Goal: Task Accomplishment & Management: Use online tool/utility

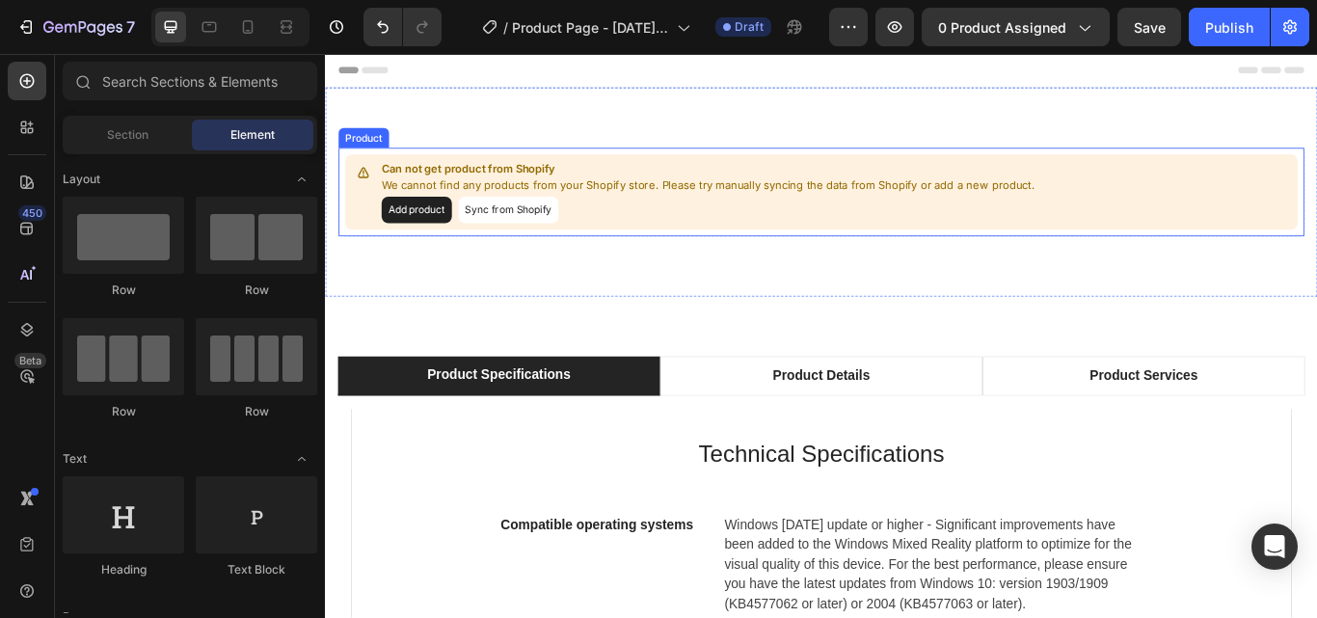
click at [525, 232] on button "Sync from Shopify" at bounding box center [538, 236] width 117 height 31
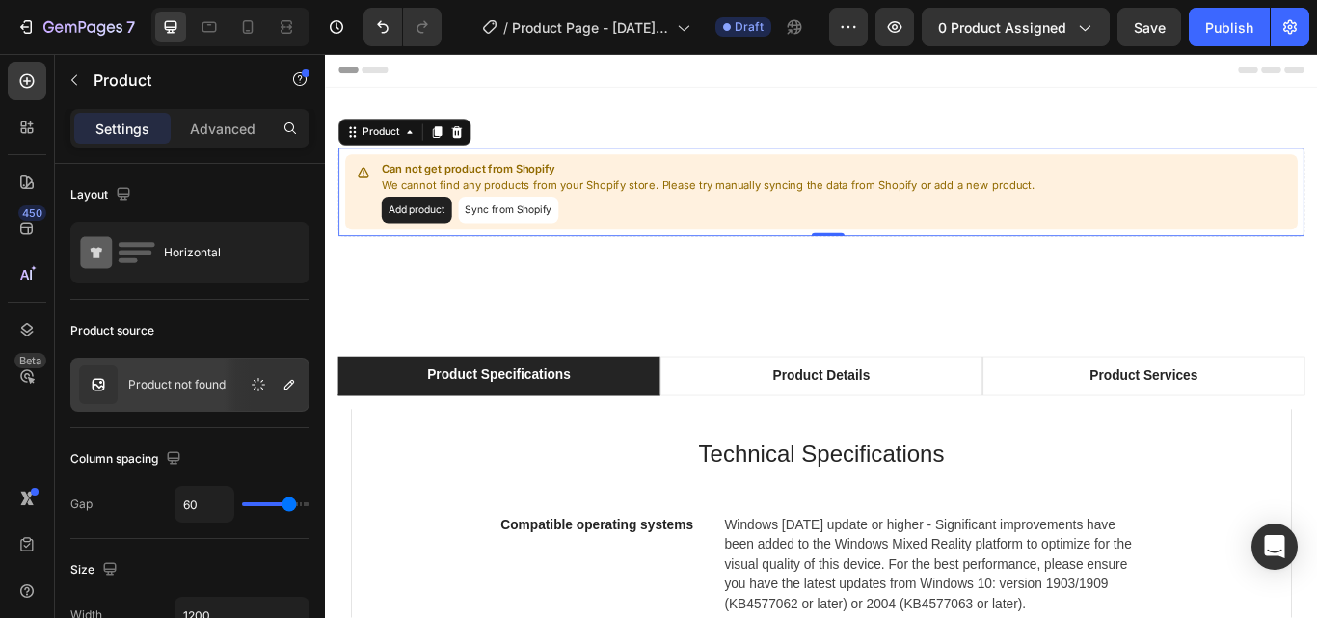
click at [525, 232] on button "Sync from Shopify" at bounding box center [538, 236] width 117 height 31
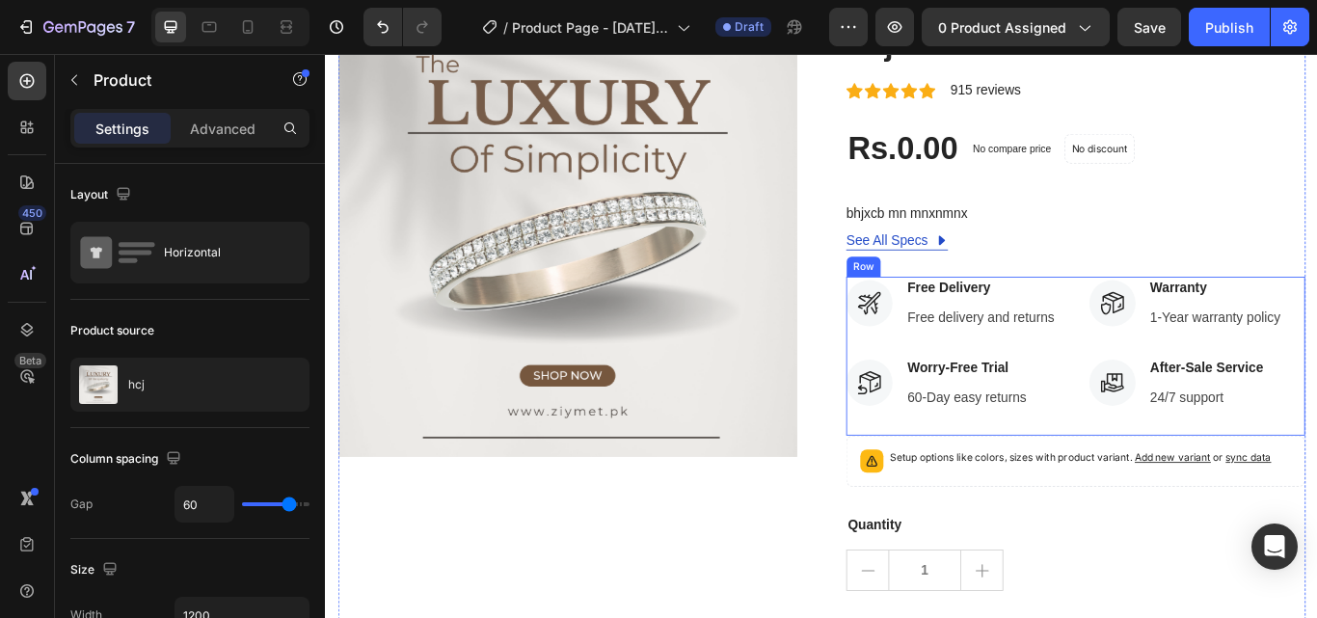
scroll to position [175, 0]
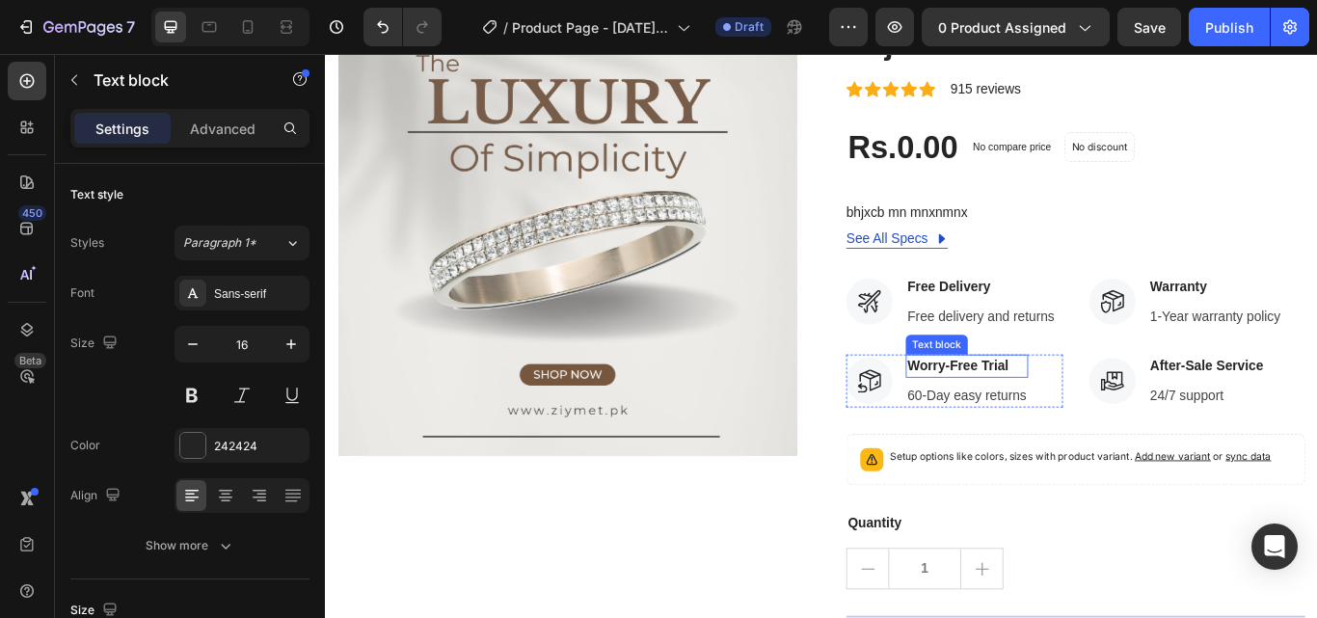
click at [1081, 416] on p "Worry-Free Trial" at bounding box center [1073, 418] width 139 height 23
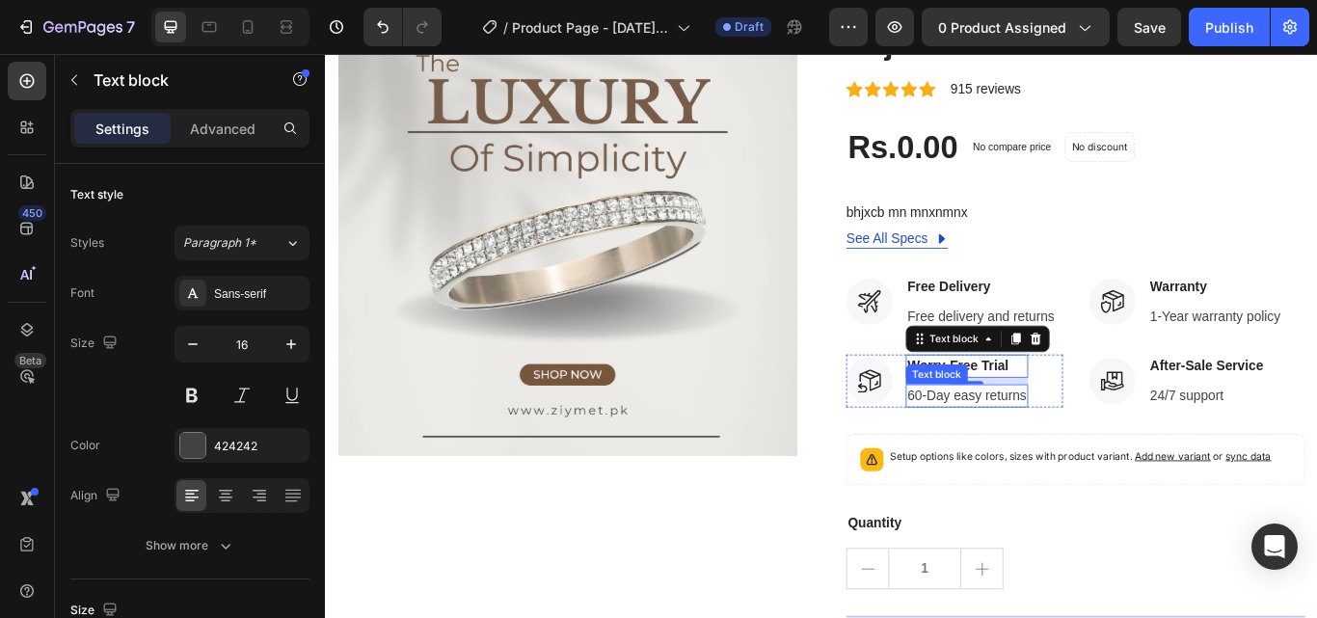
click at [1091, 450] on p "60-Day easy returns" at bounding box center [1073, 453] width 139 height 23
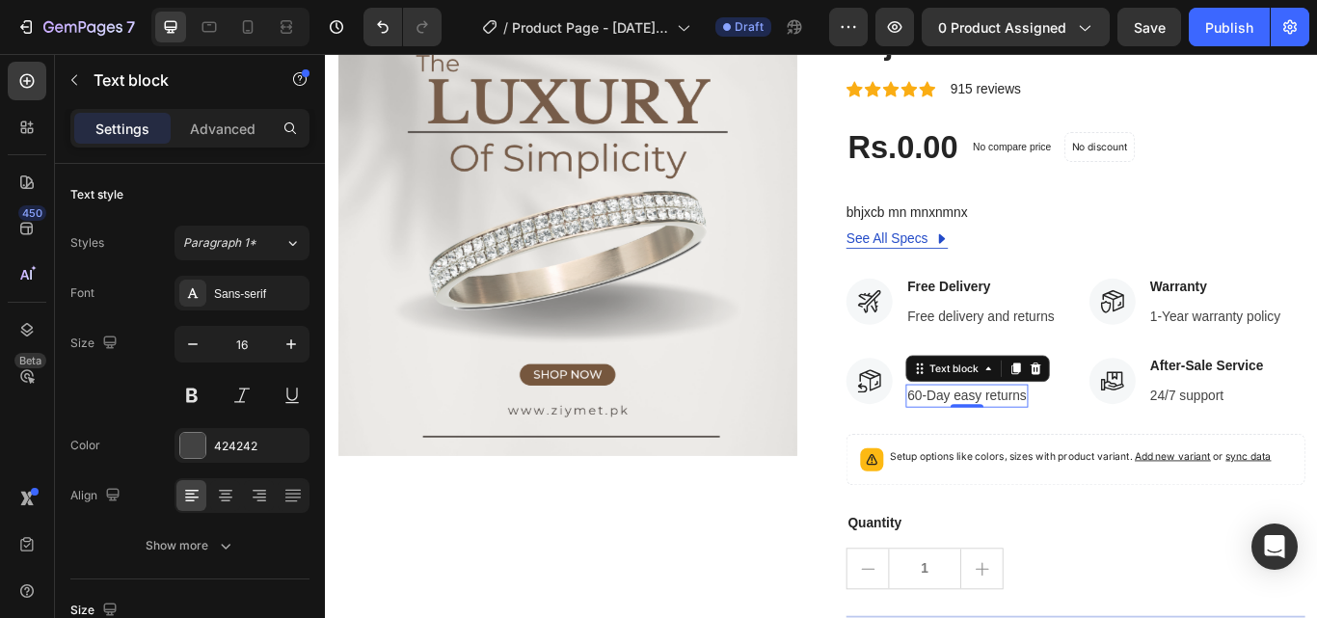
click at [1108, 447] on p "60-Day easy returns" at bounding box center [1073, 453] width 139 height 23
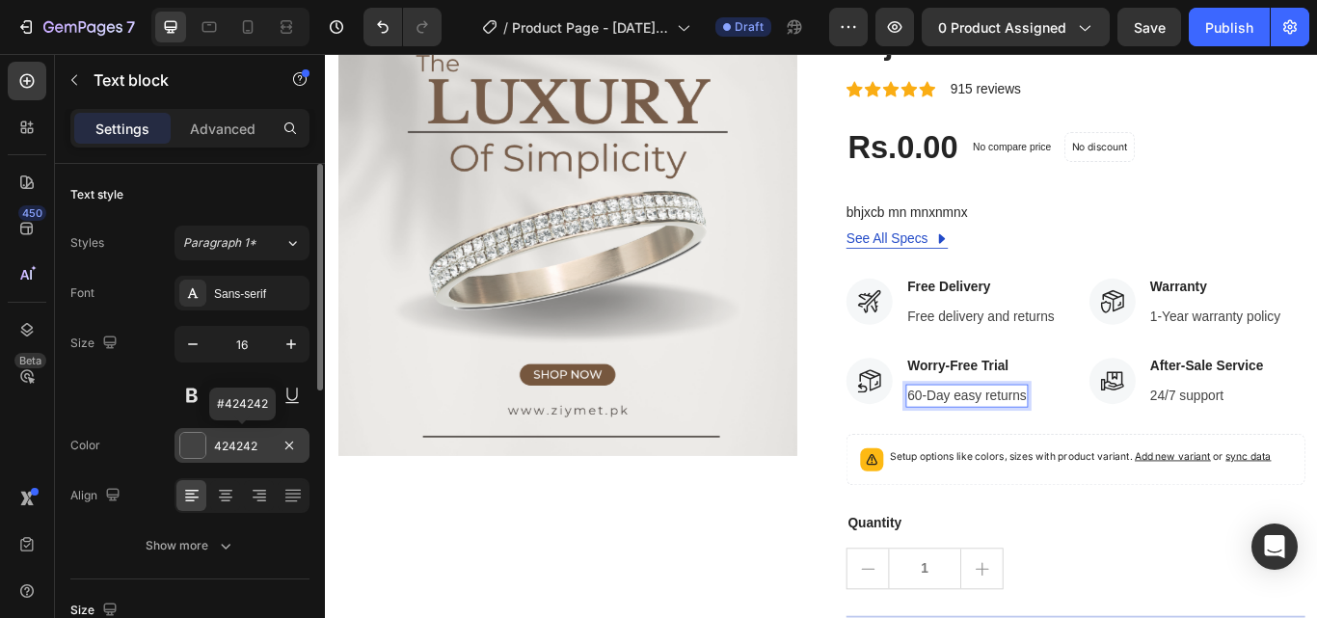
click at [202, 442] on div at bounding box center [192, 445] width 25 height 25
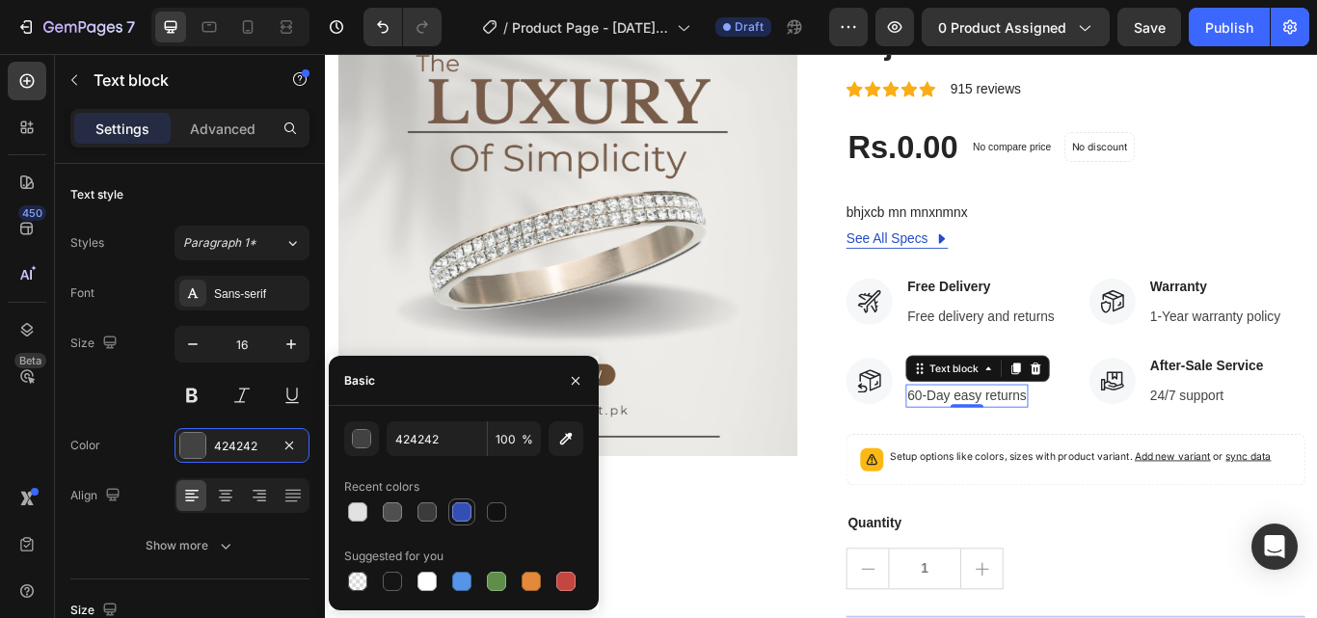
click at [465, 511] on div at bounding box center [461, 511] width 19 height 19
click at [394, 512] on div at bounding box center [392, 511] width 19 height 19
type input "4F4F4F"
click at [576, 391] on button "button" at bounding box center [575, 380] width 31 height 31
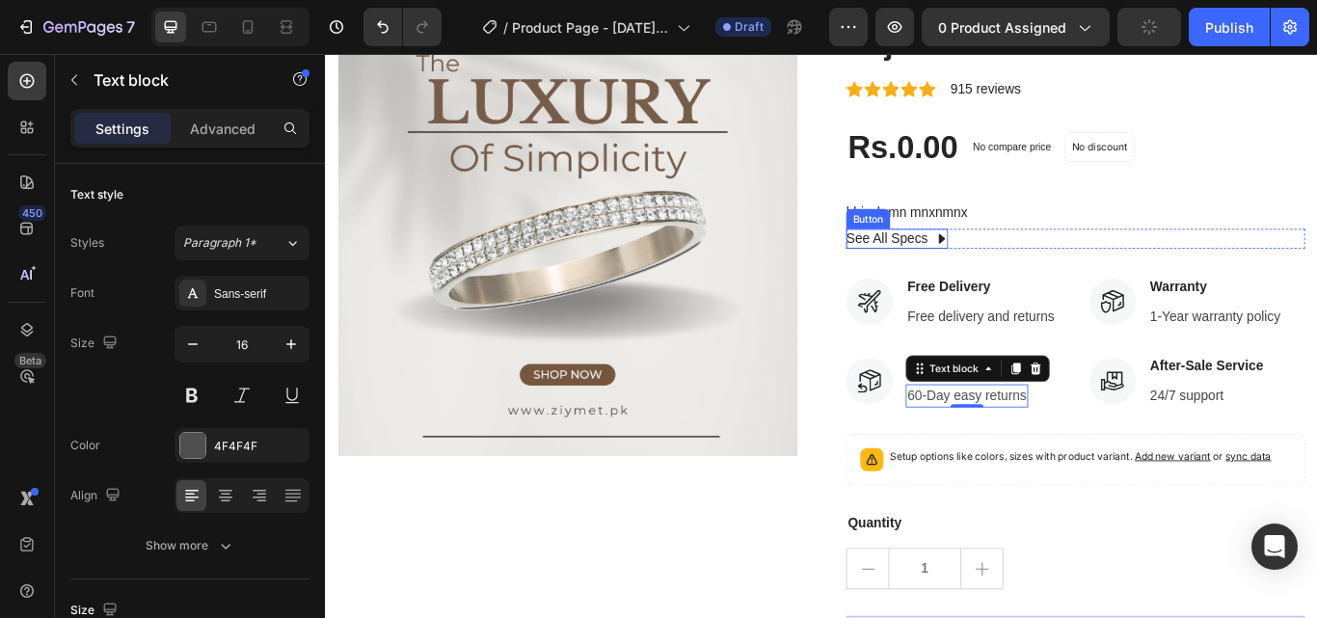
click at [1036, 266] on icon at bounding box center [1043, 269] width 15 height 15
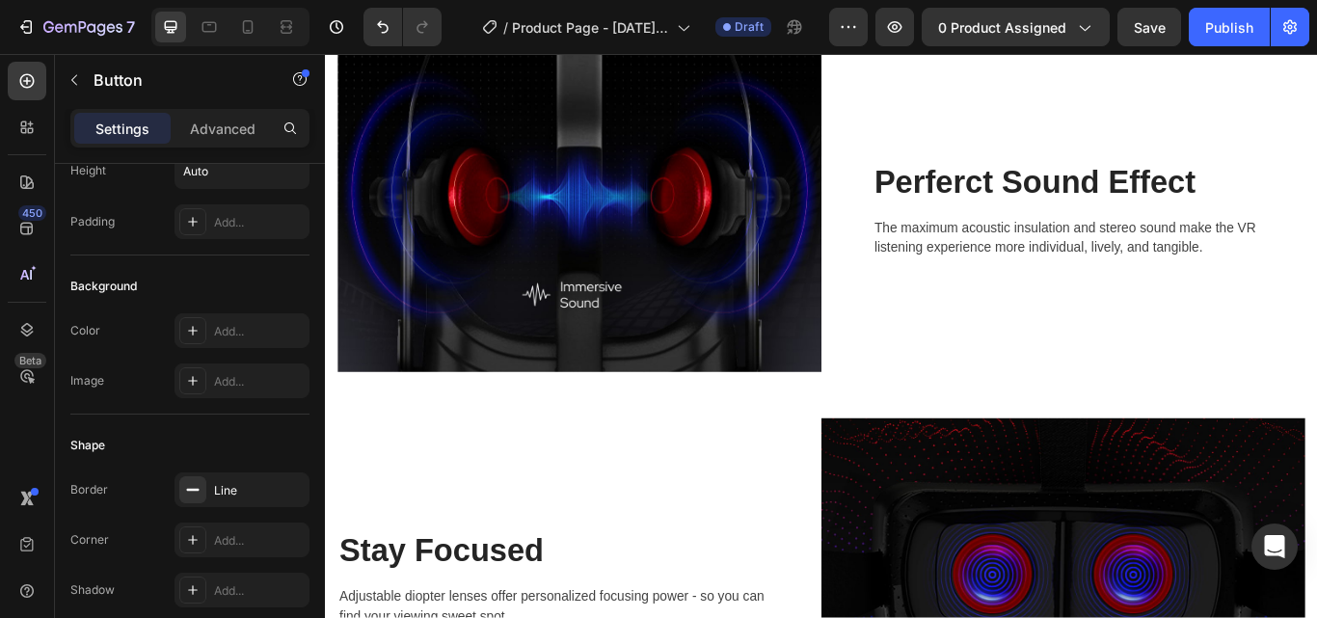
scroll to position [2471, 0]
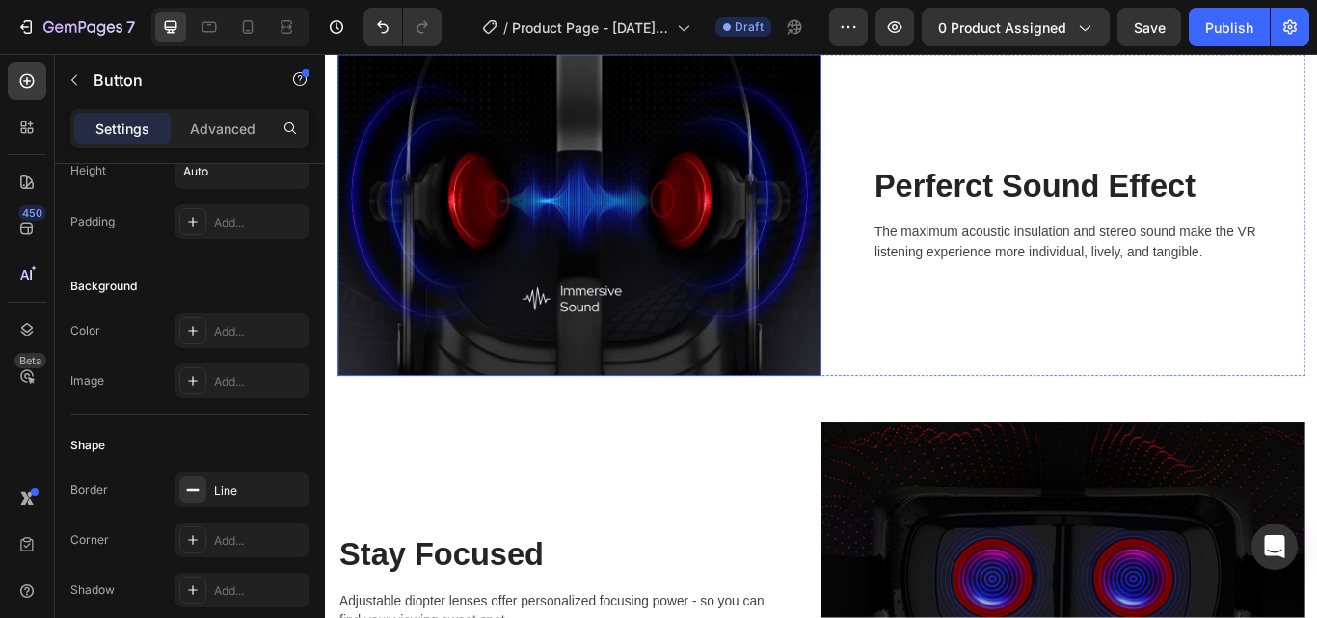
click at [728, 367] on img at bounding box center [621, 242] width 564 height 375
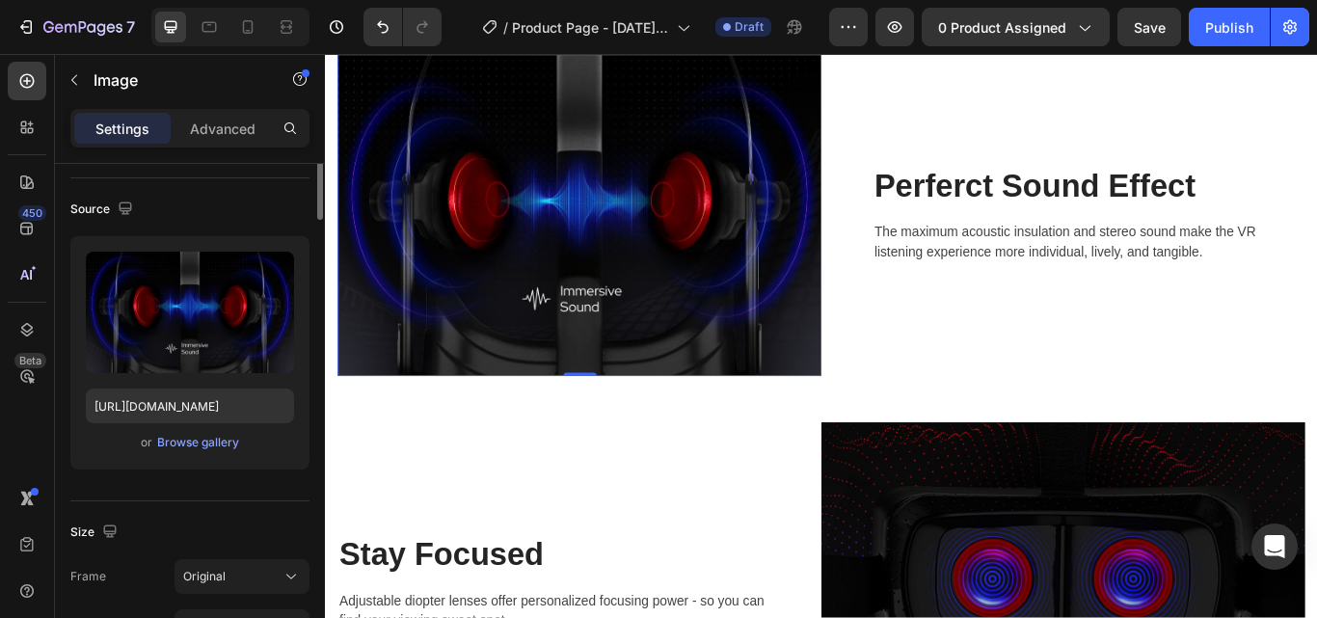
scroll to position [0, 0]
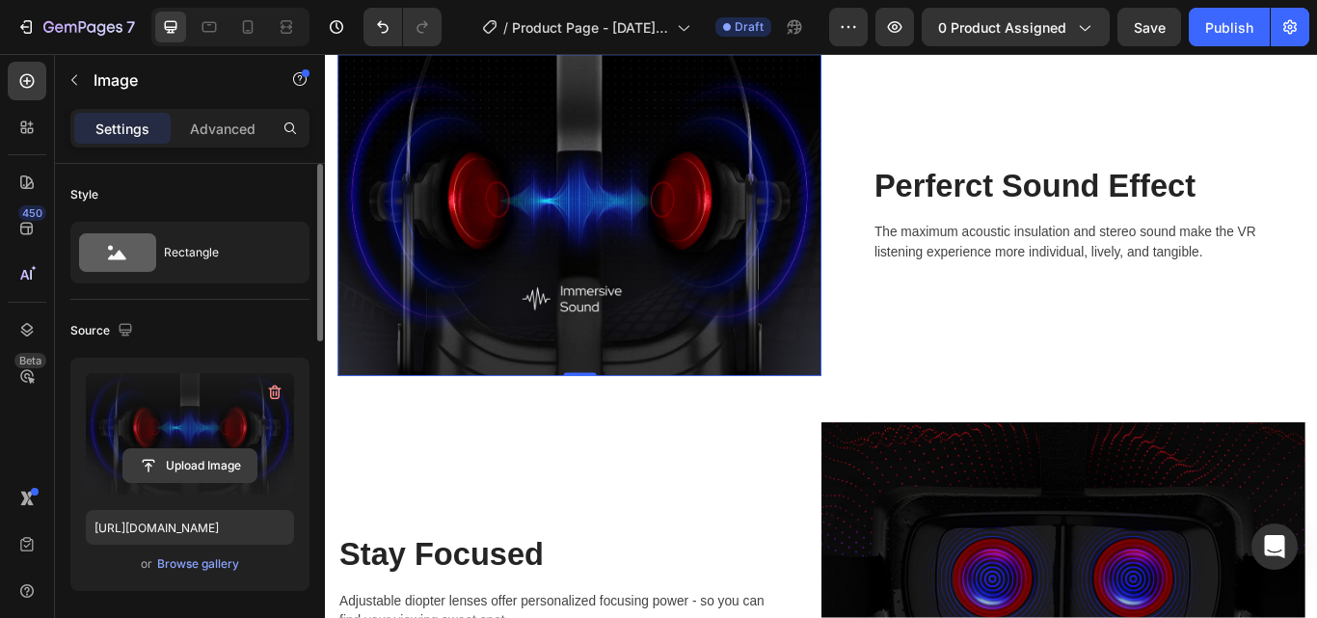
click at [191, 472] on input "file" at bounding box center [189, 465] width 133 height 33
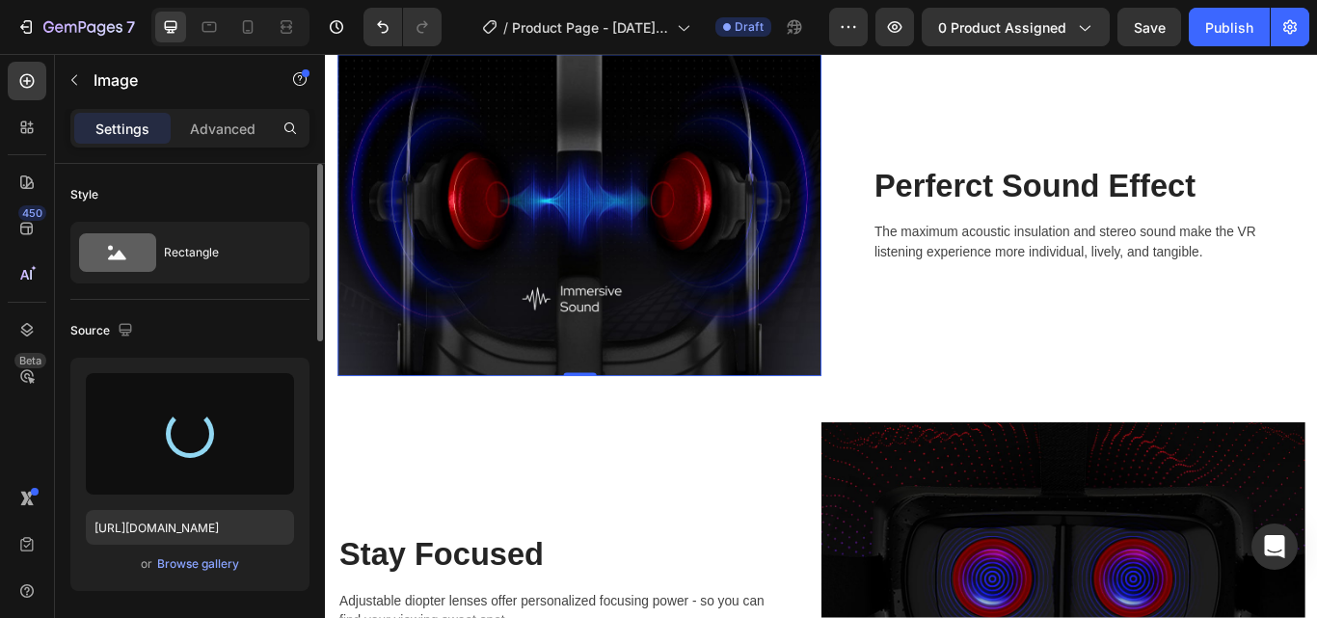
type input "https://cdn.shopify.com/s/files/1/0738/5261/6853/files/gempages_581479052020285…"
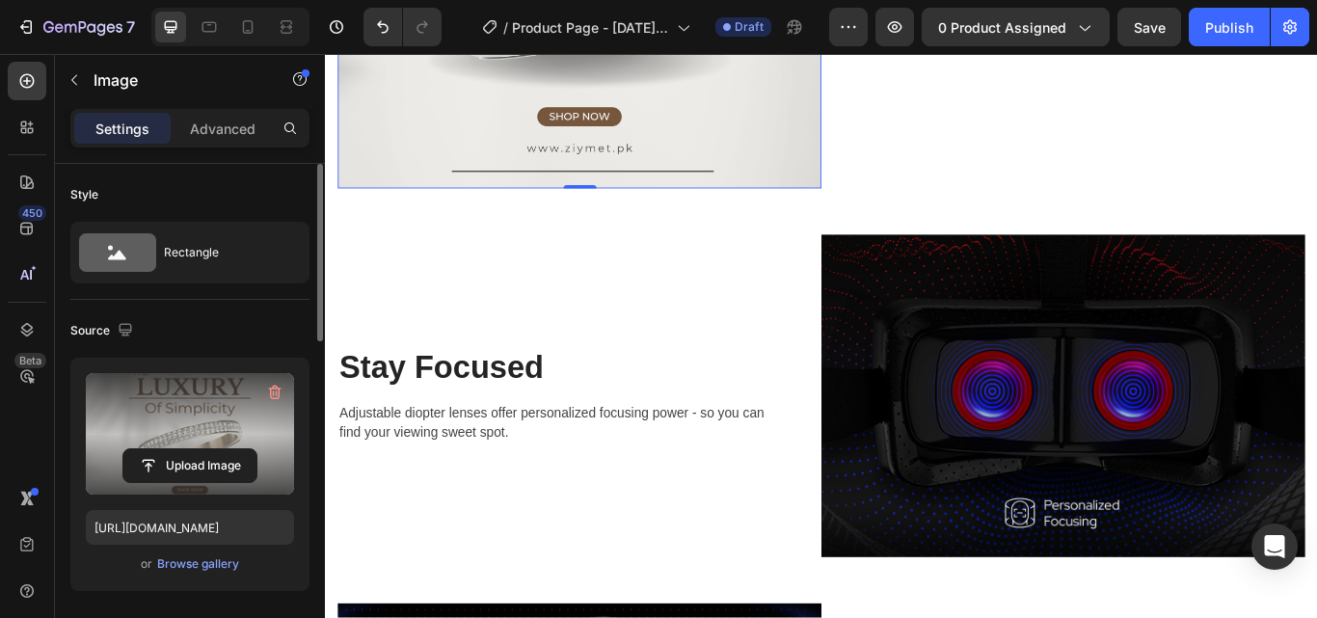
scroll to position [3098, 0]
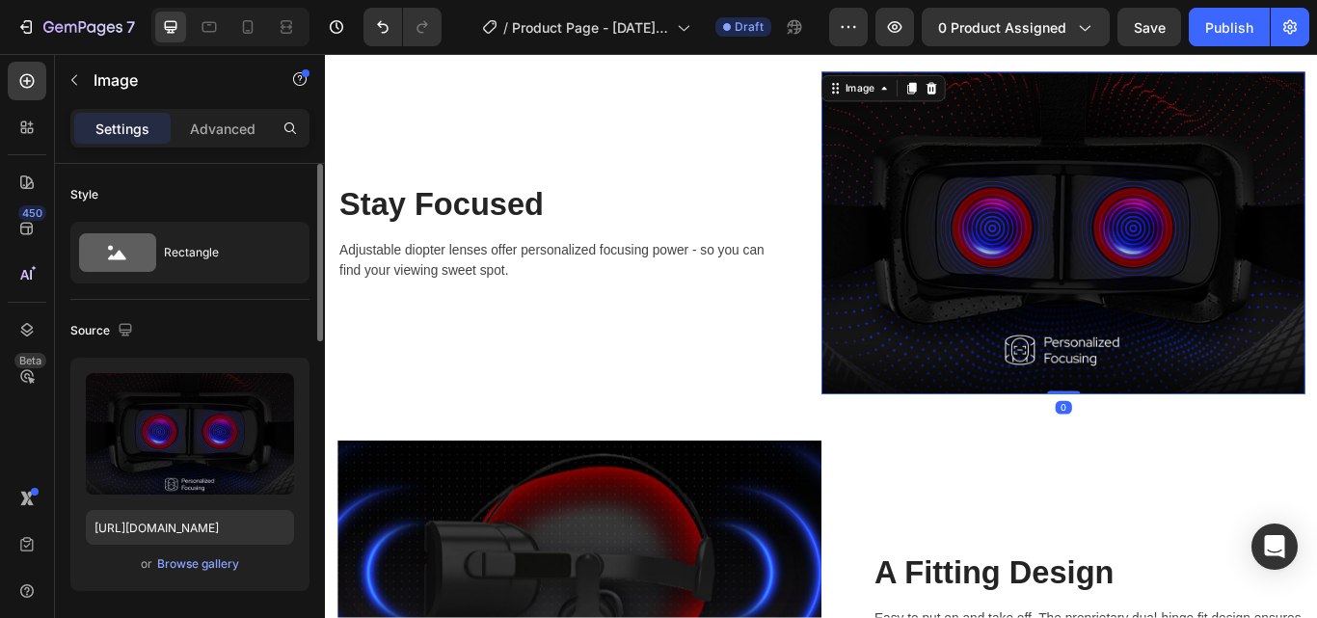
click at [964, 310] on img at bounding box center [1185, 263] width 564 height 376
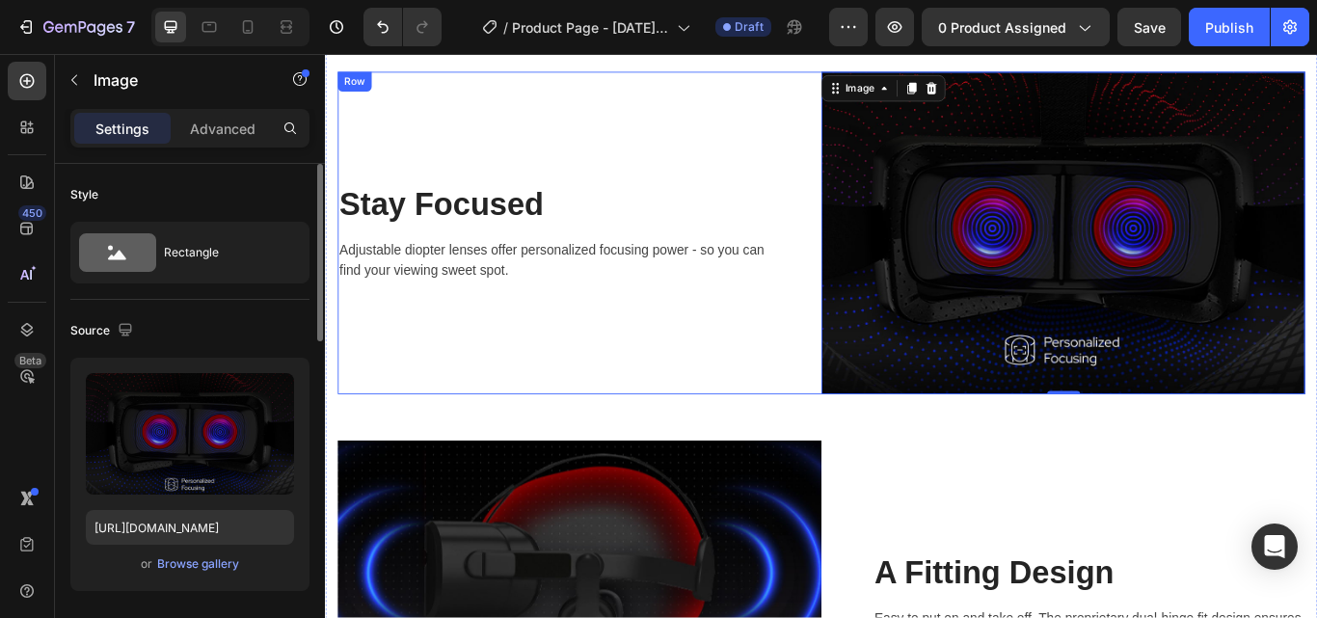
click at [475, 345] on div "Stay Focused Heading Adjustable diopter lenses offer personalized focusing powe…" at bounding box center [621, 263] width 564 height 376
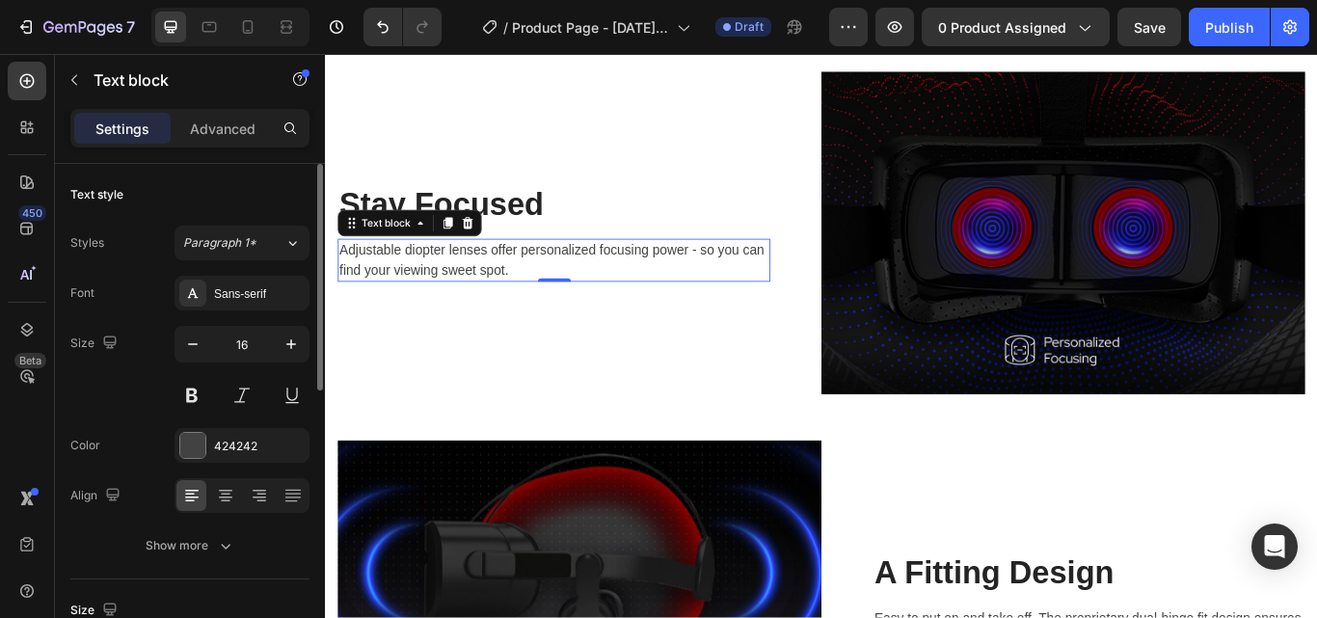
click at [485, 274] on p "Adjustable diopter lenses offer personalized focusing power - so you can find y…" at bounding box center [591, 295] width 500 height 46
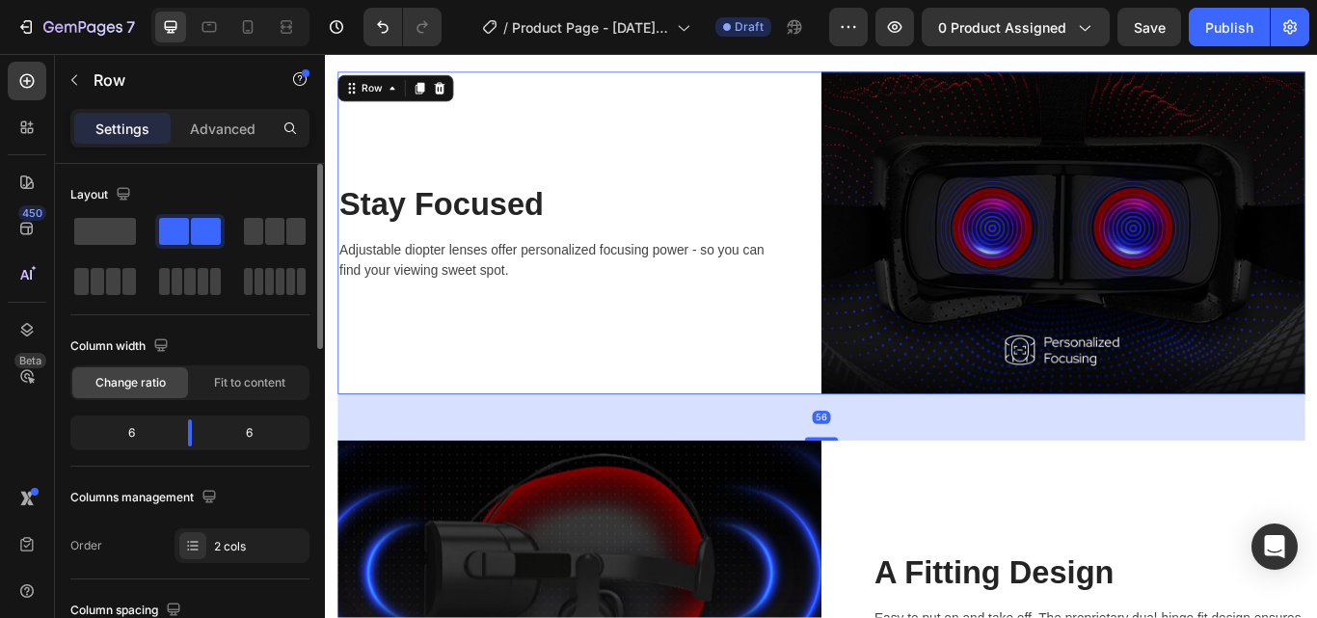
click at [544, 177] on div "Stay Focused Heading Adjustable diopter lenses offer personalized focusing powe…" at bounding box center [621, 263] width 564 height 376
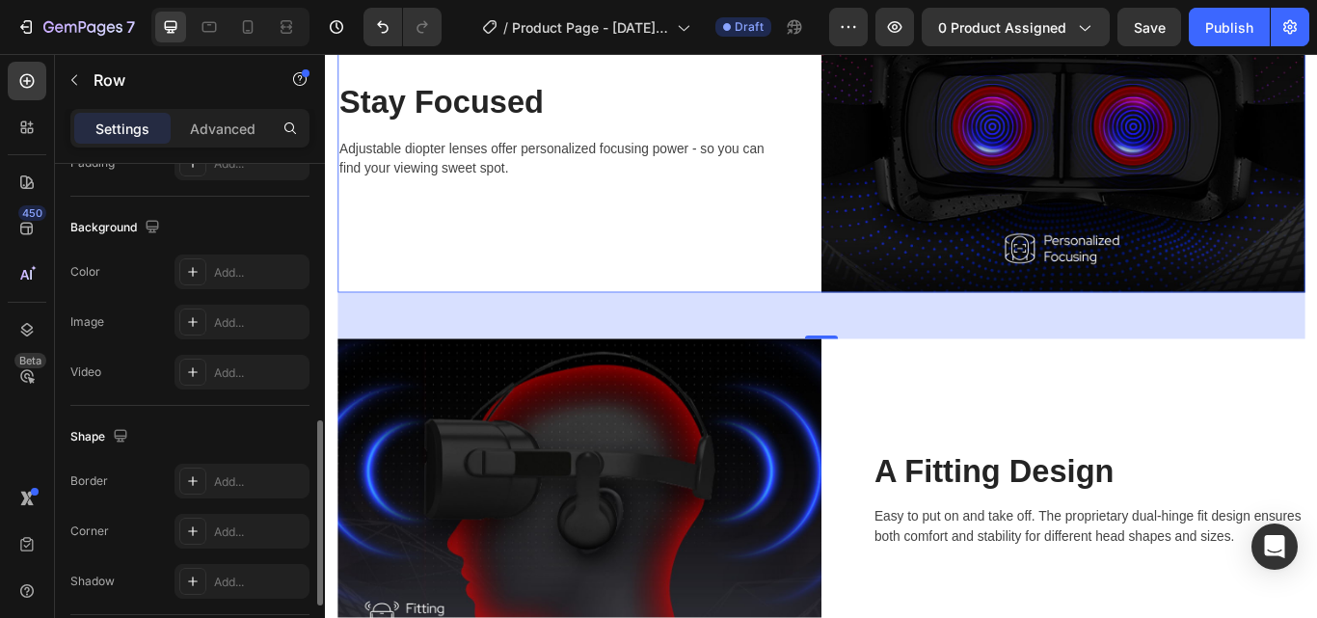
scroll to position [2886, 0]
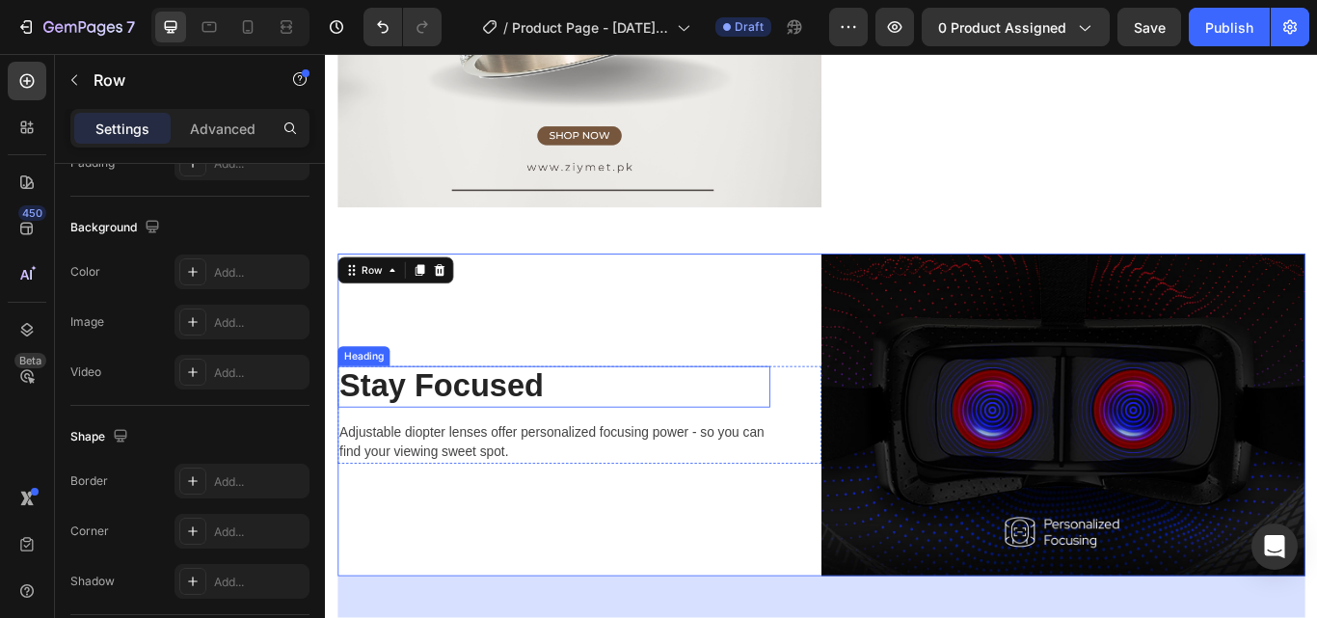
click at [451, 442] on p "Stay Focused" at bounding box center [591, 442] width 500 height 44
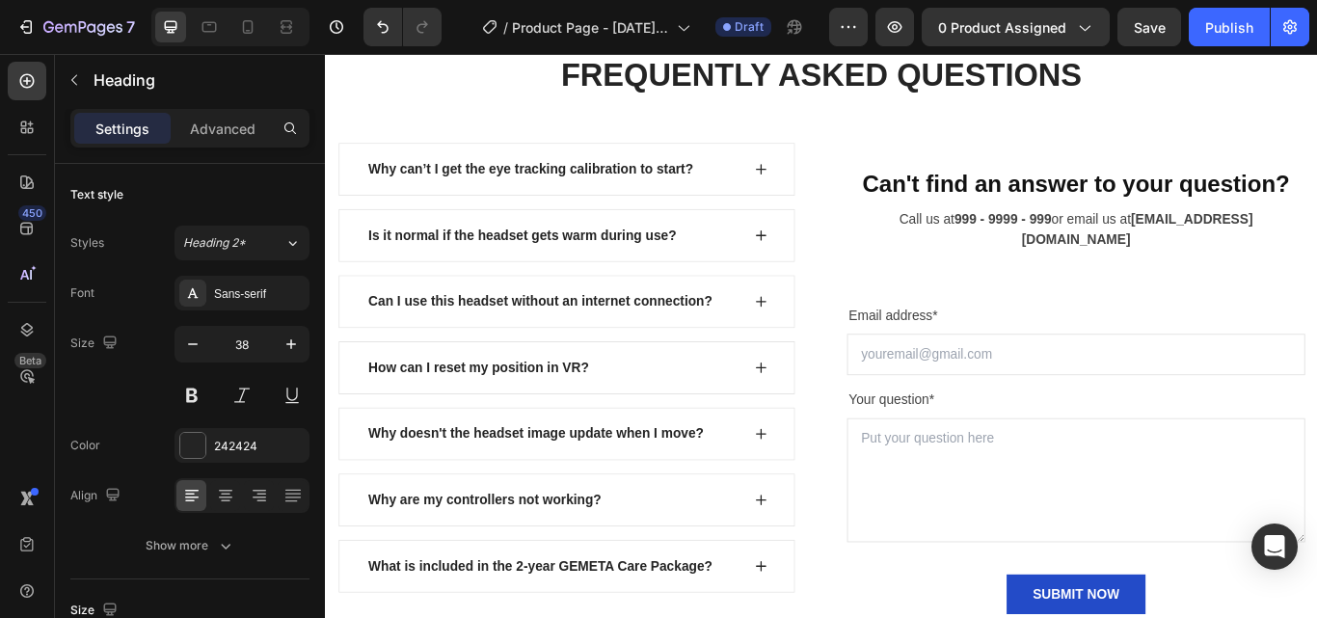
scroll to position [7562, 0]
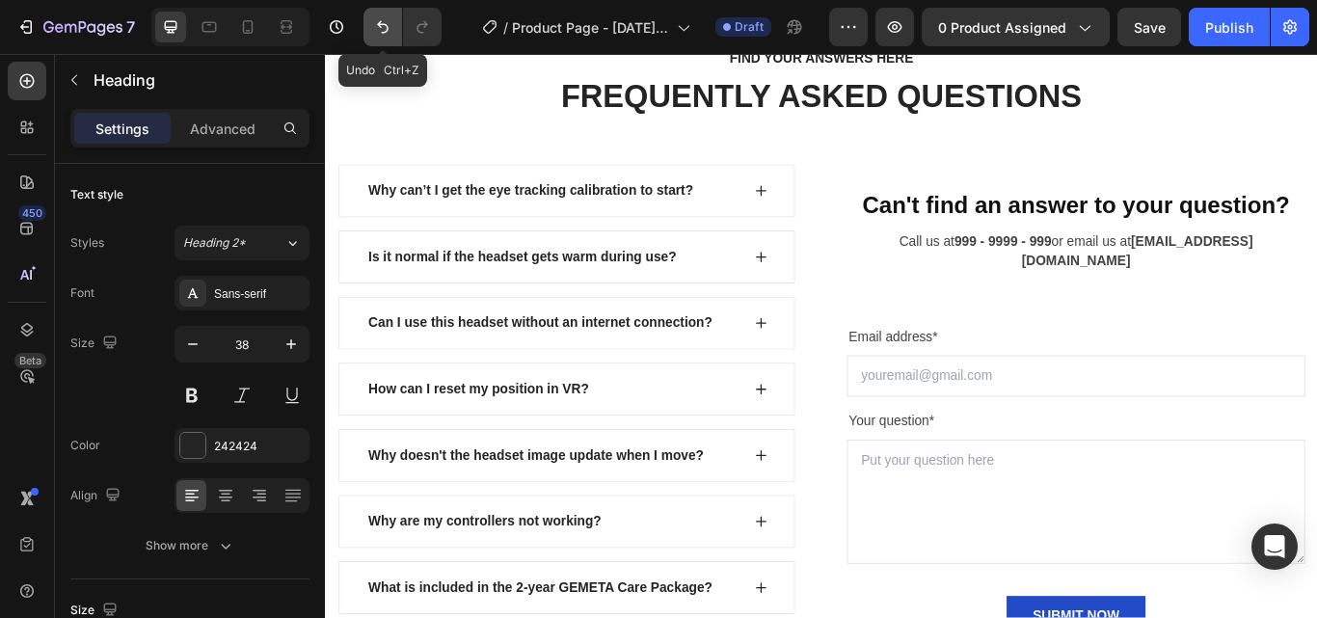
click at [385, 26] on icon "Undo/Redo" at bounding box center [382, 26] width 19 height 19
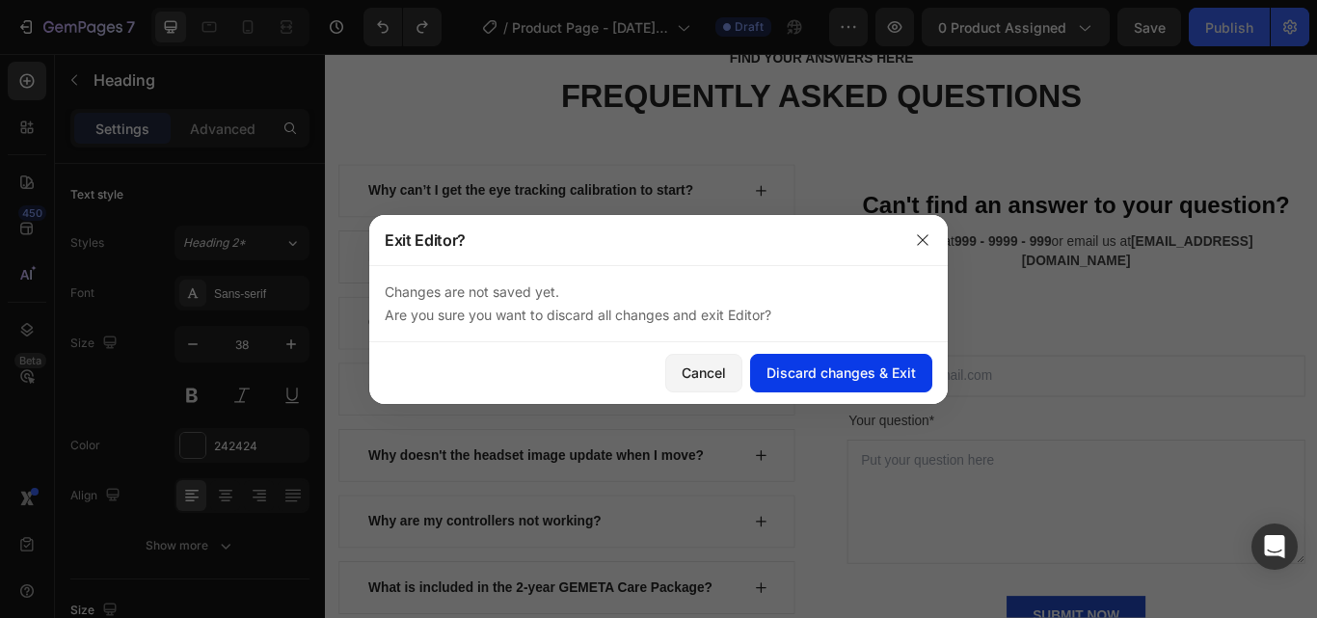
click at [812, 380] on div "Discard changes & Exit" at bounding box center [841, 373] width 149 height 20
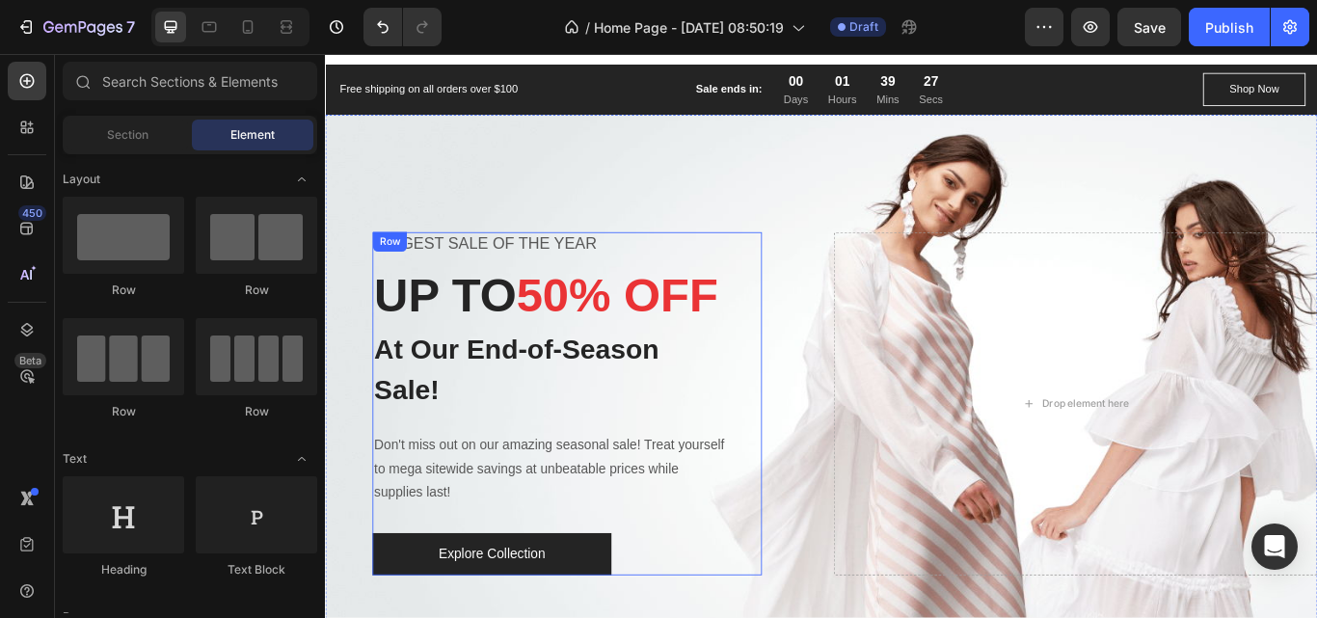
scroll to position [31, 0]
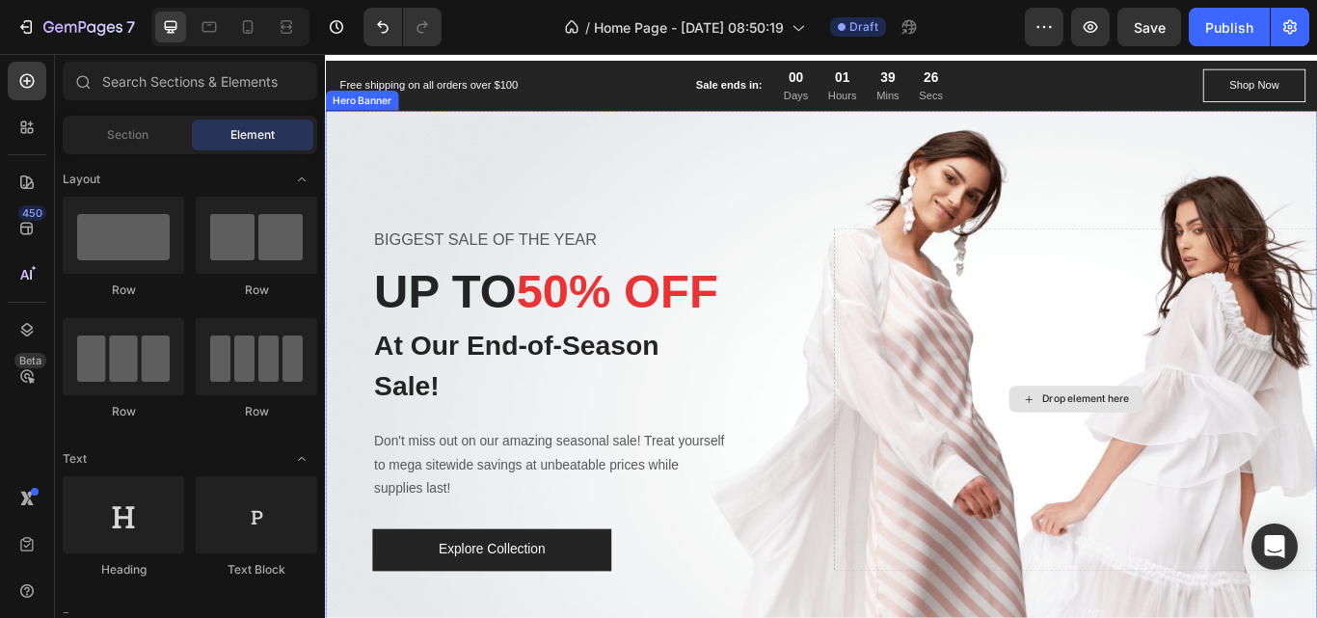
click at [992, 379] on div "Drop element here" at bounding box center [1200, 457] width 564 height 400
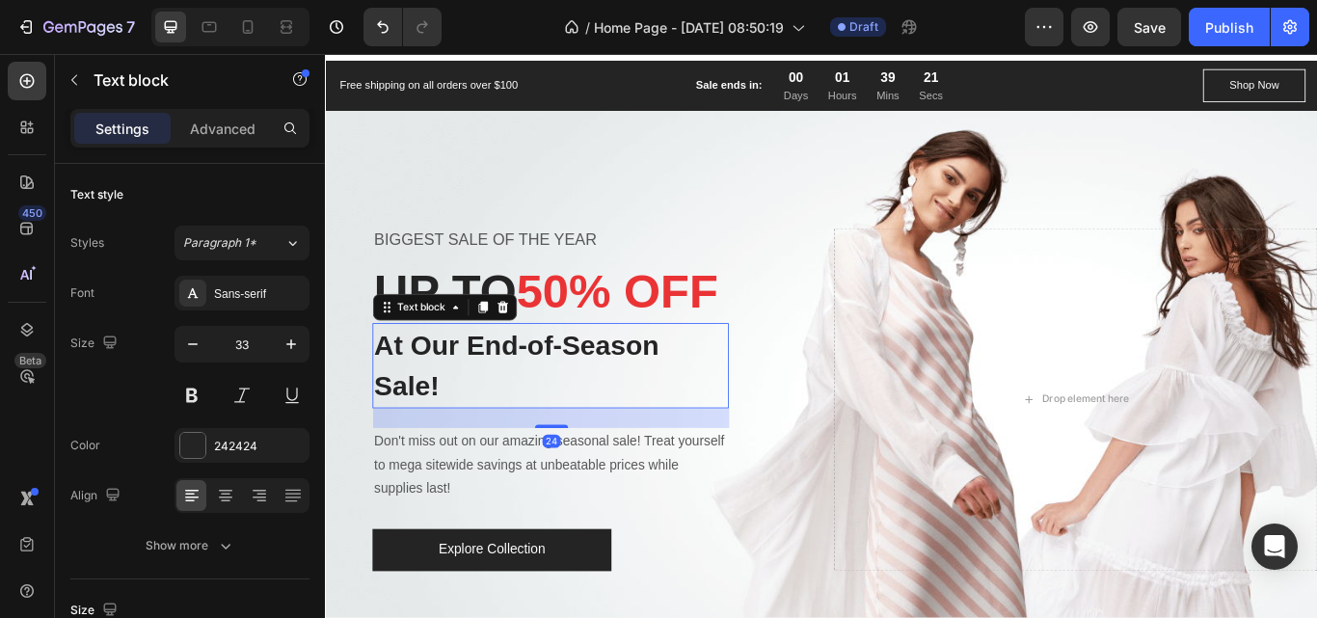
click at [606, 404] on div "At Our End-of-Season Sale!" at bounding box center [588, 417] width 416 height 99
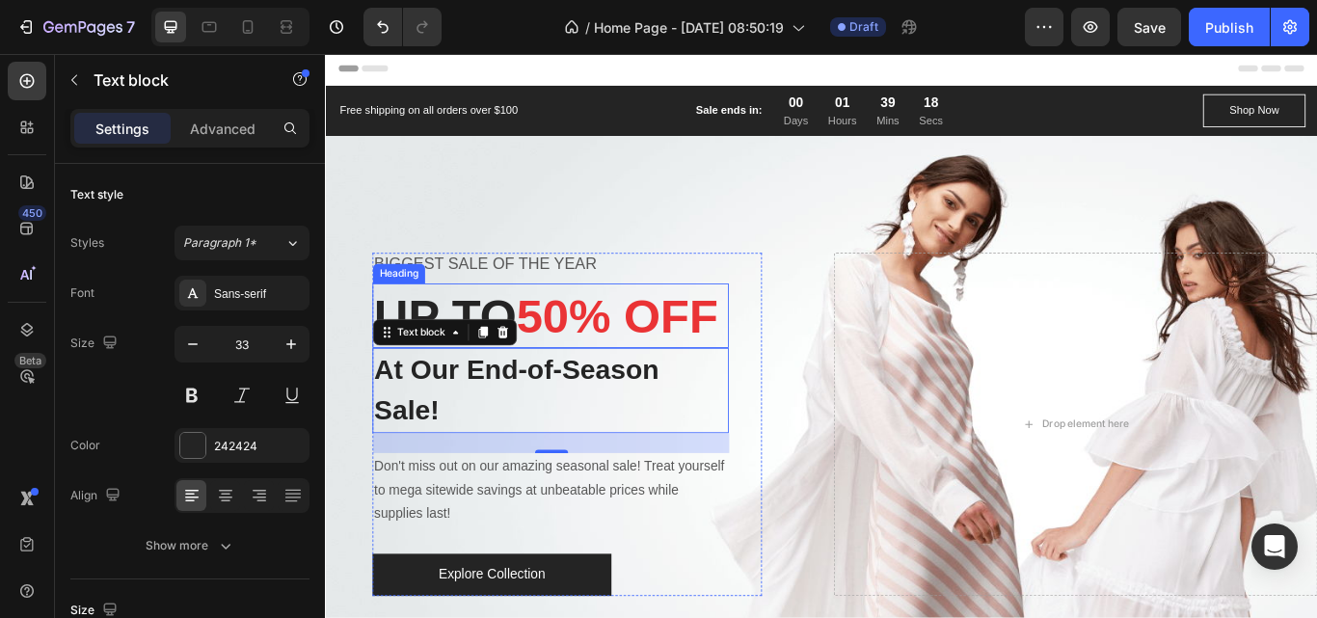
scroll to position [0, 0]
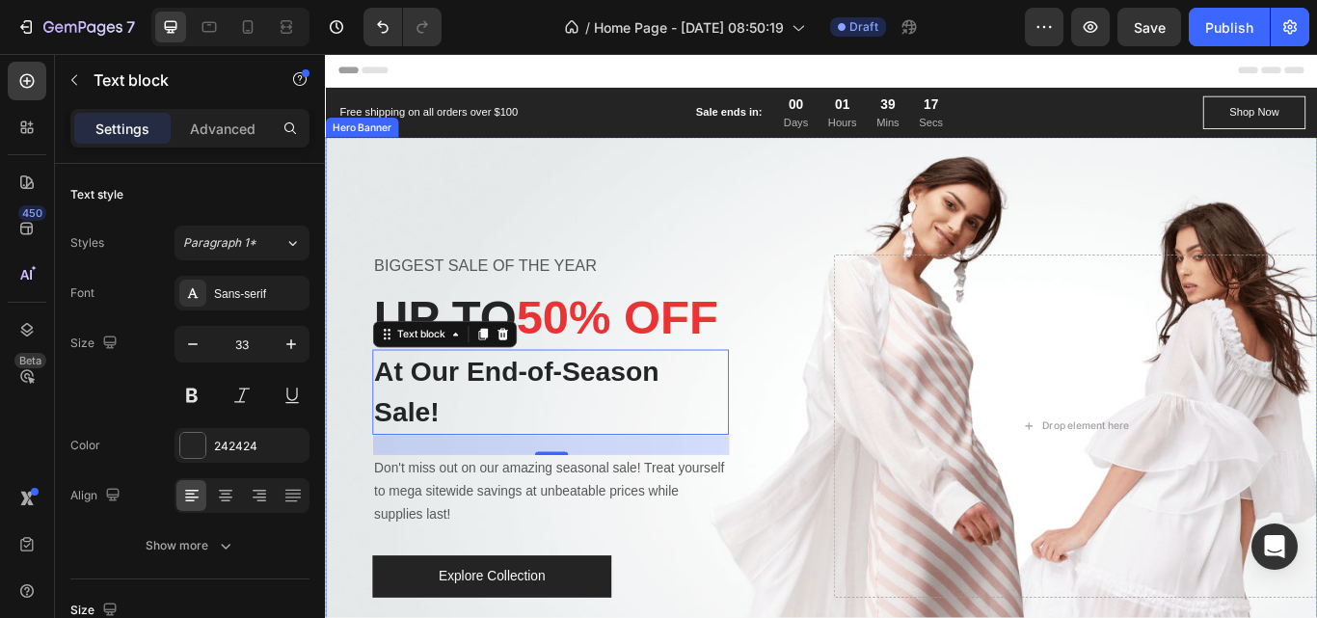
click at [668, 208] on div "Overlay" at bounding box center [903, 488] width 1157 height 675
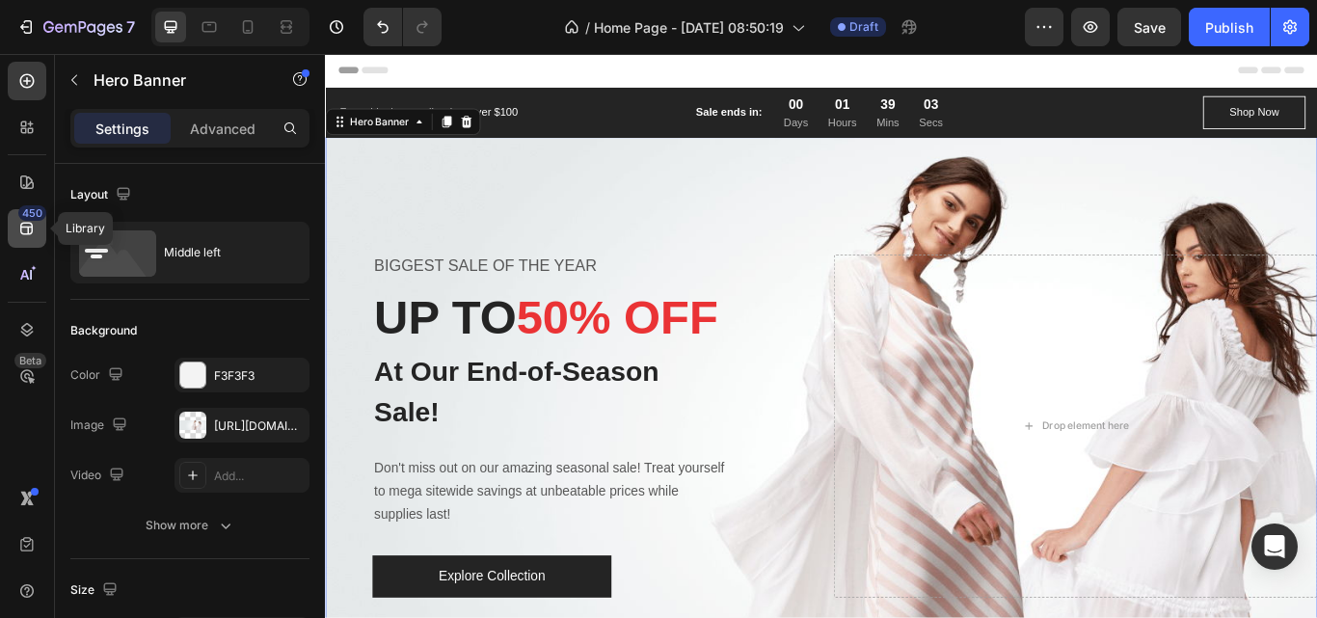
click at [32, 229] on icon at bounding box center [26, 229] width 13 height 13
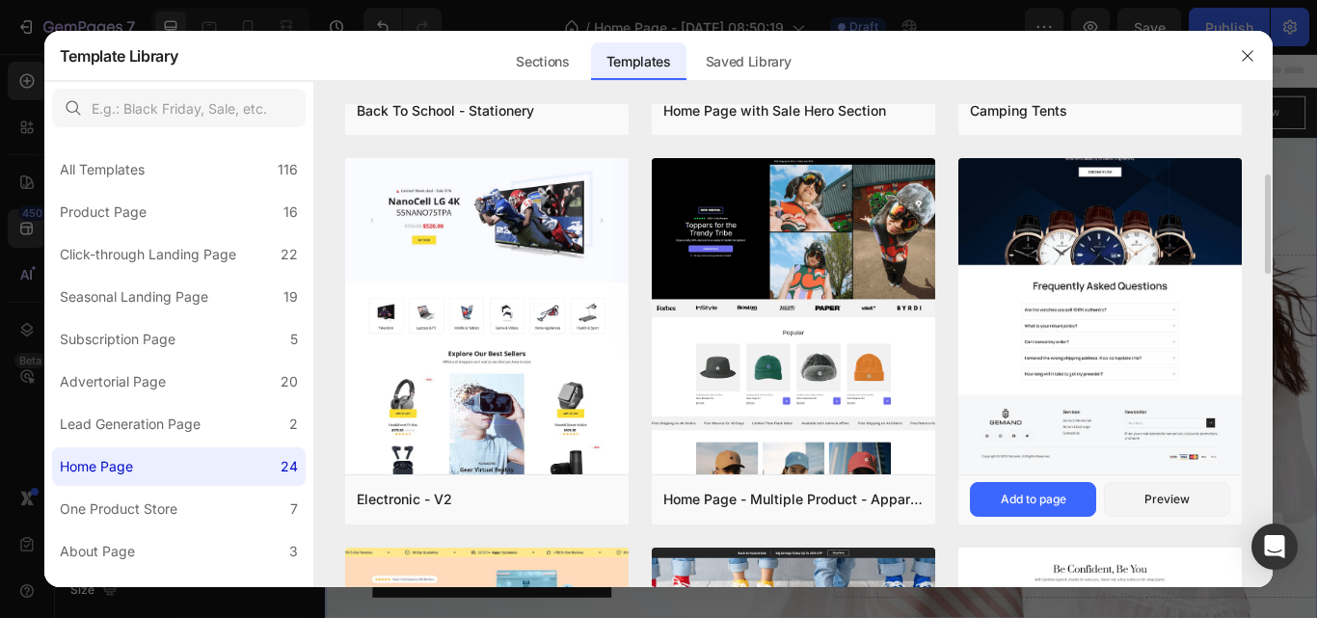
scroll to position [336, 0]
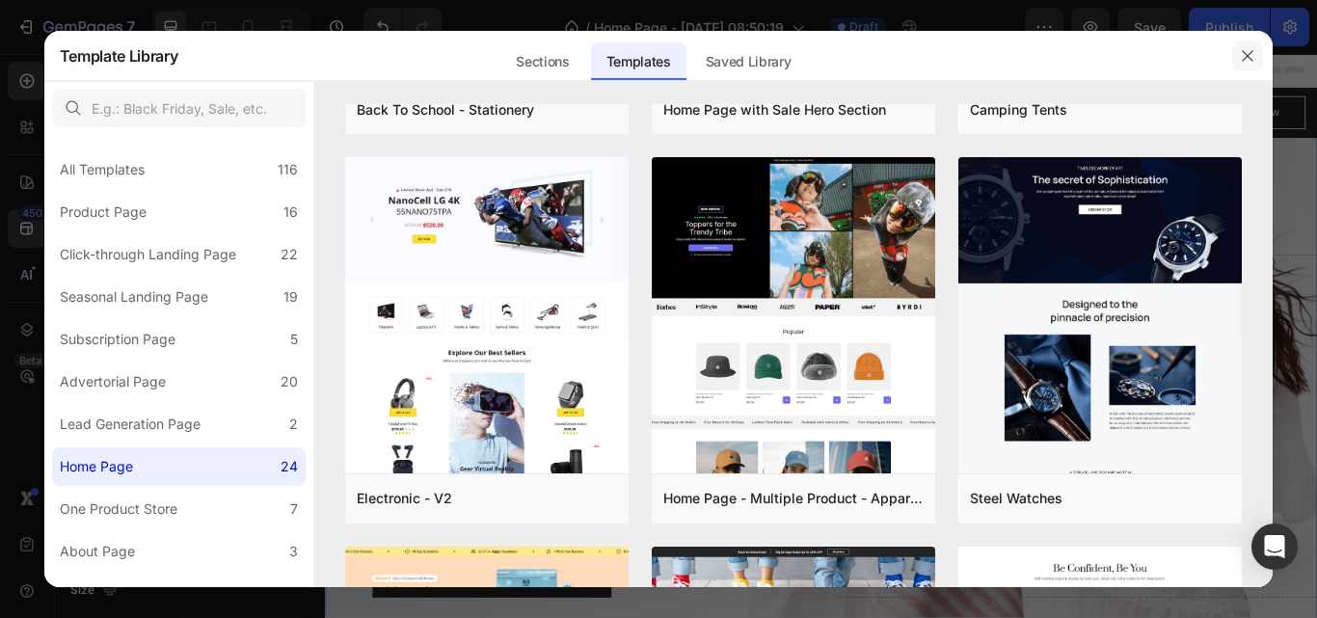
click at [1250, 56] on icon "button" at bounding box center [1247, 55] width 15 height 15
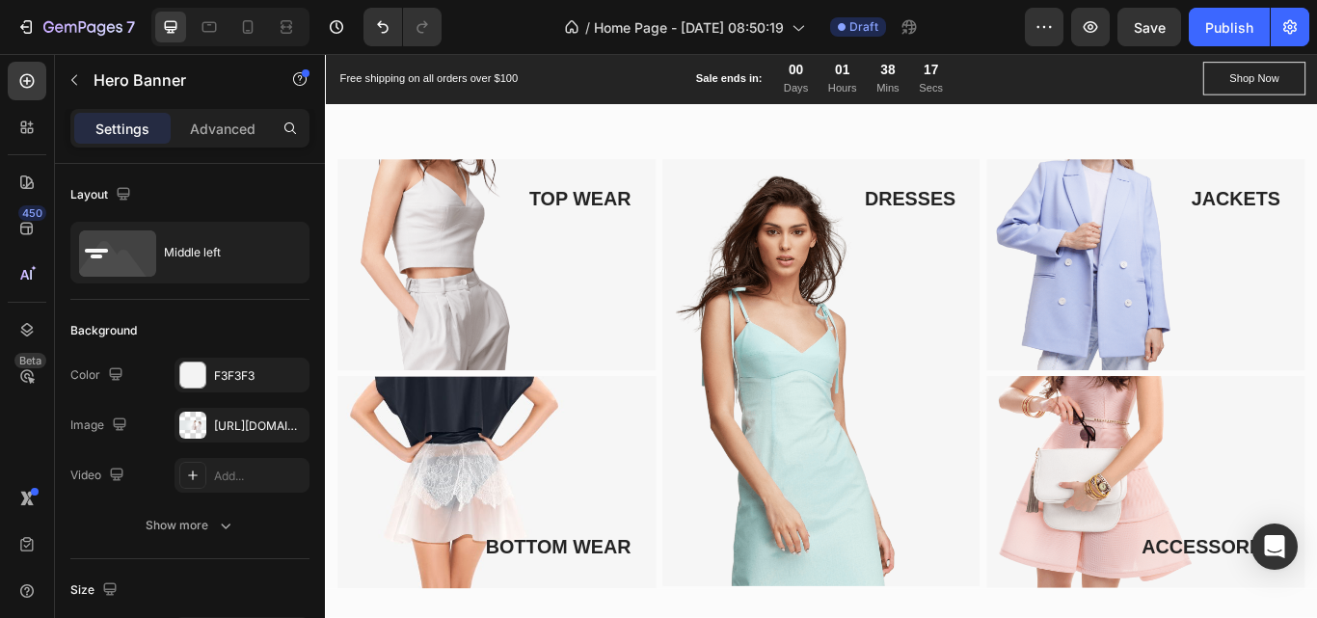
scroll to position [745, 0]
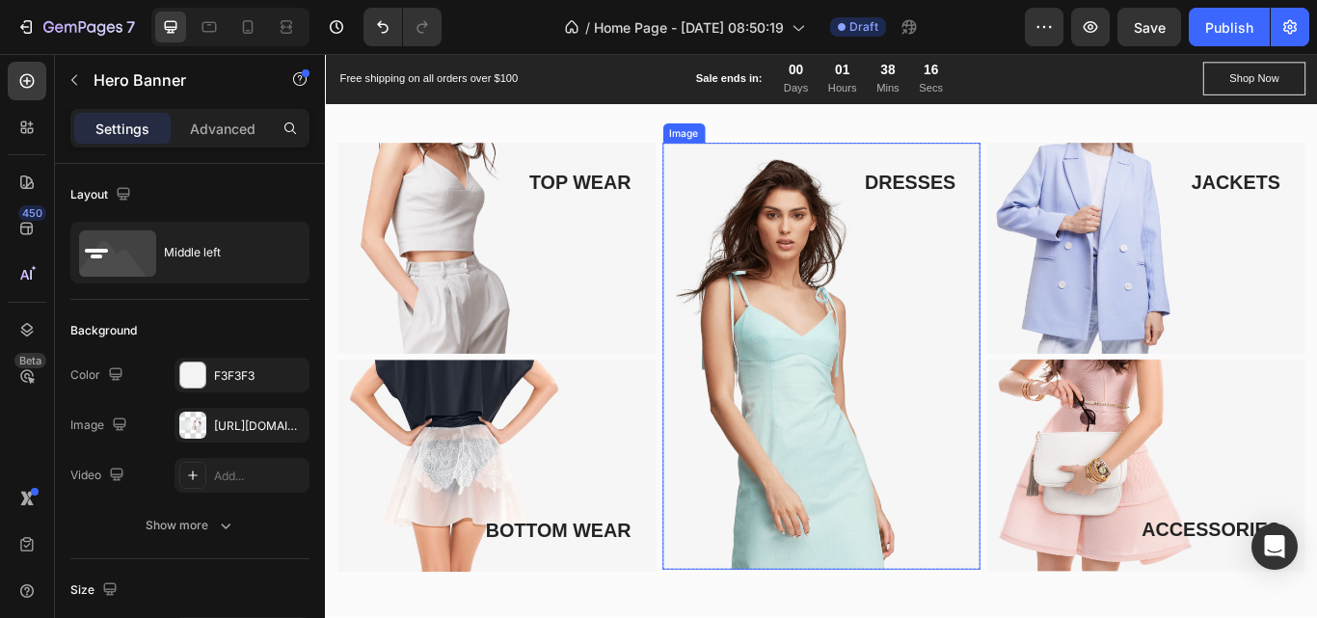
click at [858, 348] on img at bounding box center [903, 407] width 371 height 498
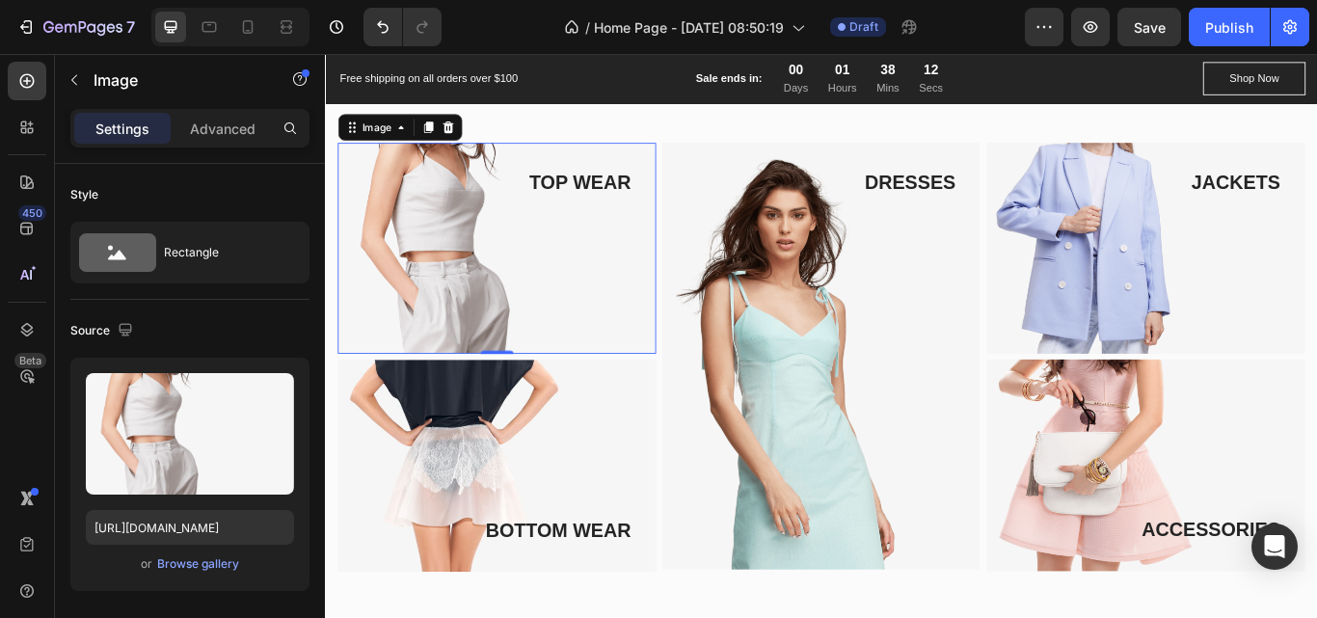
click at [533, 310] on img at bounding box center [524, 281] width 371 height 247
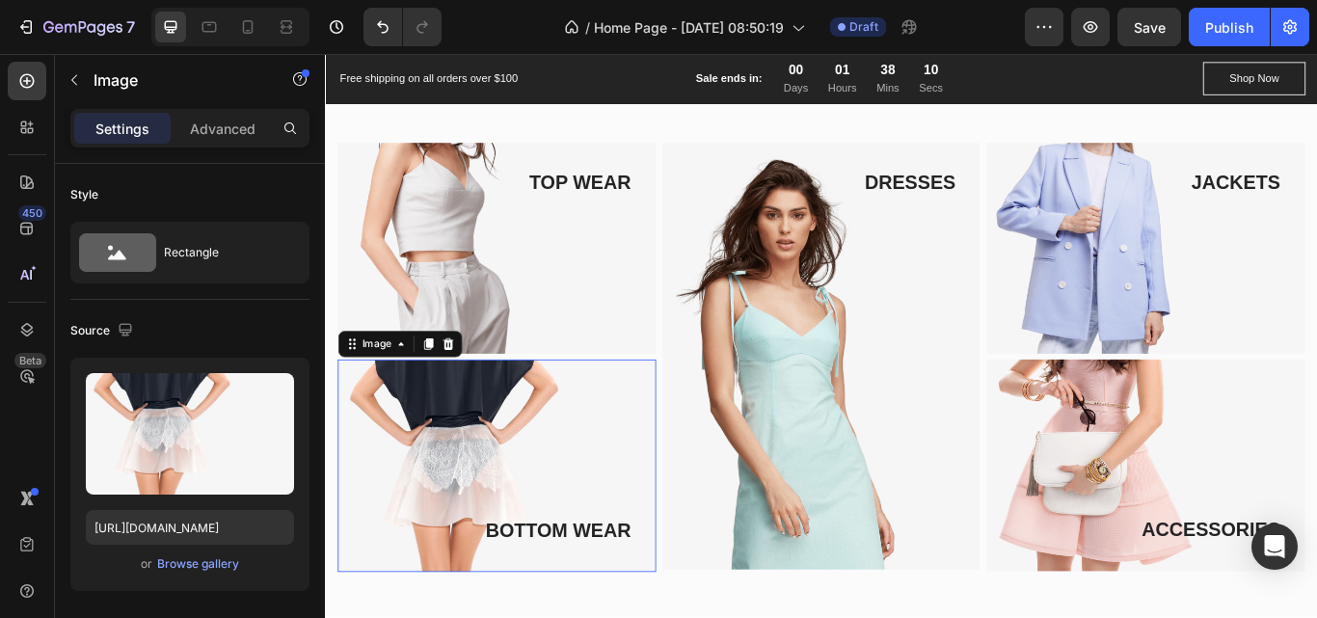
click at [551, 471] on img at bounding box center [524, 534] width 371 height 247
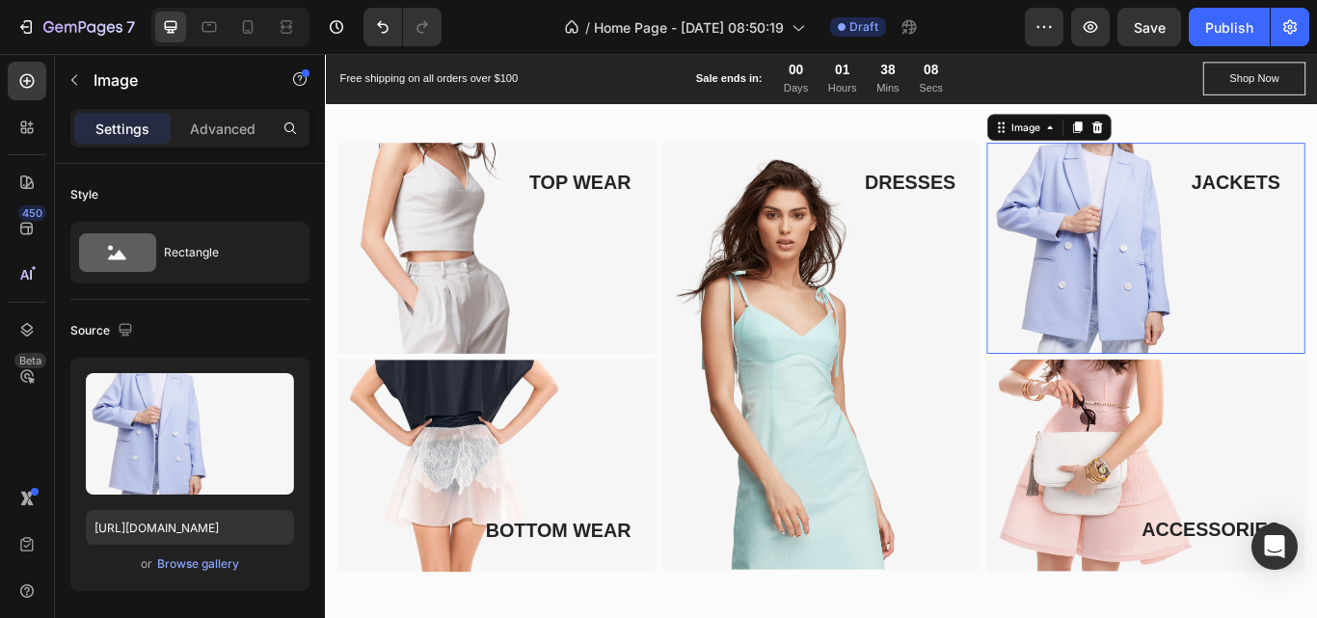
click at [1118, 325] on img at bounding box center [1281, 281] width 371 height 247
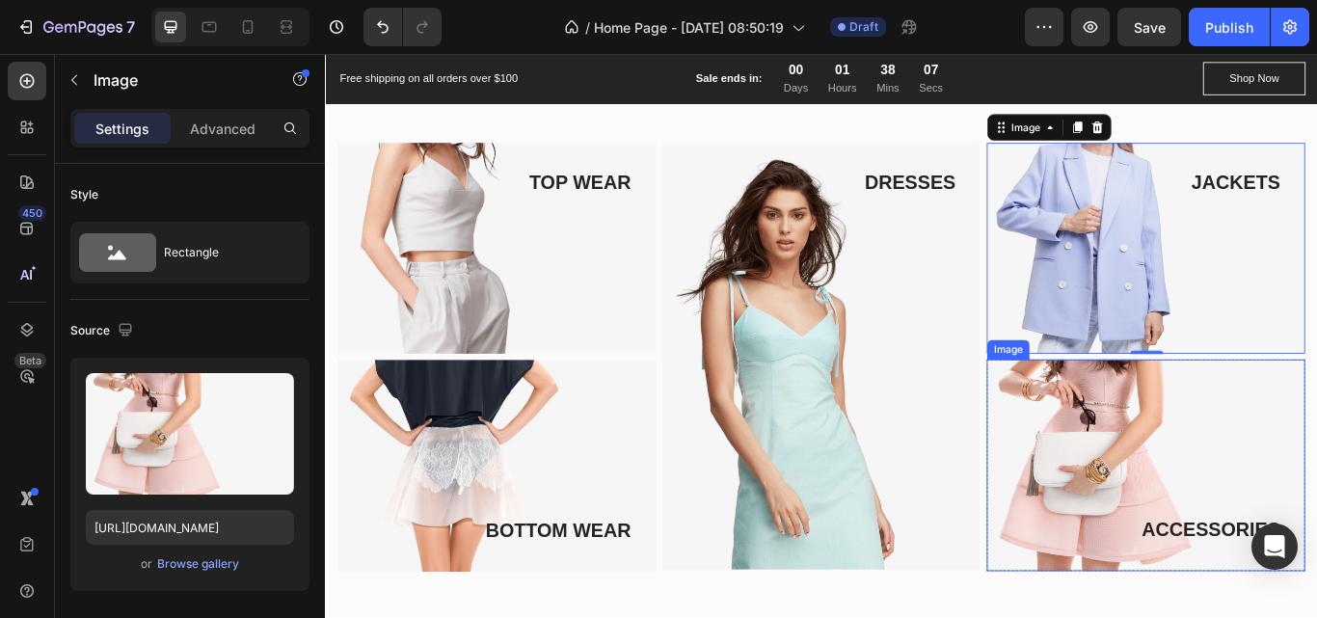
click at [1213, 550] on img at bounding box center [1281, 534] width 371 height 247
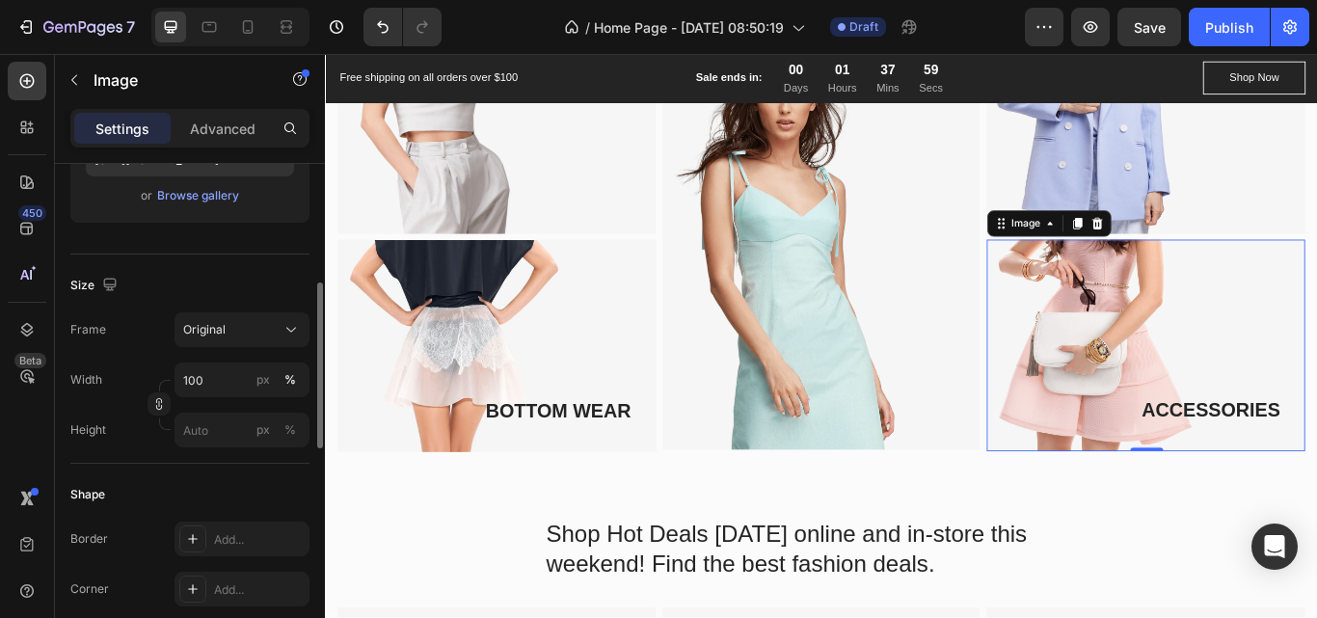
scroll to position [366, 0]
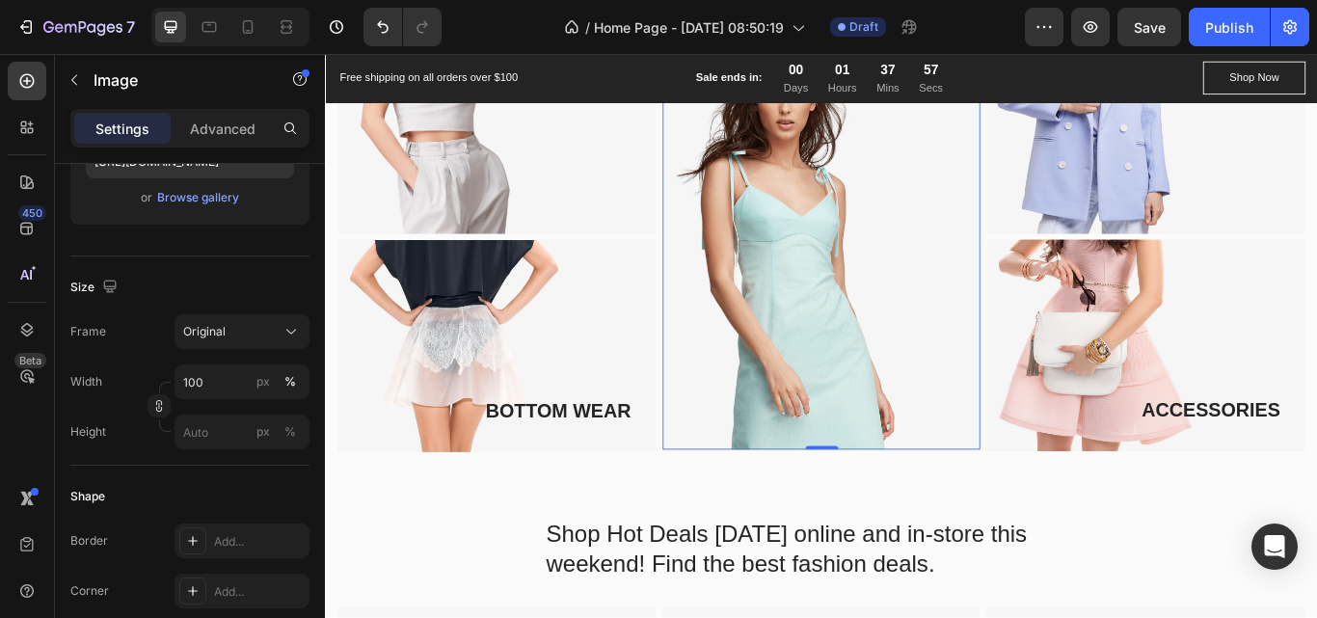
click at [857, 226] on img at bounding box center [903, 267] width 371 height 498
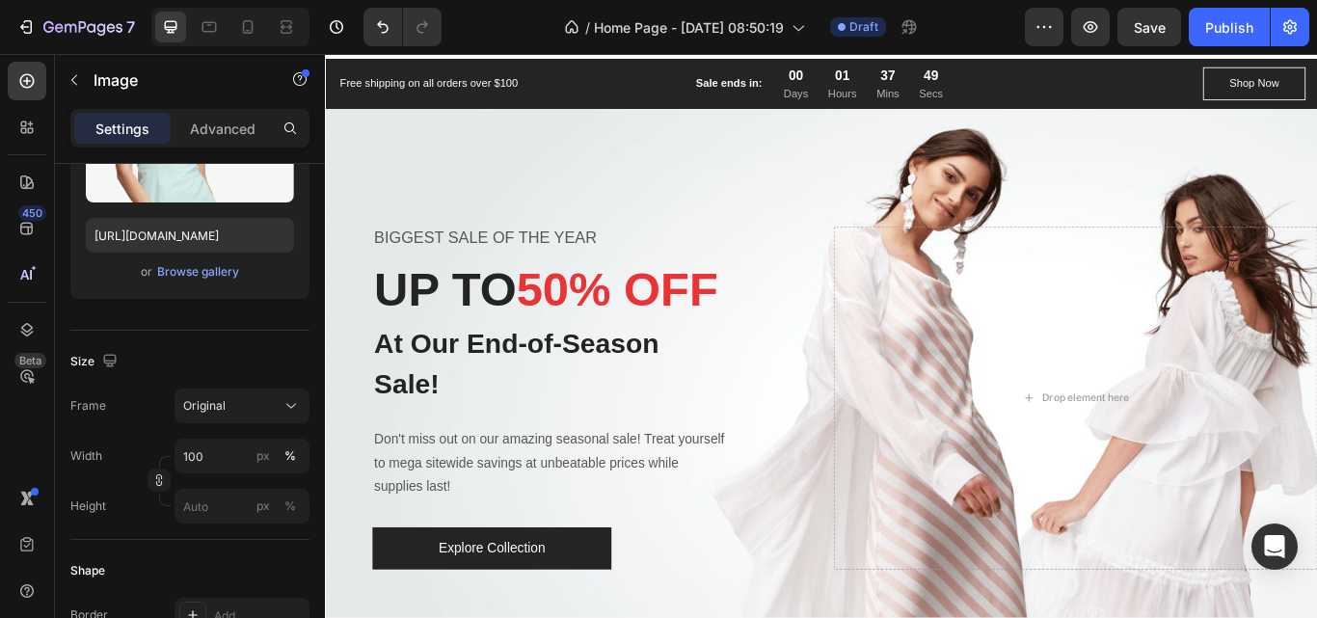
scroll to position [0, 0]
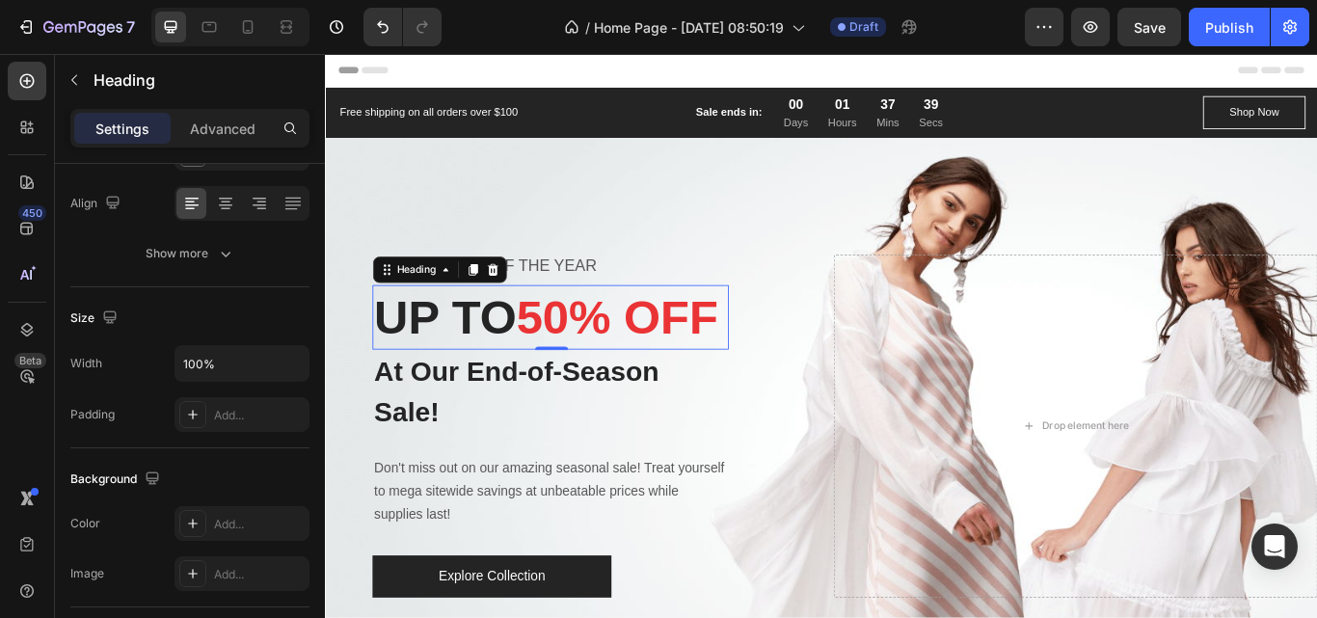
click at [721, 397] on p "UP TO 50% OFF" at bounding box center [588, 361] width 412 height 71
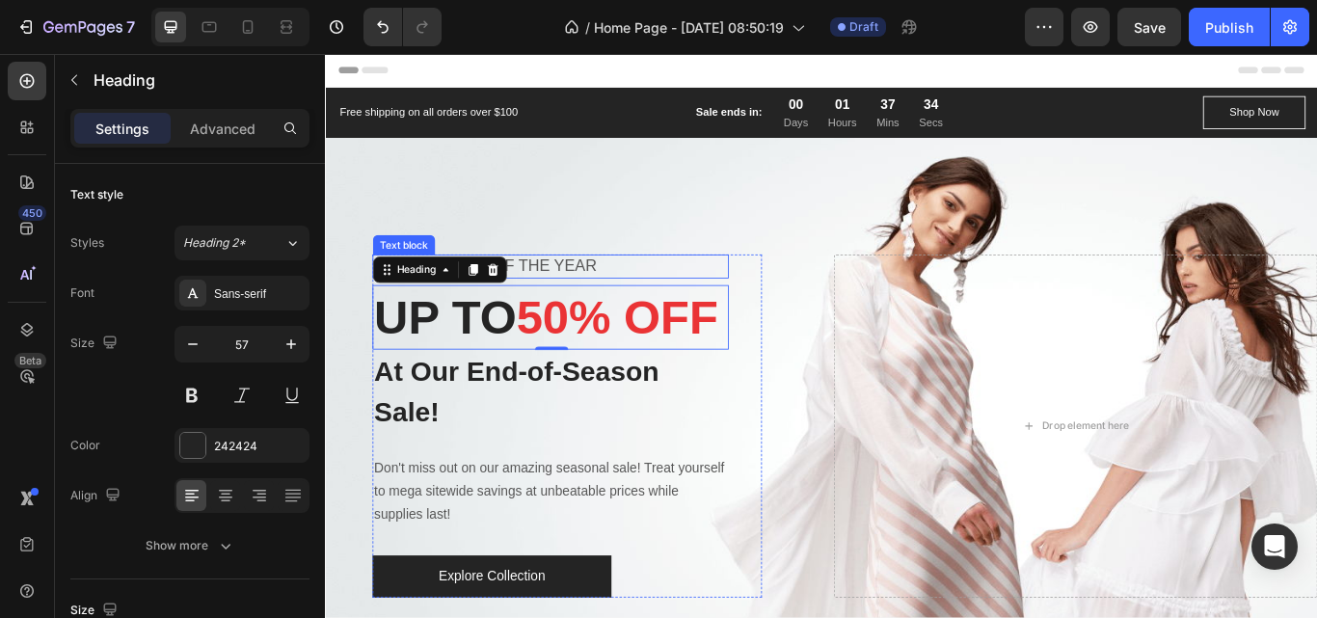
click at [590, 290] on p "BIGGEST SALE OF THE YEAR" at bounding box center [588, 302] width 412 height 24
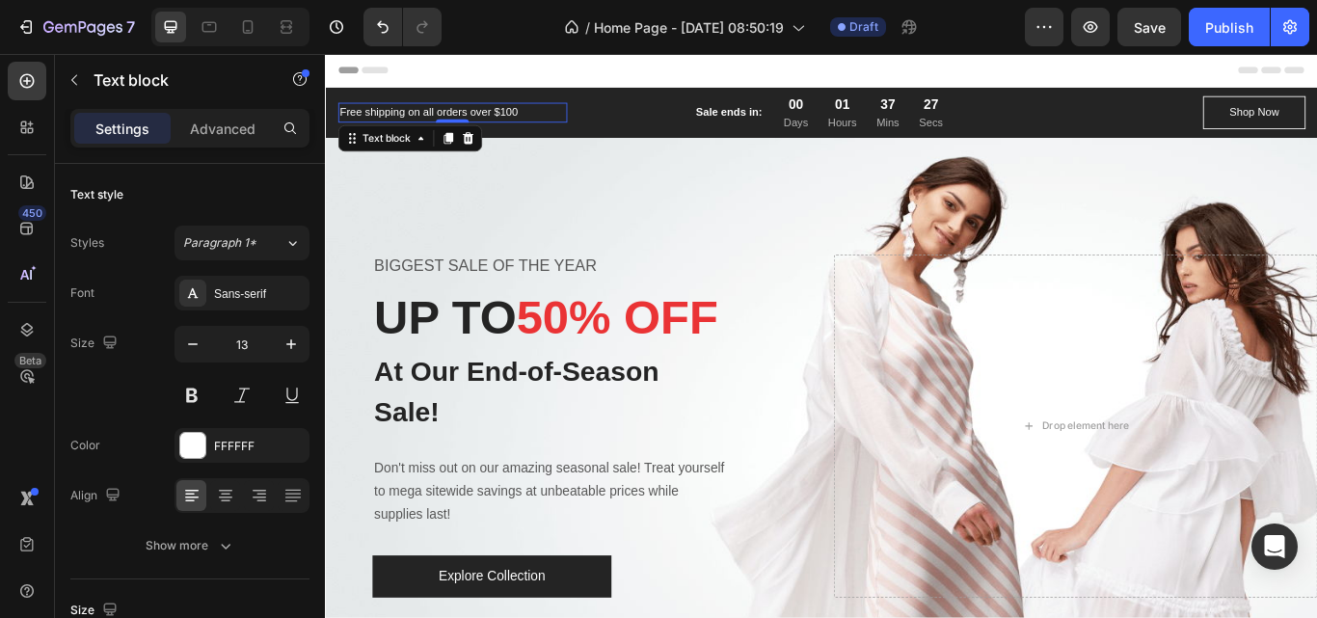
click at [434, 126] on p "Free shipping on all orders over $100" at bounding box center [472, 122] width 263 height 19
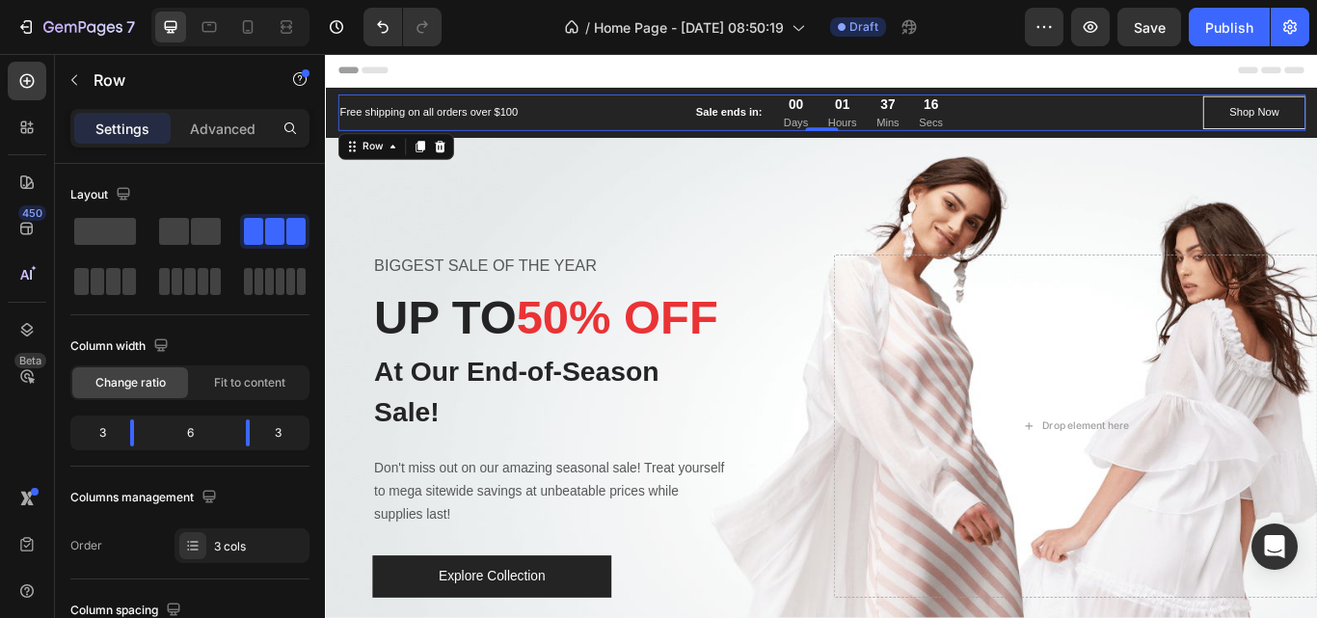
click at [604, 125] on div "Free shipping on all orders over $100 Text block Sale ends in: Text block 00 Da…" at bounding box center [903, 122] width 1128 height 42
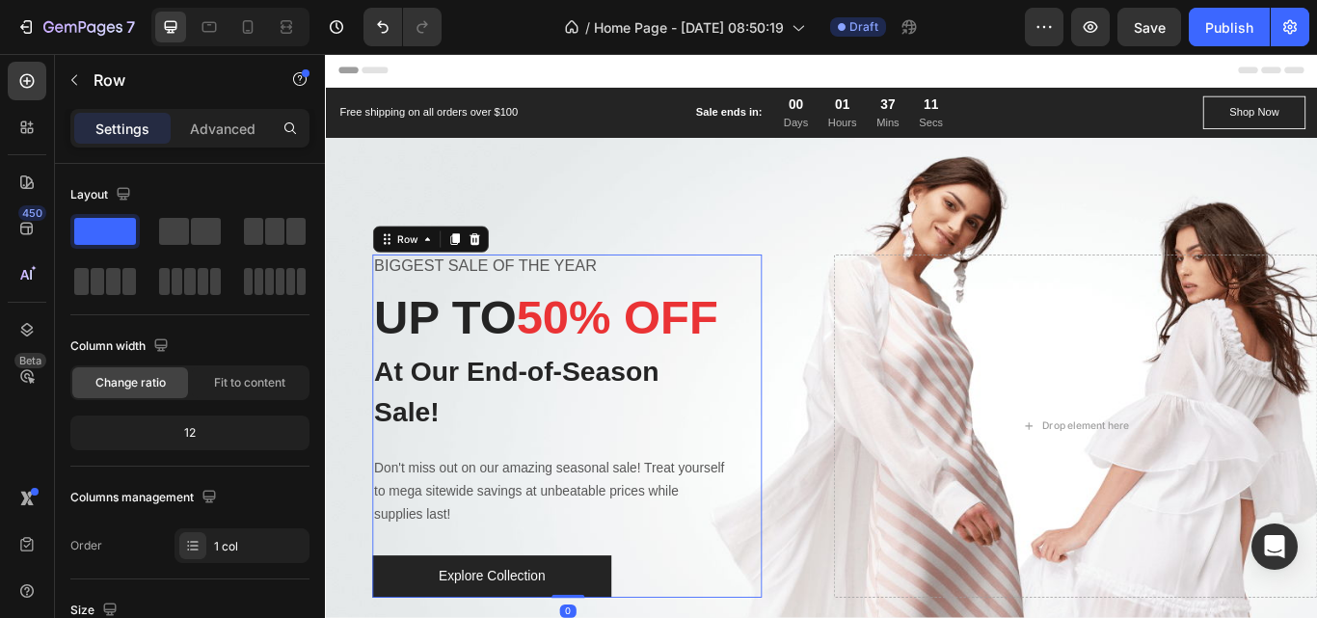
click at [720, 288] on div "BIGGEST SALE OF THE YEAR Text block UP TO 50% OFF Heading At Our End-of-Season …" at bounding box center [588, 488] width 416 height 400
click at [772, 205] on div "Overlay" at bounding box center [903, 488] width 1157 height 675
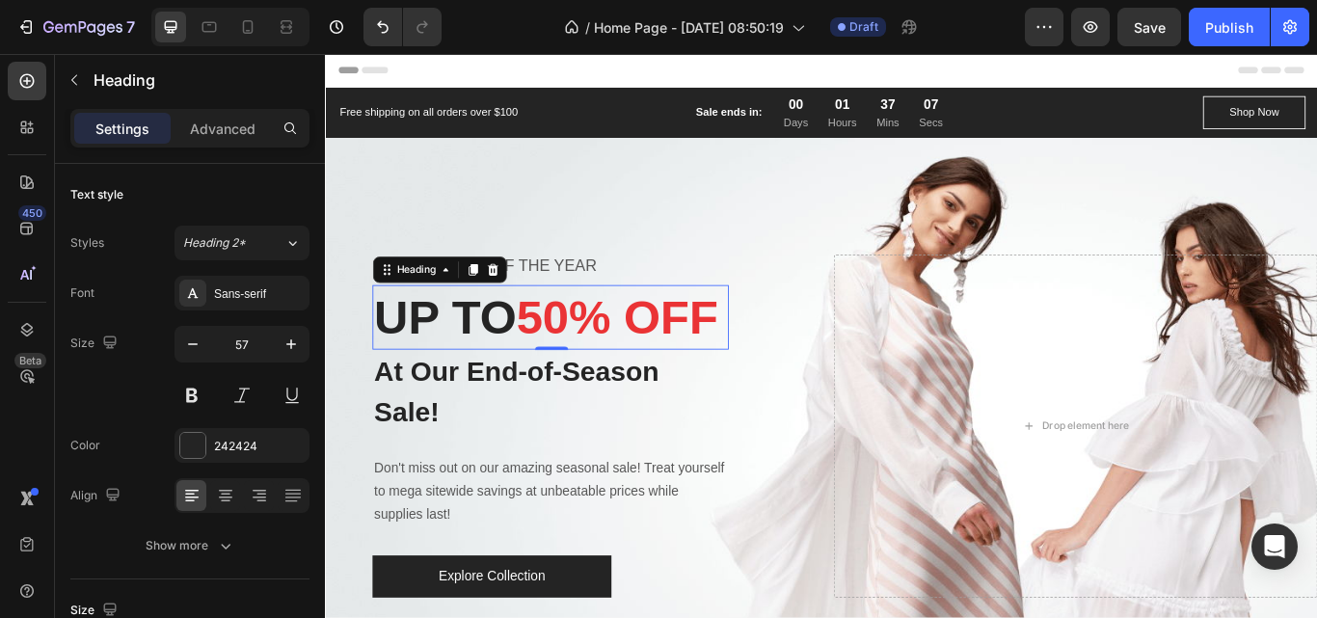
click at [755, 341] on p "UP TO 50% OFF" at bounding box center [588, 361] width 412 height 71
click at [739, 234] on div "Overlay" at bounding box center [903, 488] width 1157 height 675
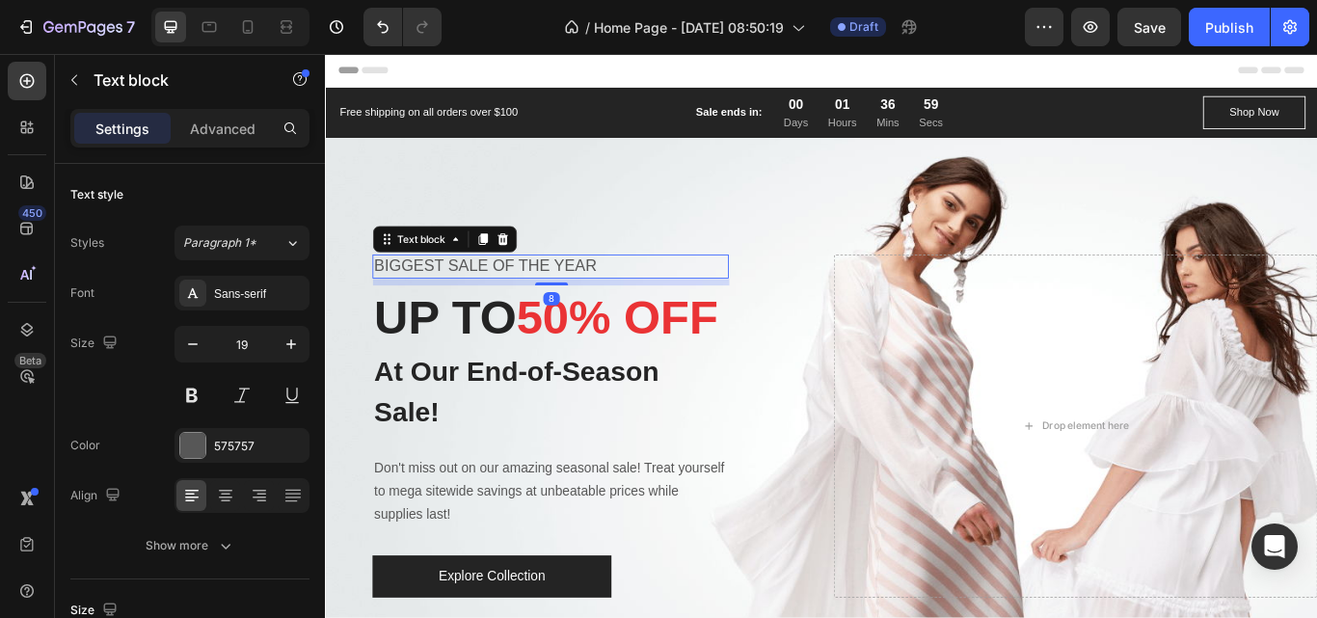
click at [782, 290] on p "BIGGEST SALE OF THE YEAR" at bounding box center [588, 302] width 412 height 24
click at [885, 288] on div "BIGGEST SALE OF THE YEAR Text block 8 UP TO 50% OFF Heading At Our End-of-Seaso…" at bounding box center [903, 488] width 1157 height 400
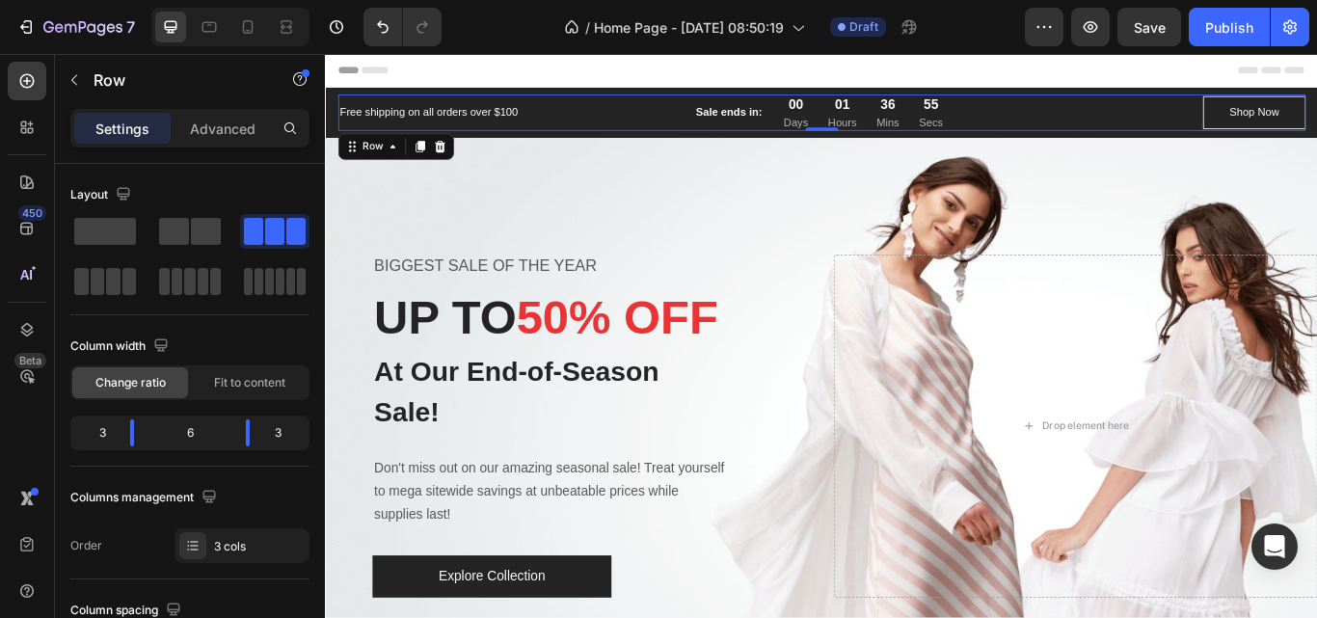
click at [609, 132] on div "Free shipping on all orders over $100 Text block Sale ends in: Text block 00 Da…" at bounding box center [903, 122] width 1128 height 42
click at [641, 205] on div "Overlay" at bounding box center [903, 488] width 1157 height 675
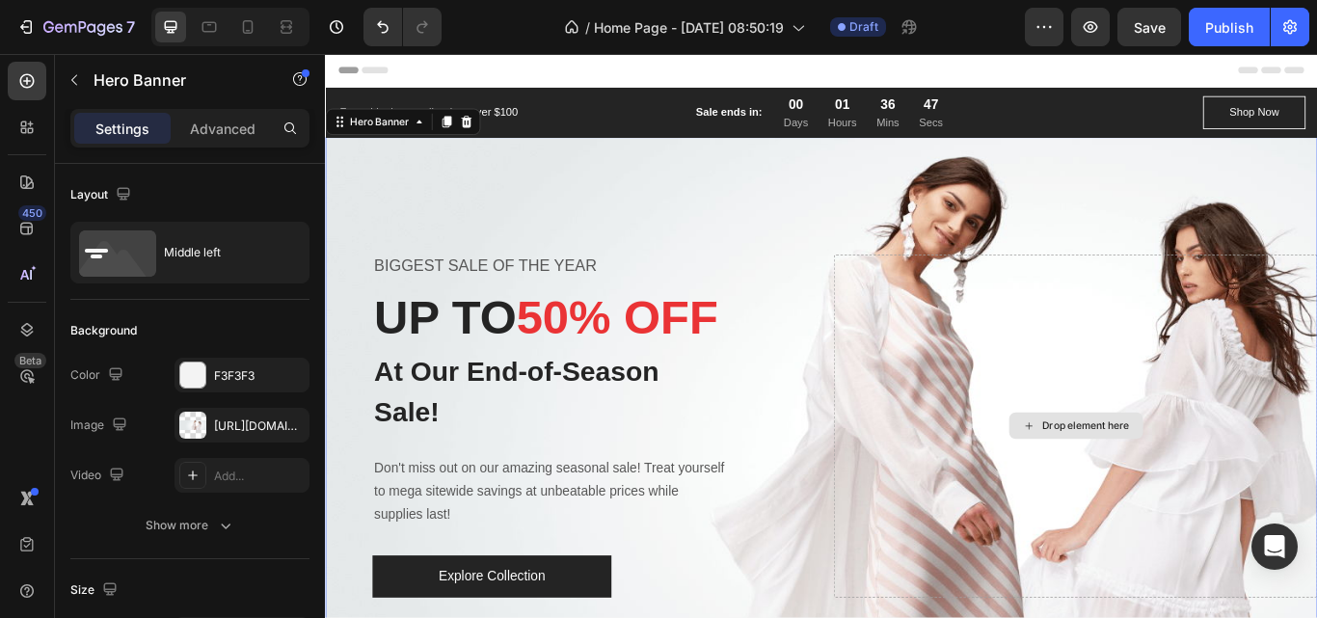
click at [918, 333] on div "Drop element here" at bounding box center [1200, 488] width 564 height 400
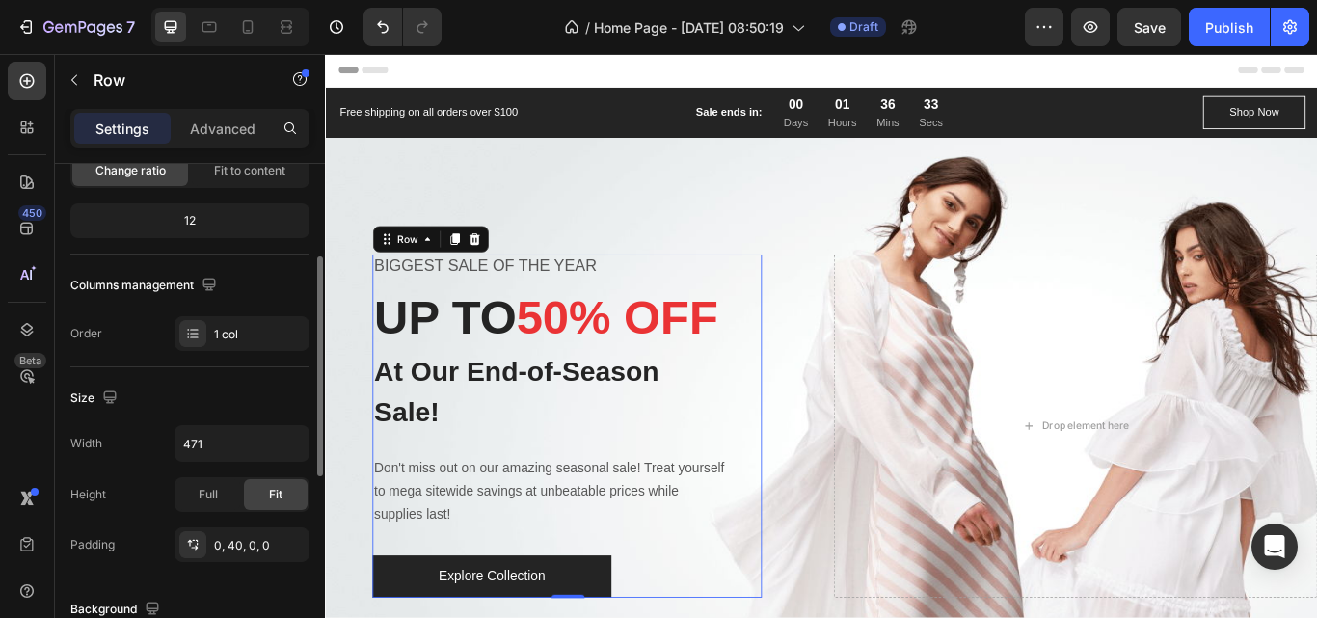
scroll to position [213, 0]
click at [202, 339] on div at bounding box center [192, 332] width 27 height 27
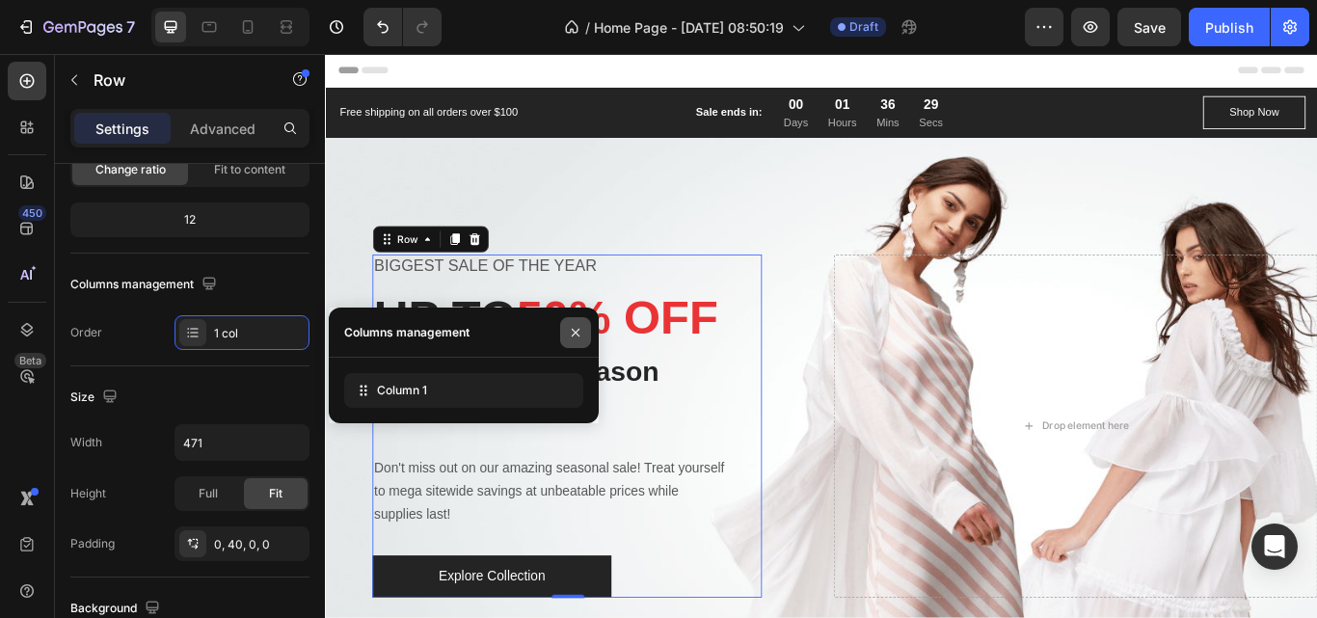
click at [568, 337] on icon "button" at bounding box center [575, 332] width 15 height 15
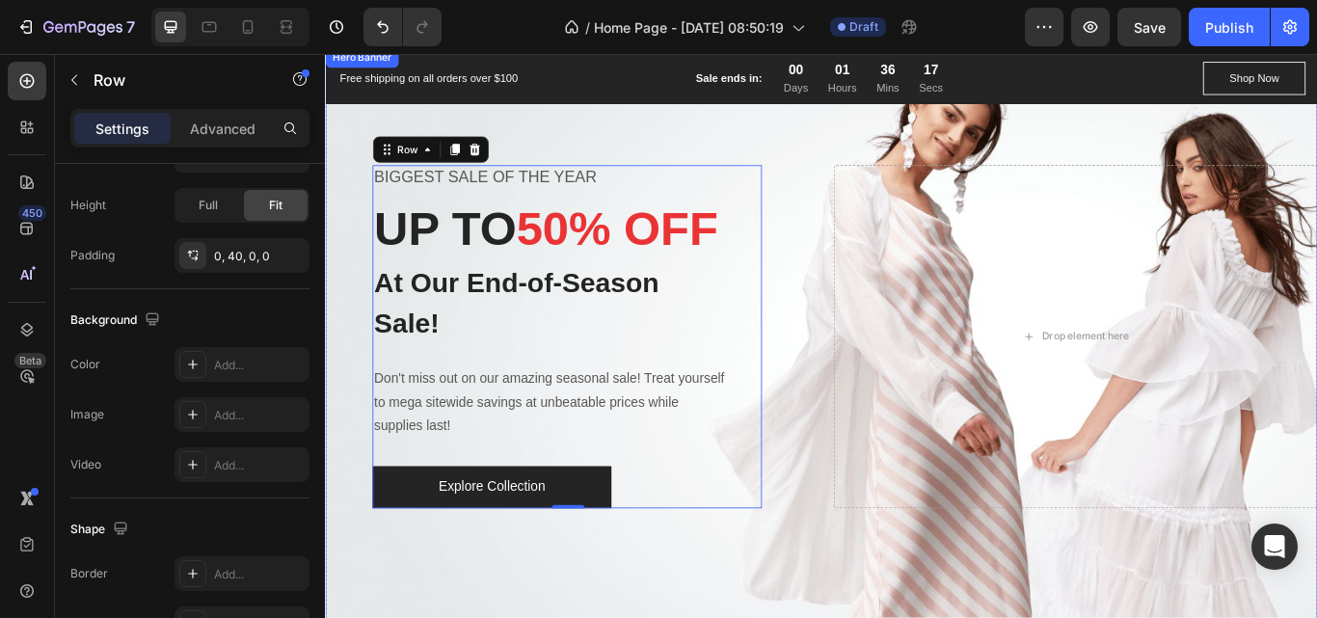
scroll to position [167, 0]
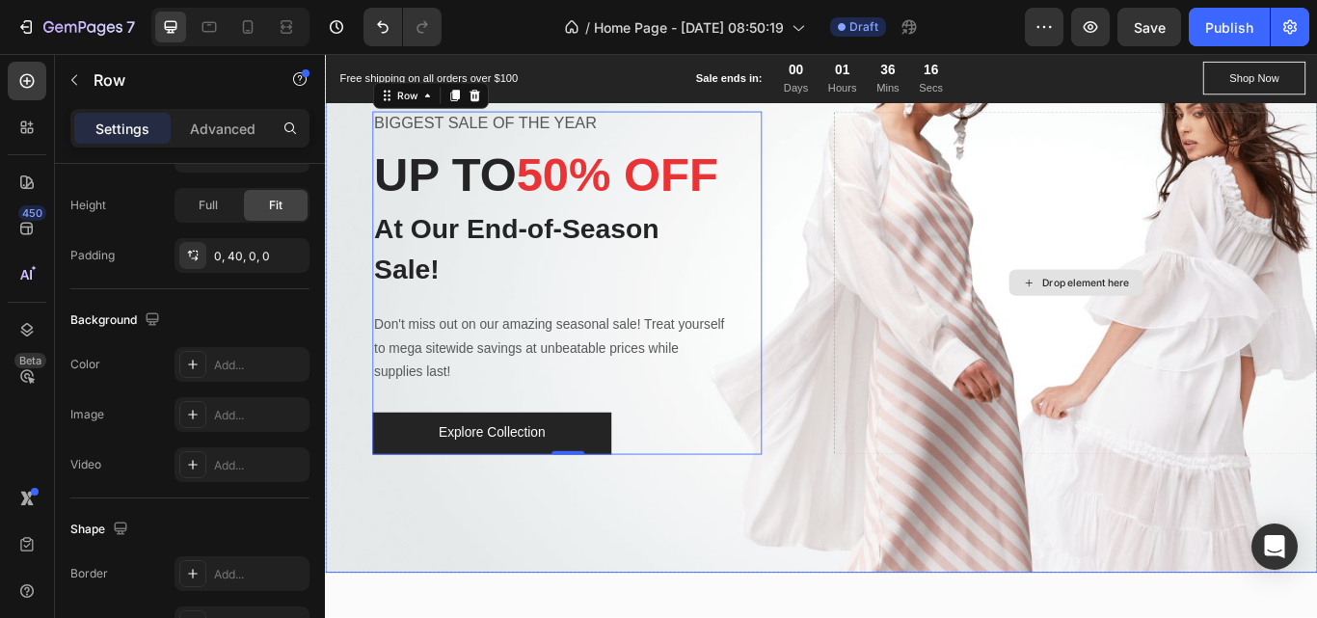
click at [1004, 320] on div "Drop element here" at bounding box center [1200, 321] width 564 height 400
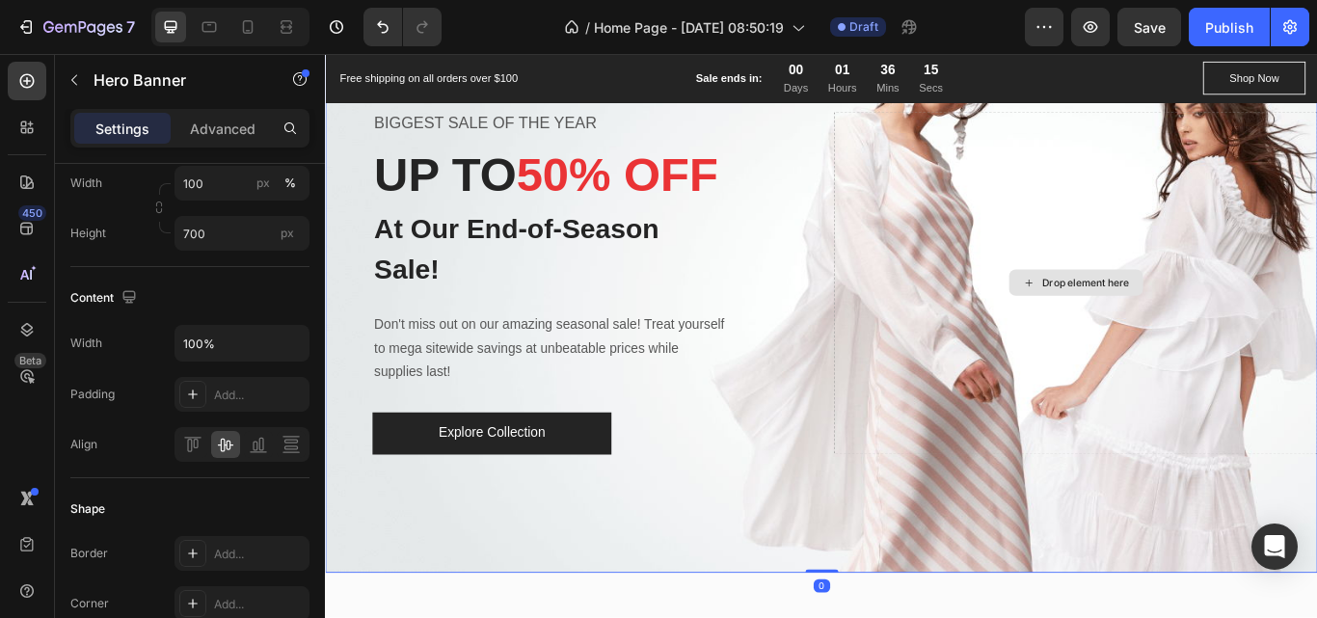
scroll to position [0, 0]
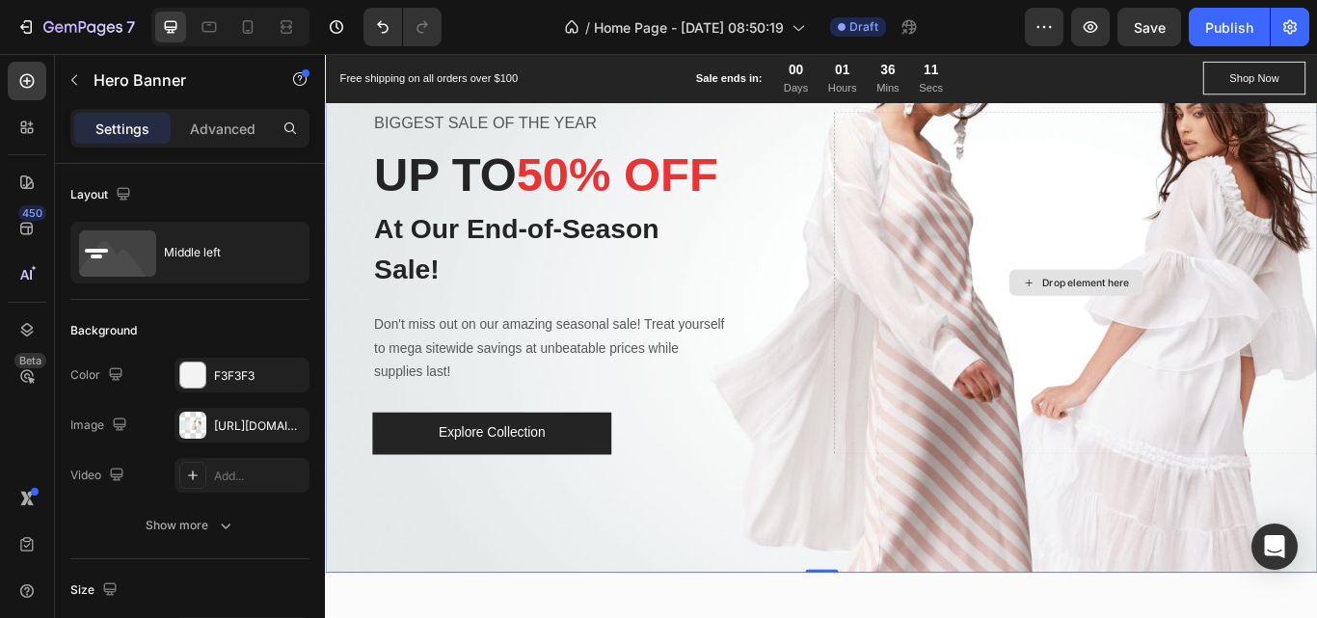
click at [984, 285] on div "Drop element here" at bounding box center [1200, 321] width 564 height 400
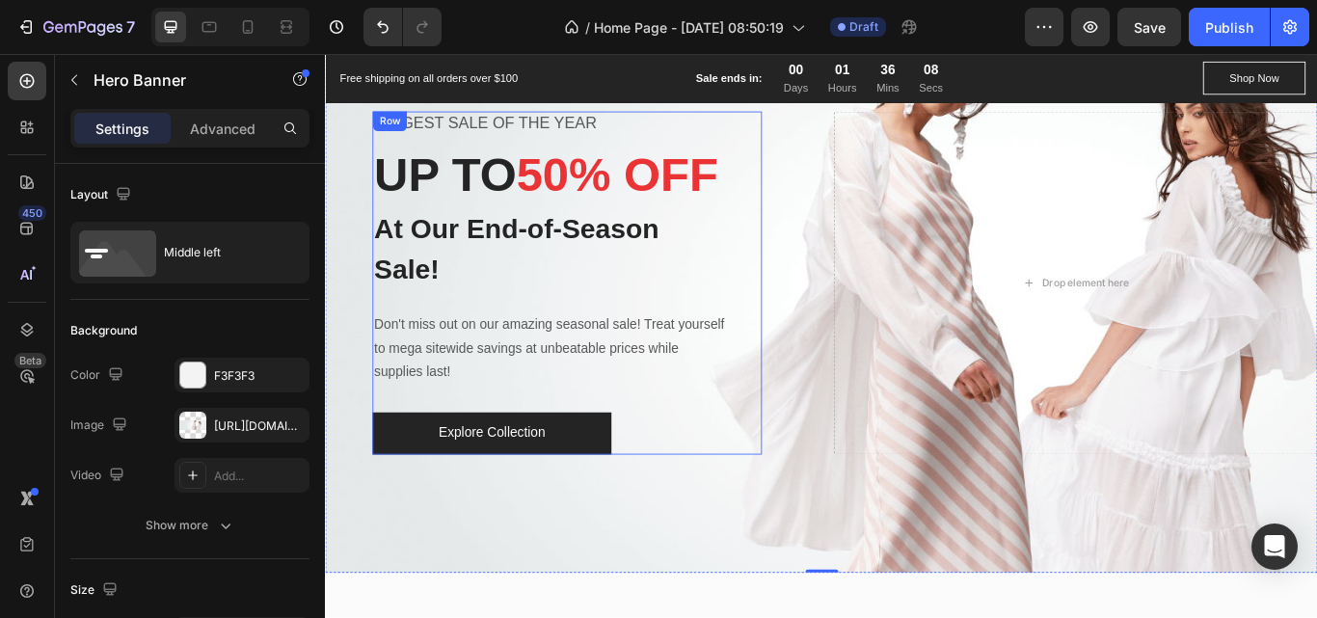
click at [823, 336] on div "BIGGEST SALE OF THE YEAR Text block UP TO 50% OFF Heading At Our End-of-Season …" at bounding box center [607, 321] width 454 height 400
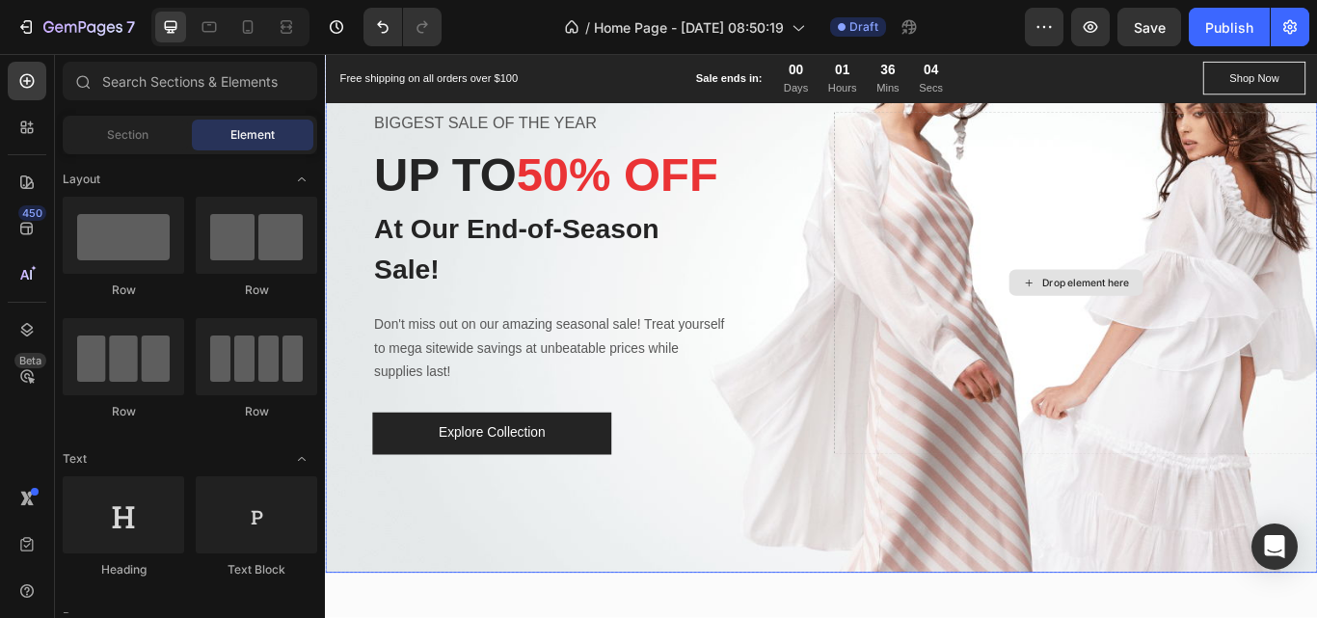
click at [1141, 316] on icon at bounding box center [1145, 321] width 15 height 16
click at [1142, 322] on div "Drop element here" at bounding box center [1200, 321] width 156 height 31
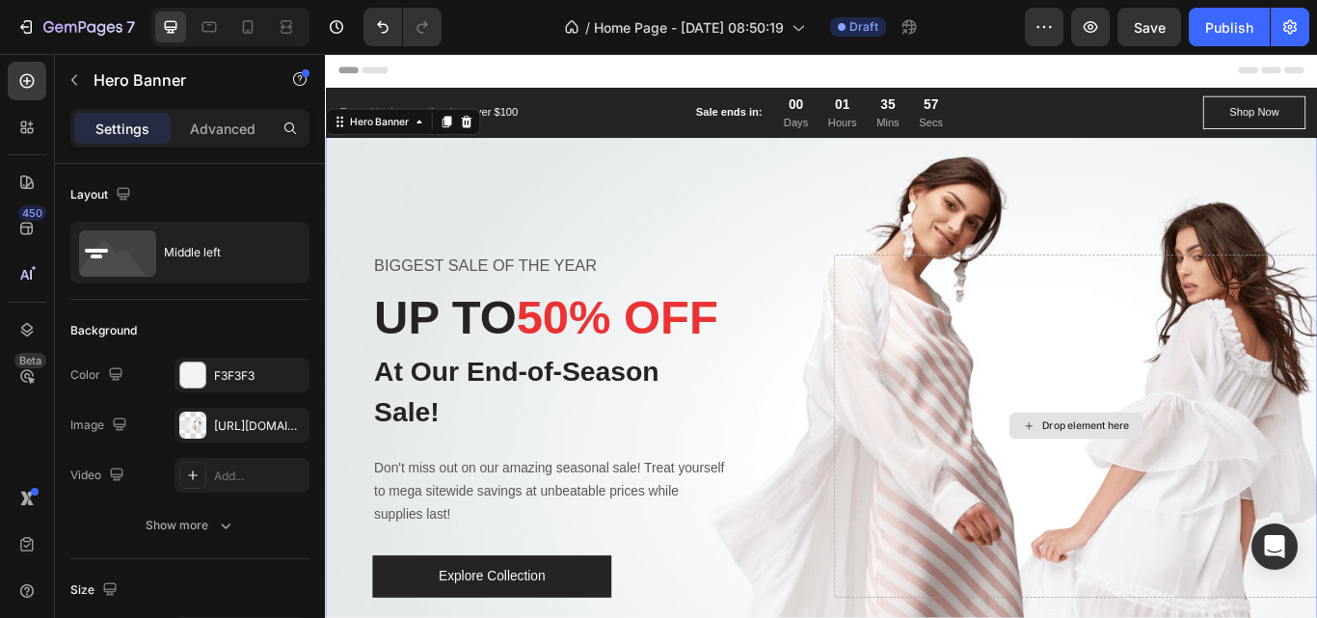
click at [1131, 322] on div "Drop element here" at bounding box center [1200, 488] width 564 height 400
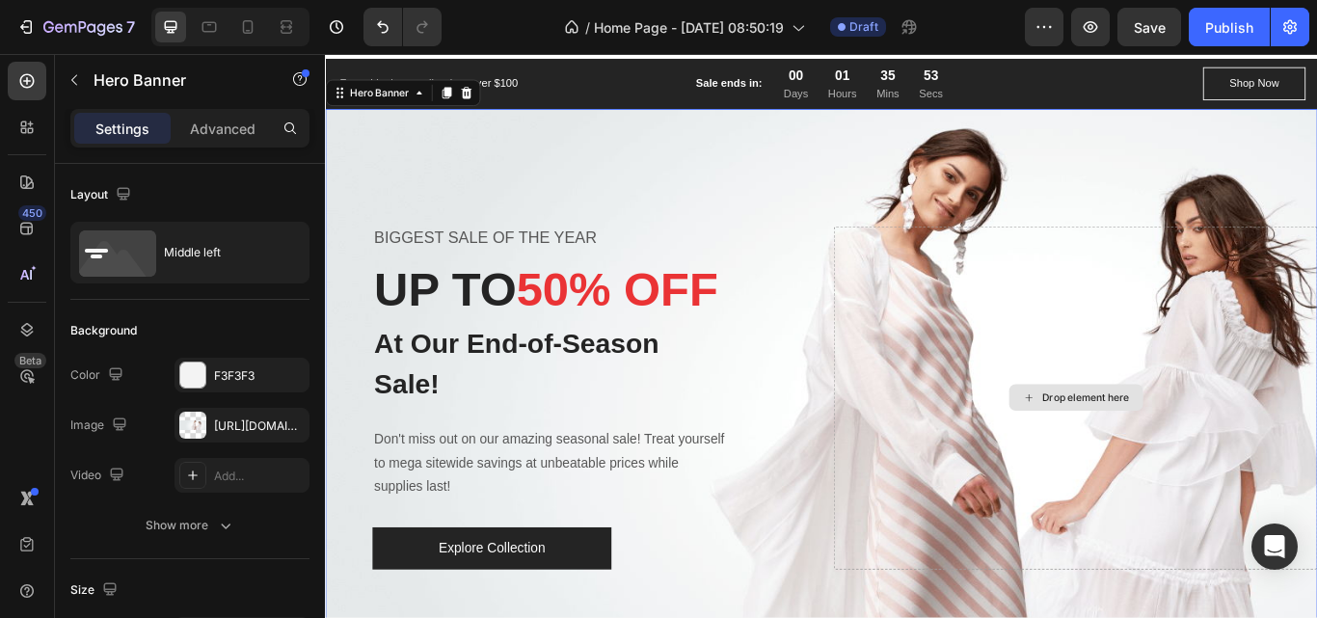
scroll to position [34, 0]
click at [1131, 322] on div "Drop element here" at bounding box center [1200, 455] width 564 height 400
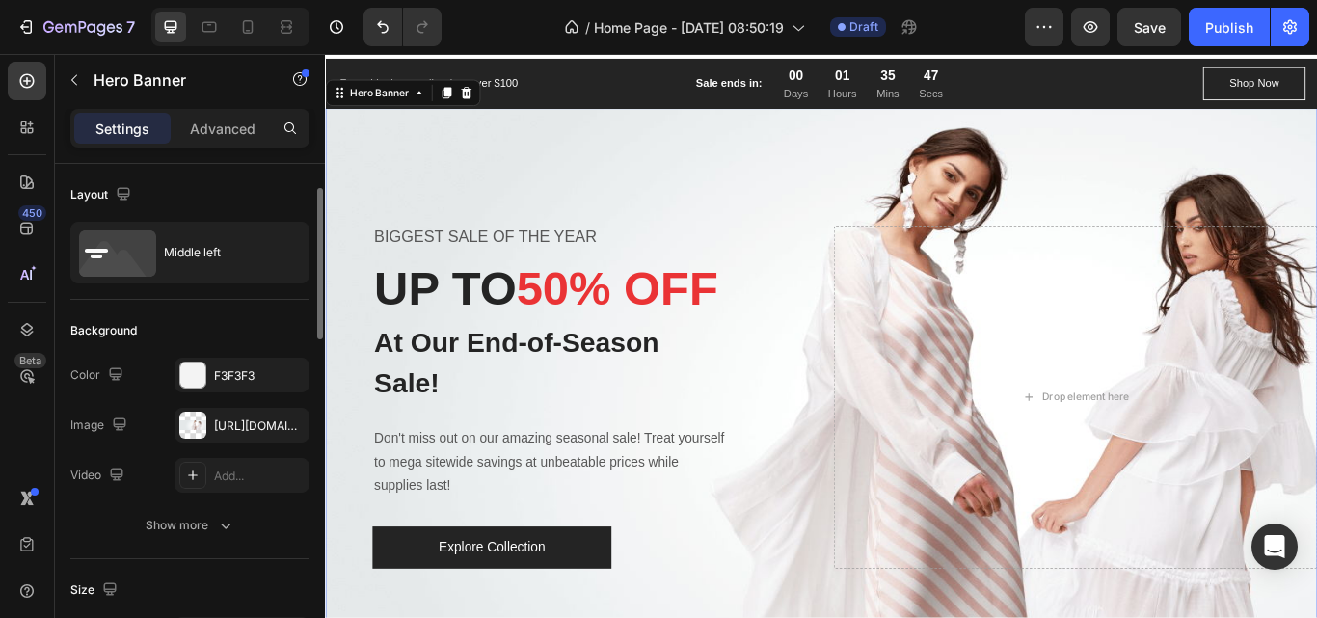
scroll to position [35, 0]
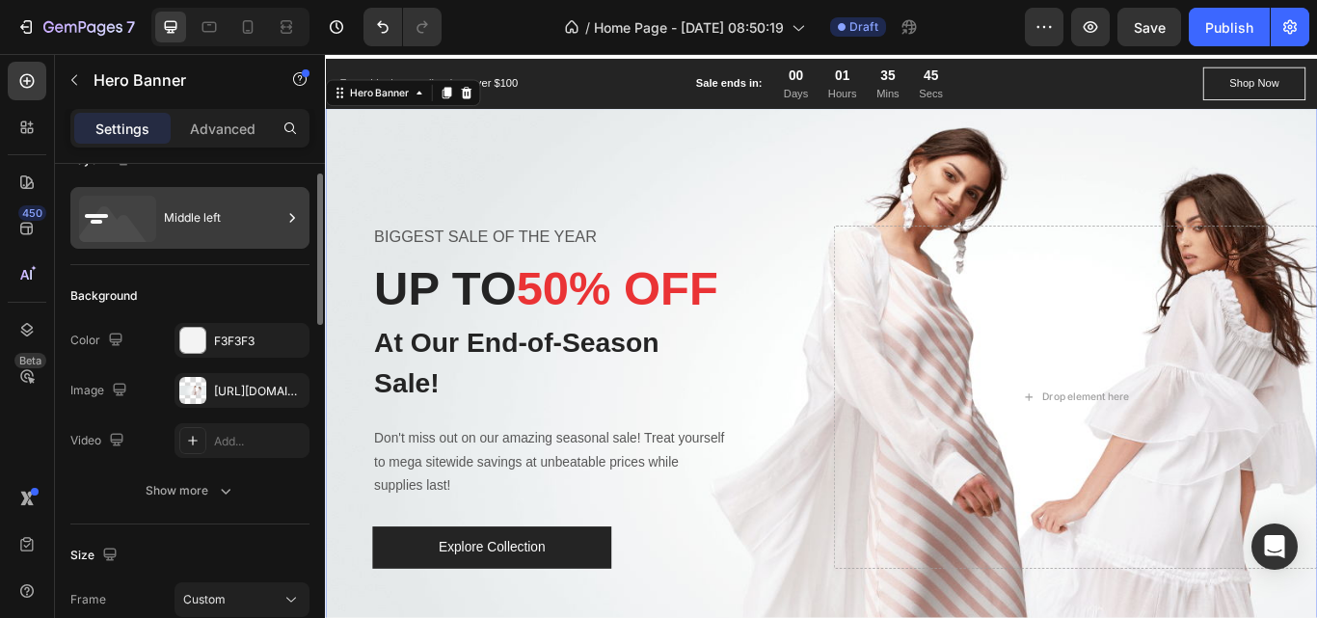
click at [187, 226] on div "Middle left" at bounding box center [223, 218] width 118 height 44
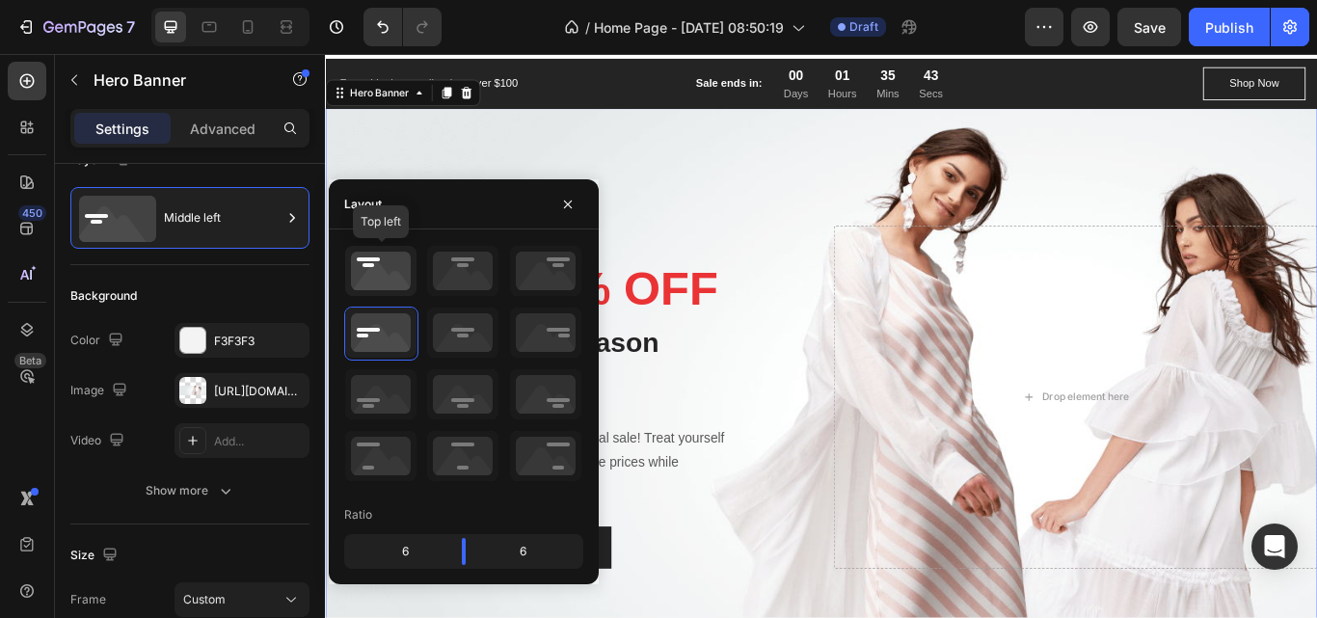
click at [379, 266] on icon at bounding box center [380, 271] width 71 height 50
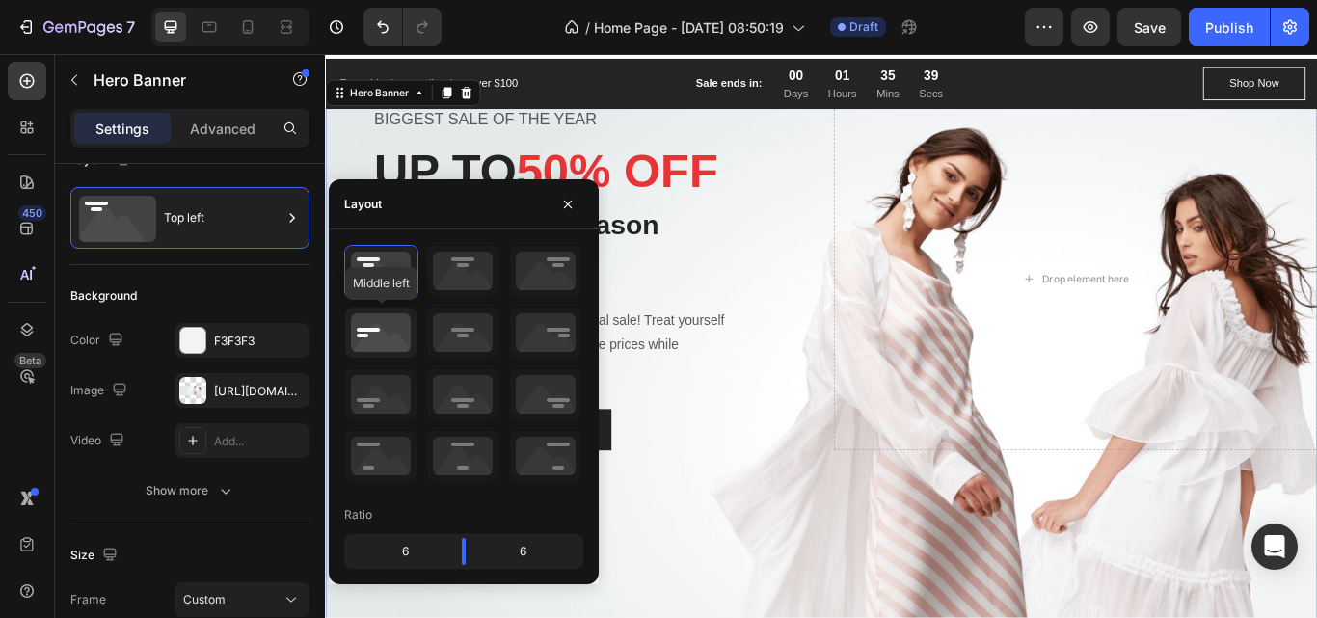
click at [389, 322] on icon at bounding box center [380, 333] width 71 height 50
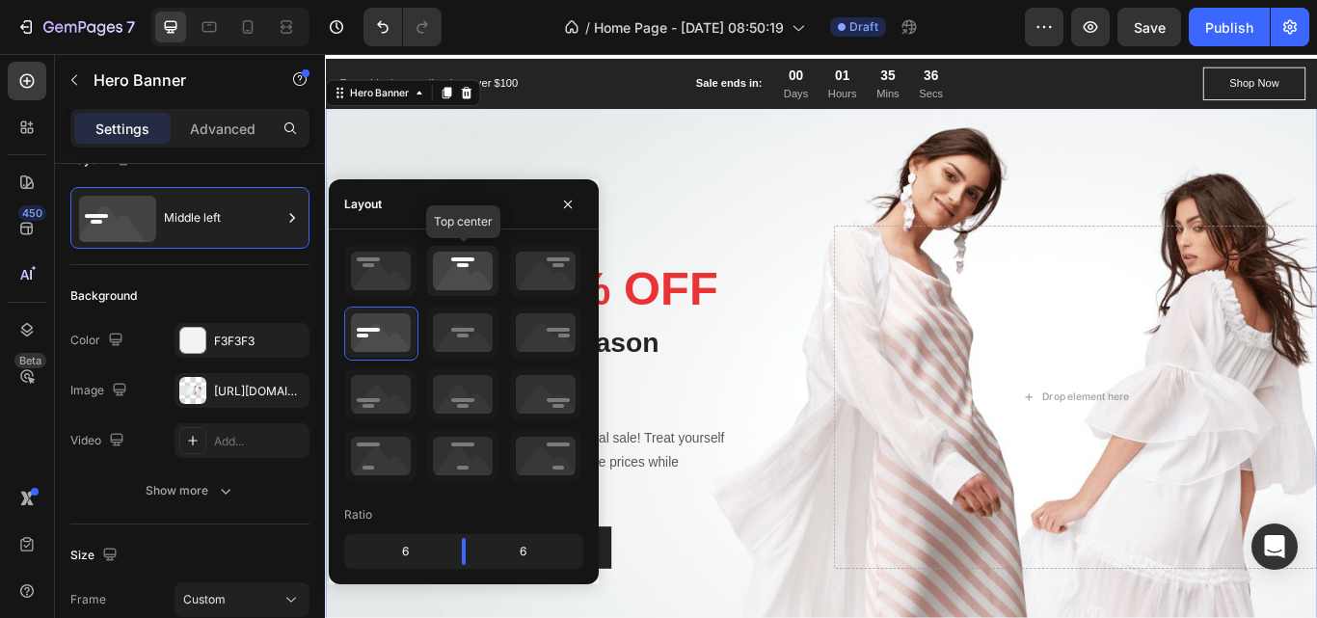
click at [455, 275] on icon at bounding box center [462, 271] width 71 height 50
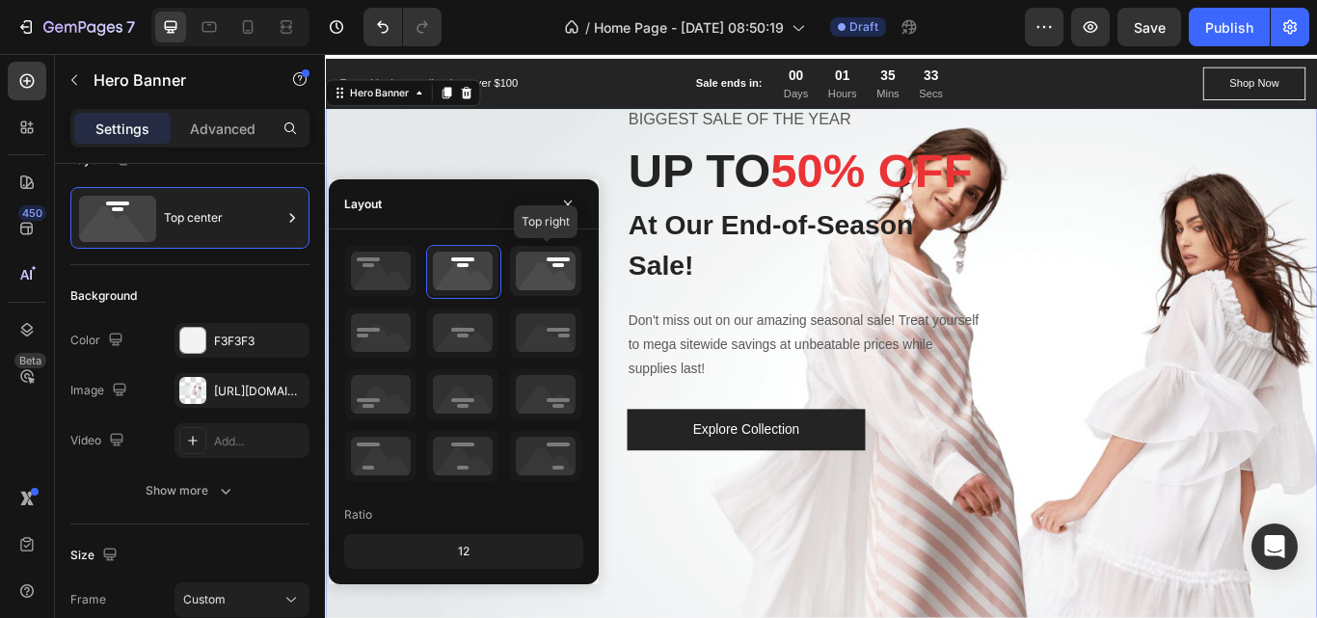
click at [535, 275] on icon at bounding box center [545, 271] width 71 height 50
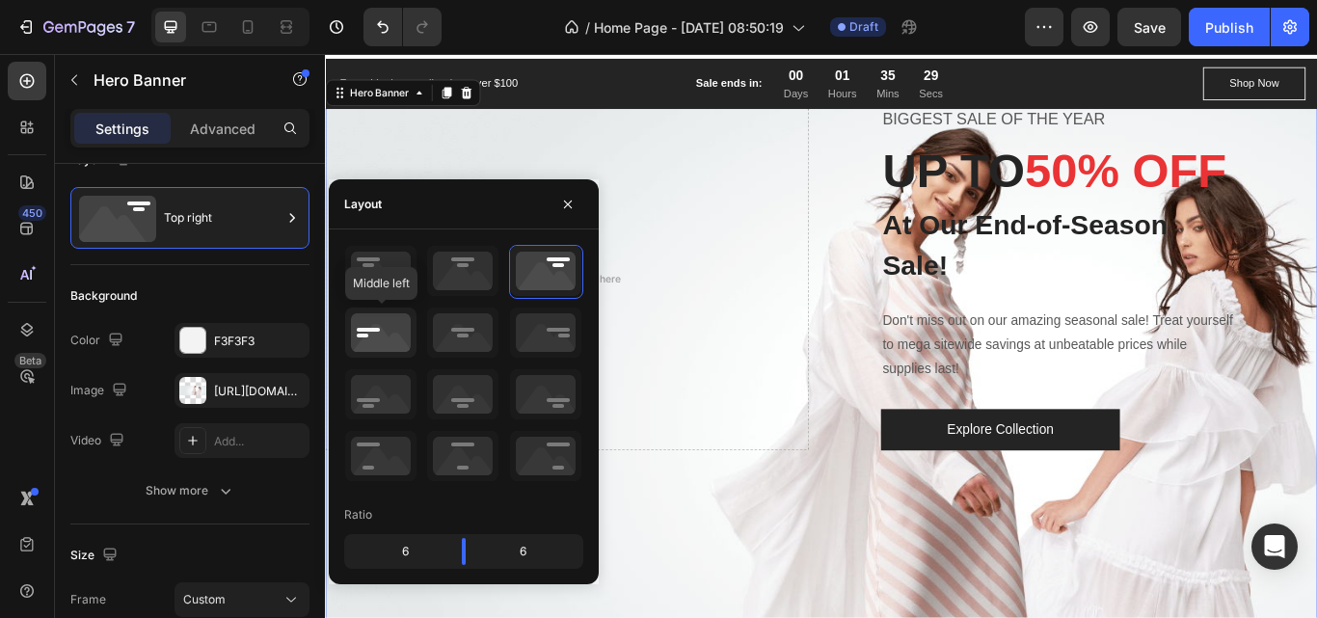
click at [391, 339] on icon at bounding box center [380, 333] width 71 height 50
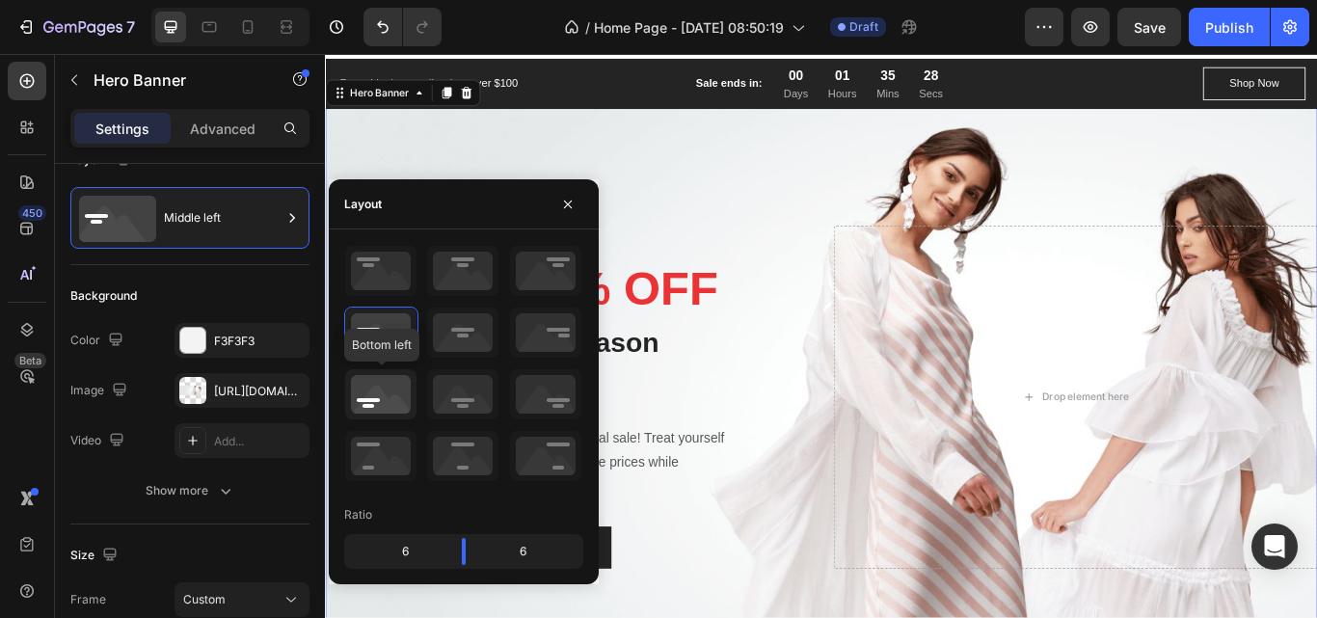
click at [394, 392] on icon at bounding box center [380, 394] width 71 height 50
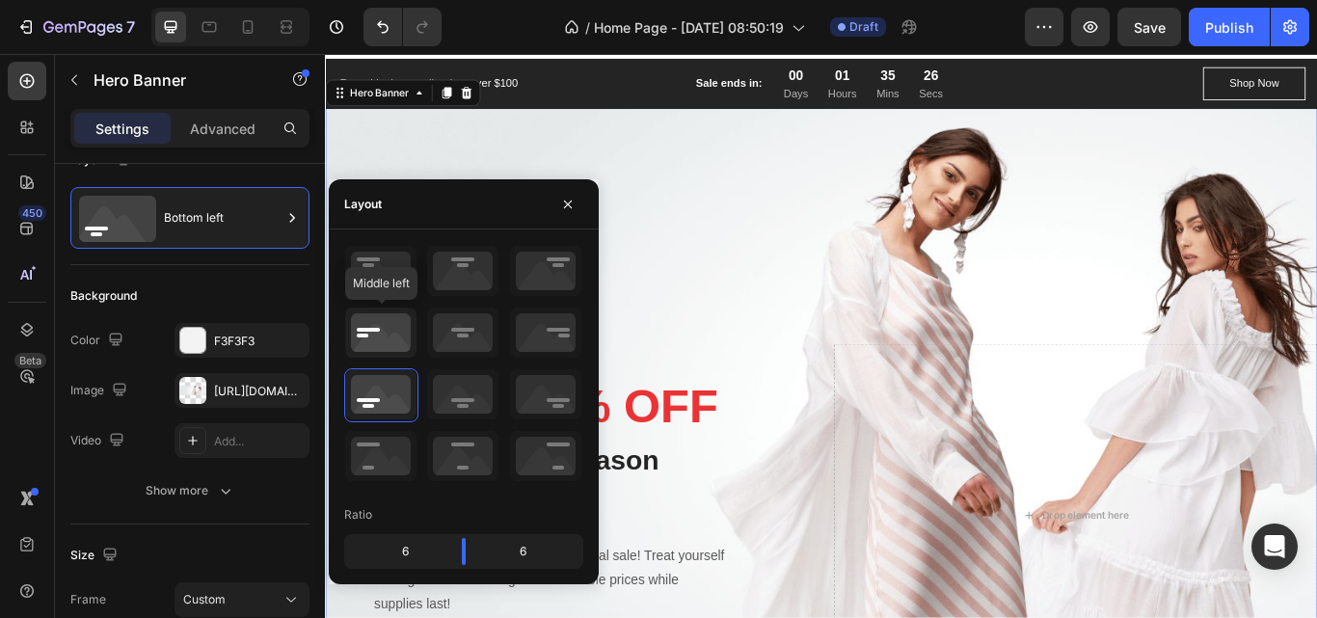
click at [370, 342] on icon at bounding box center [380, 333] width 71 height 50
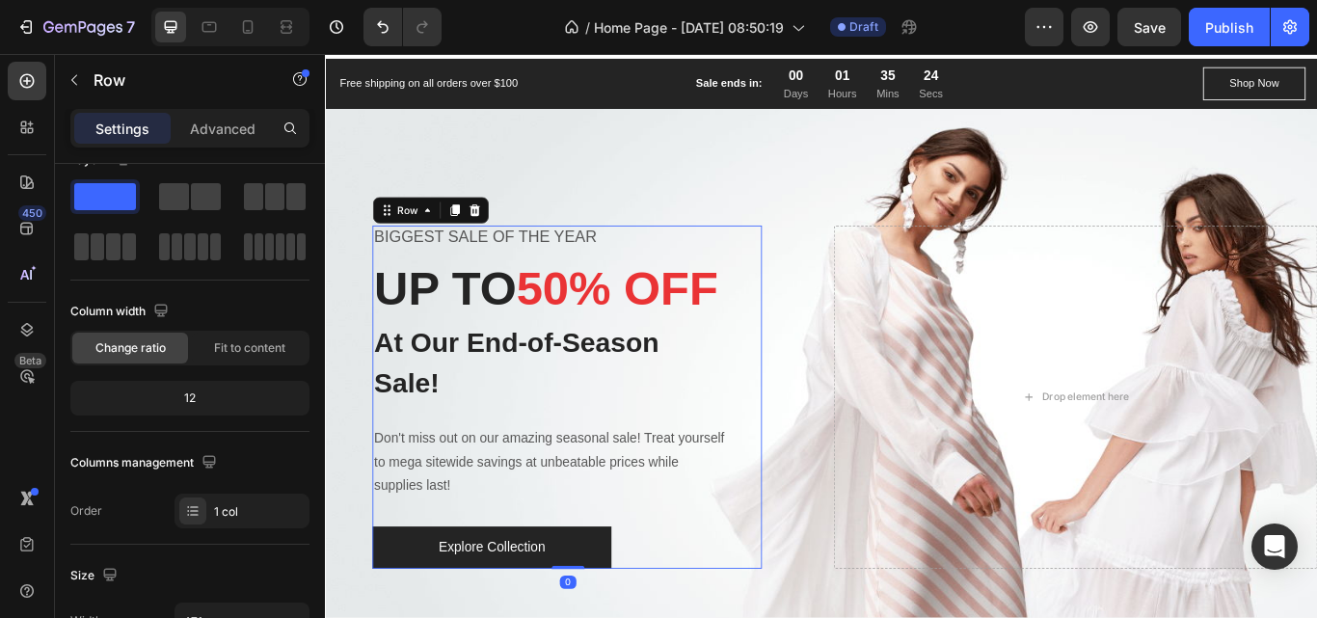
scroll to position [0, 0]
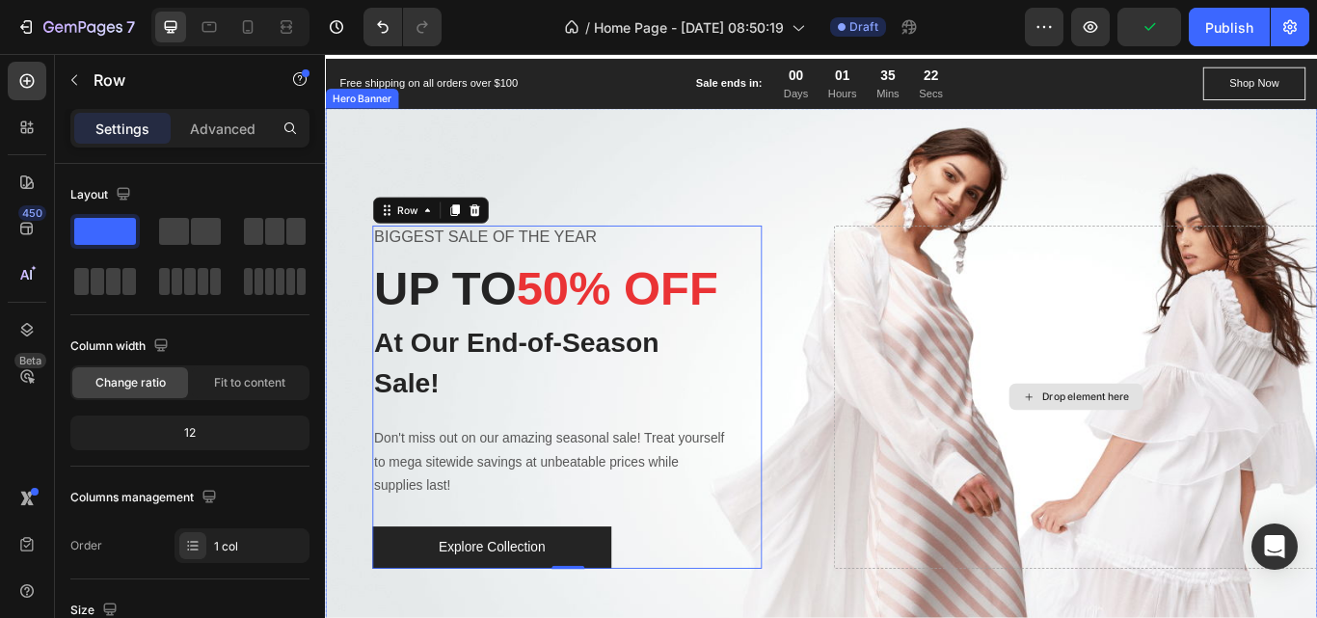
click at [1142, 353] on div "Drop element here" at bounding box center [1200, 455] width 564 height 400
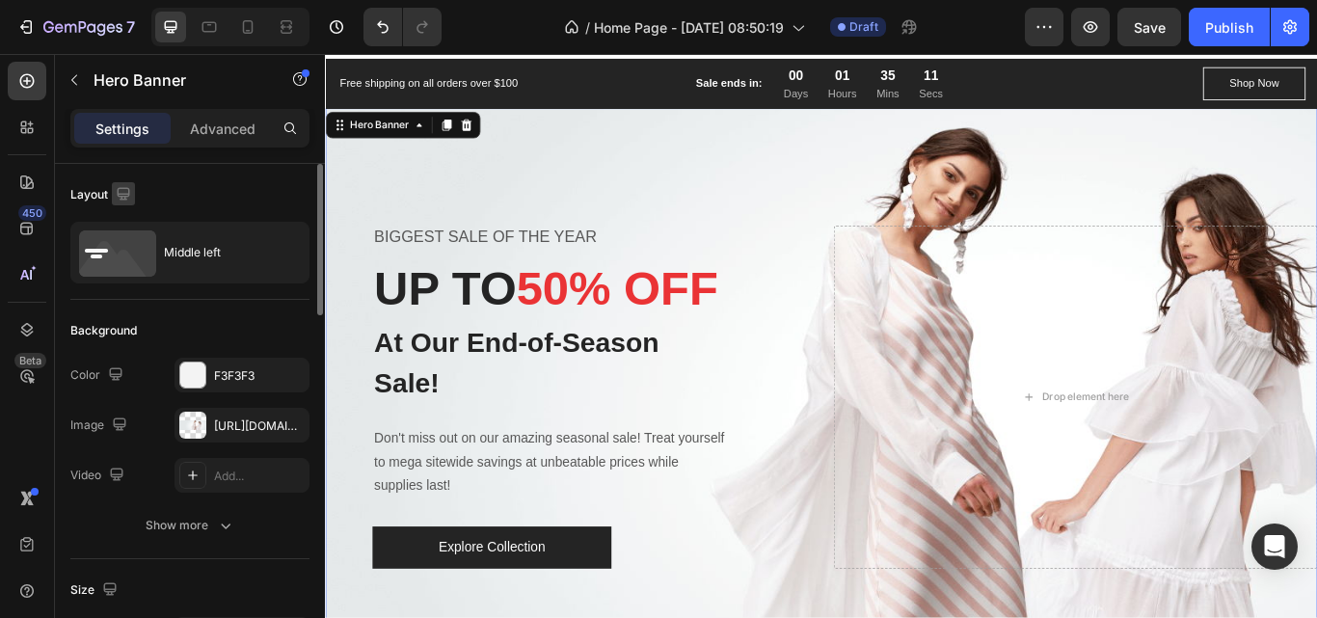
click at [123, 190] on icon "button" at bounding box center [123, 193] width 19 height 19
click at [126, 264] on icon "button" at bounding box center [128, 259] width 14 height 11
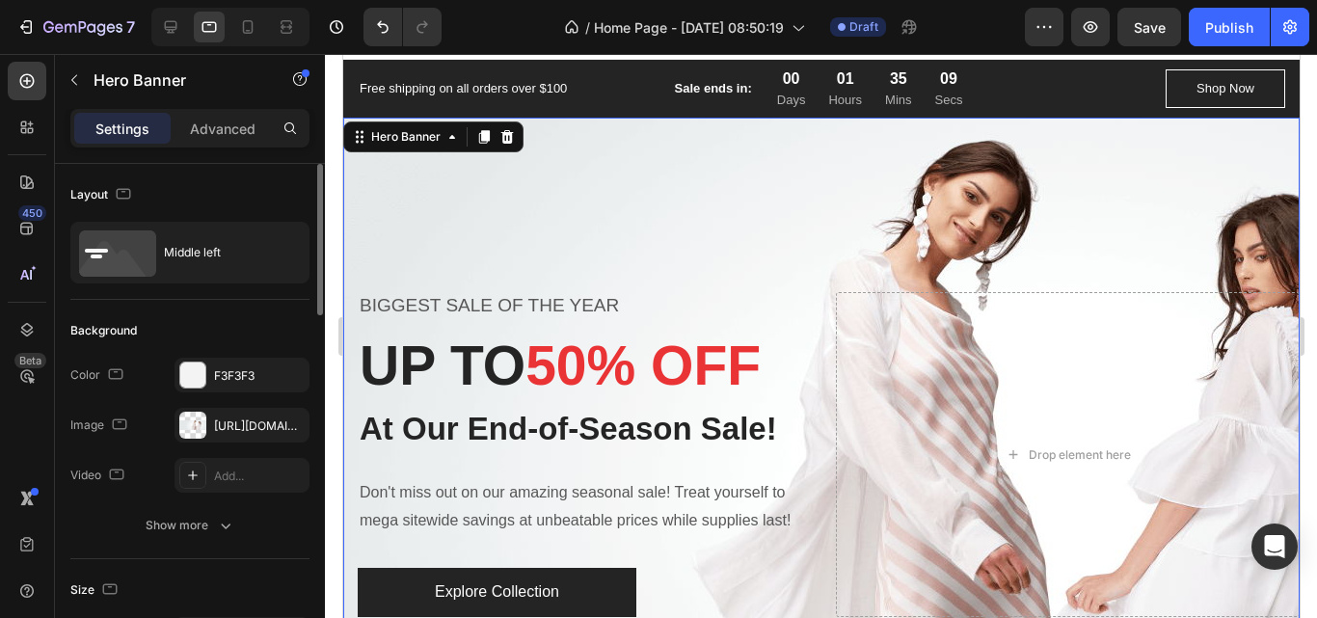
scroll to position [30, 0]
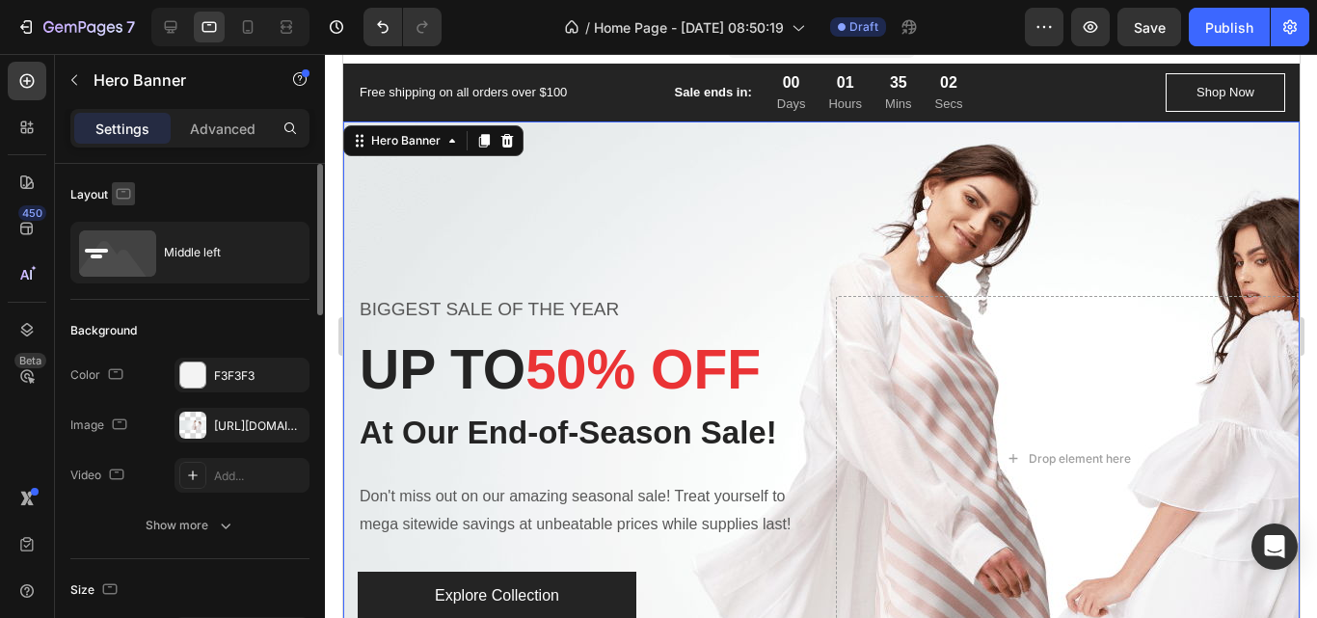
click at [129, 192] on icon "button" at bounding box center [124, 193] width 14 height 11
click at [134, 227] on icon "button" at bounding box center [127, 224] width 19 height 19
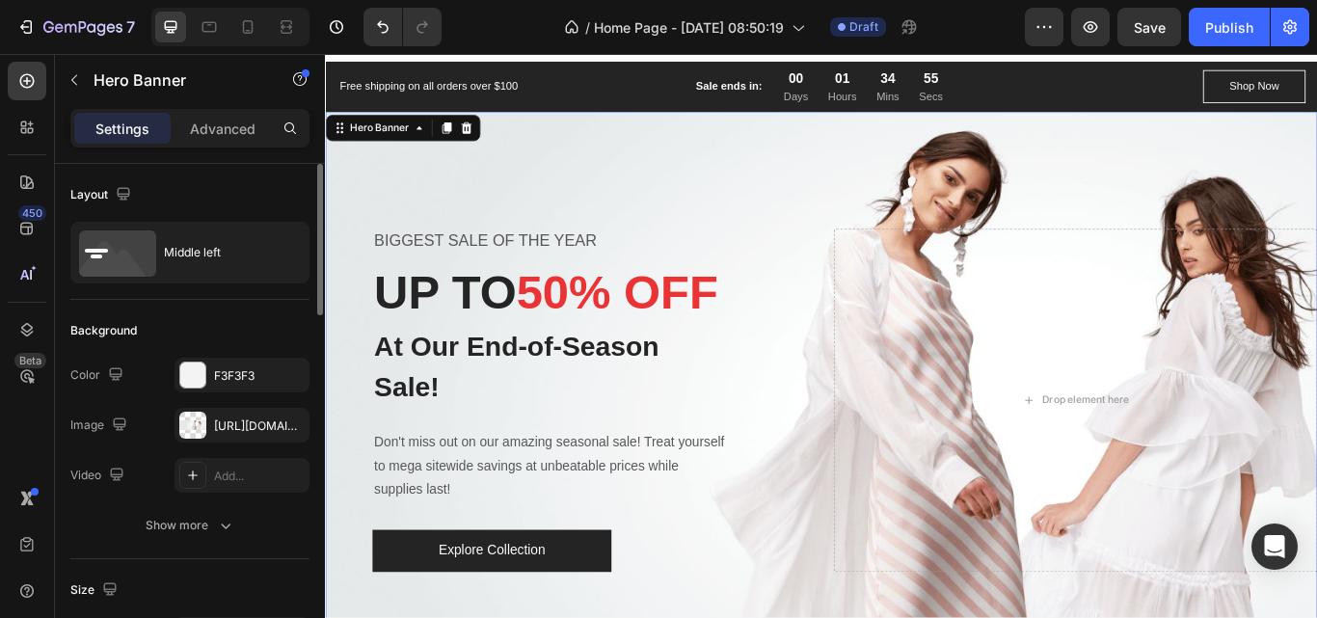
click at [923, 183] on div "Overlay" at bounding box center [903, 458] width 1157 height 675
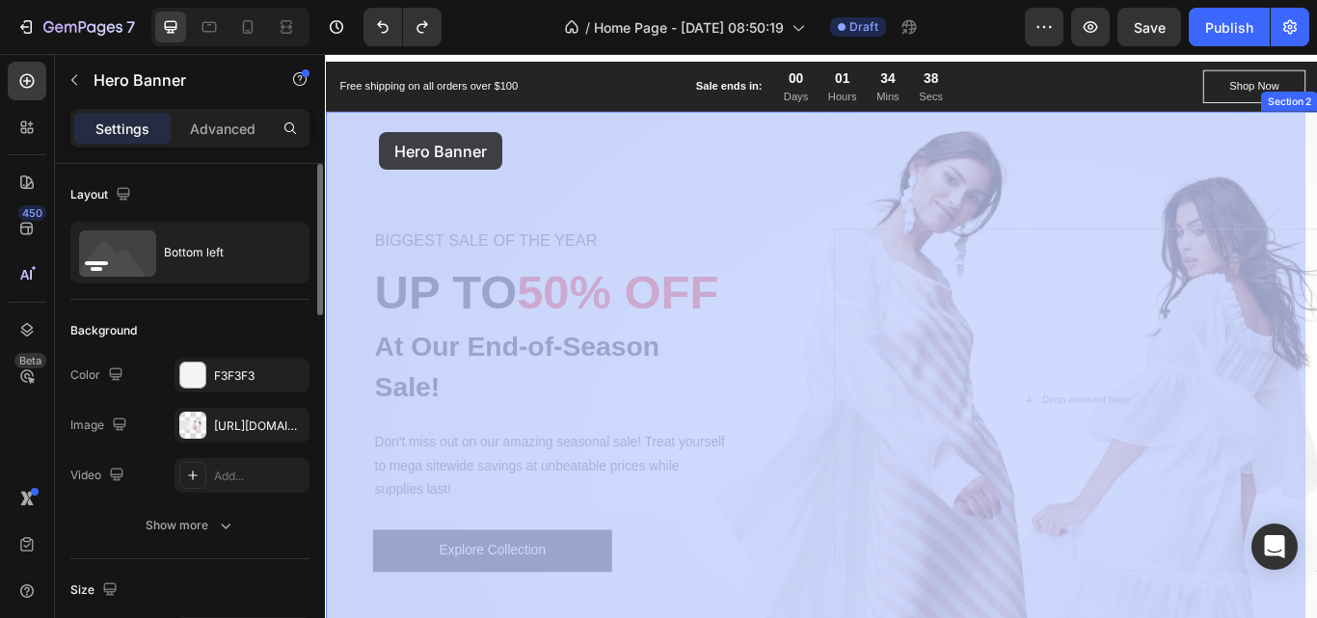
drag, startPoint x: 380, startPoint y: 107, endPoint x: 388, endPoint y: 146, distance: 39.3
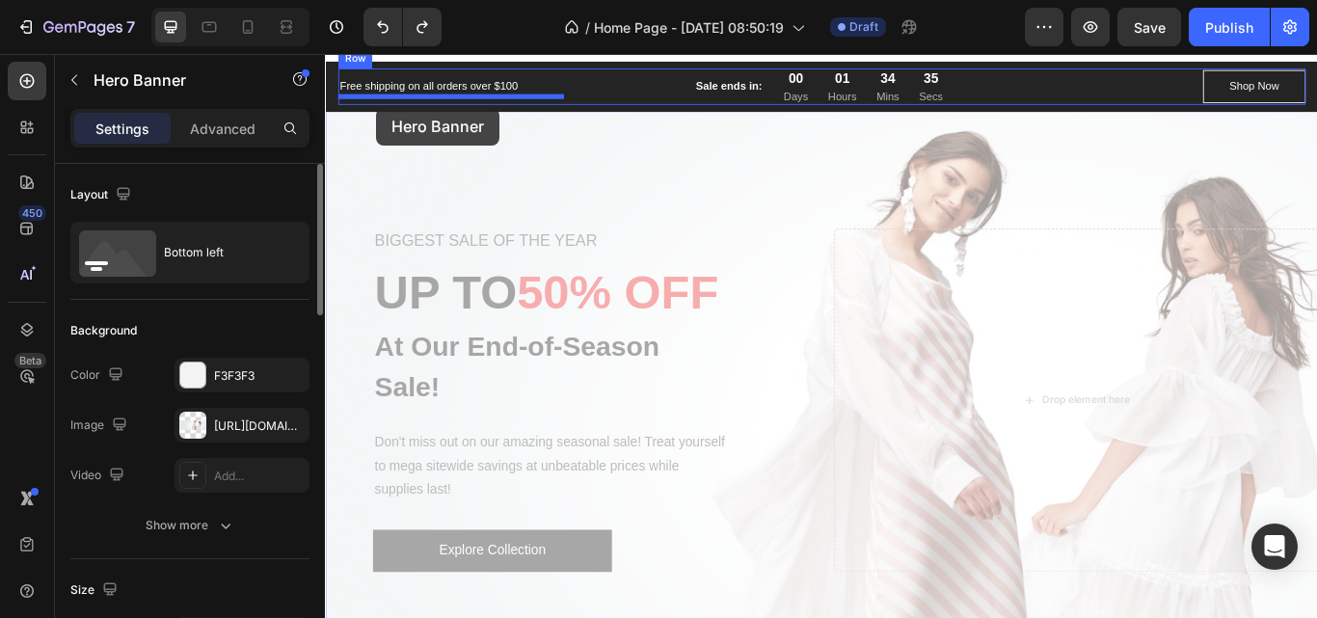
scroll to position [0, 0]
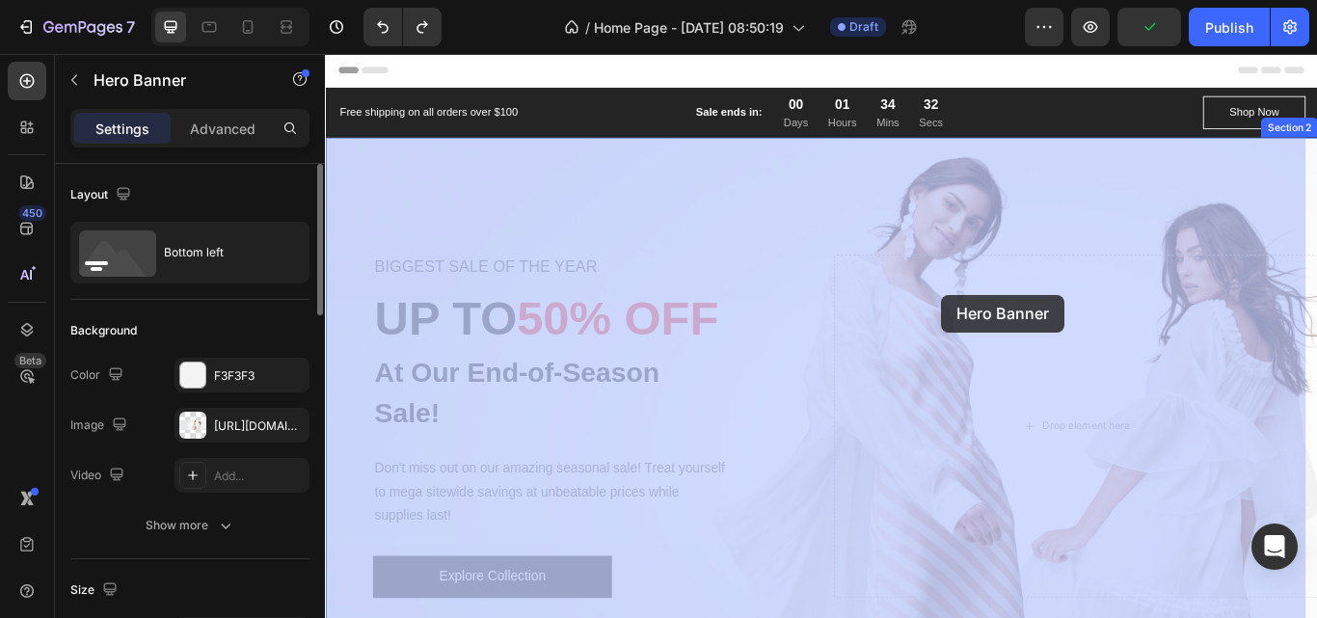
drag, startPoint x: 384, startPoint y: 107, endPoint x: 1047, endPoint y: 333, distance: 700.7
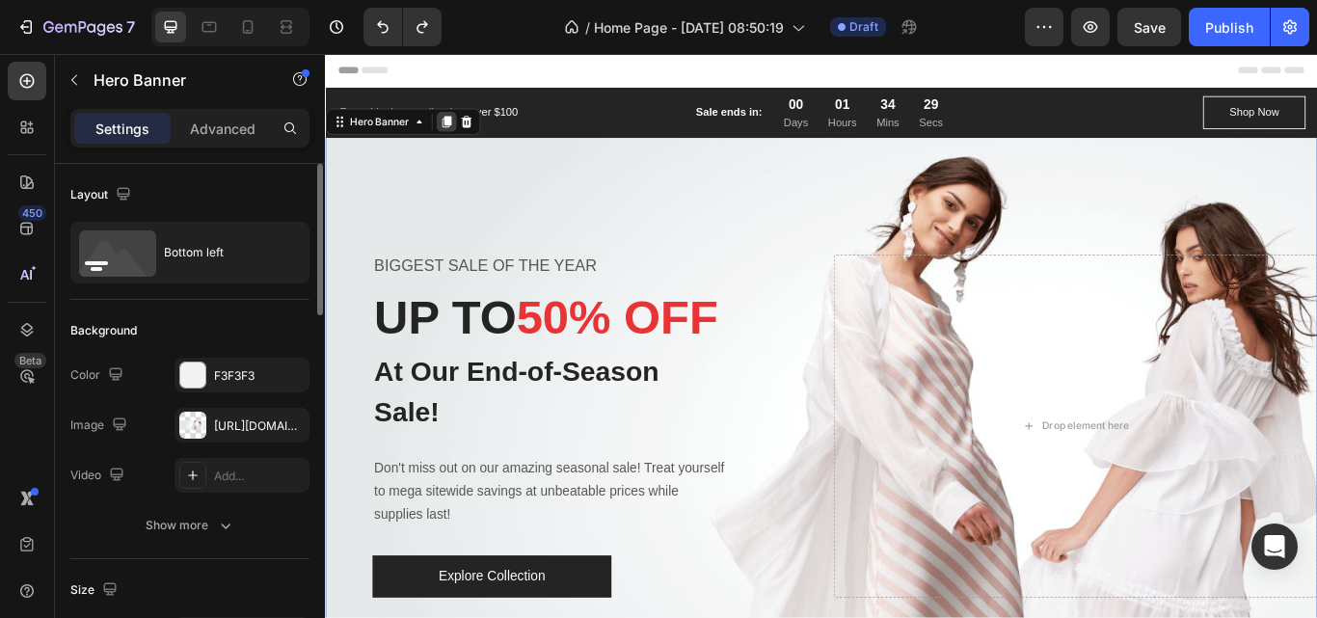
click at [471, 137] on icon at bounding box center [465, 132] width 15 height 15
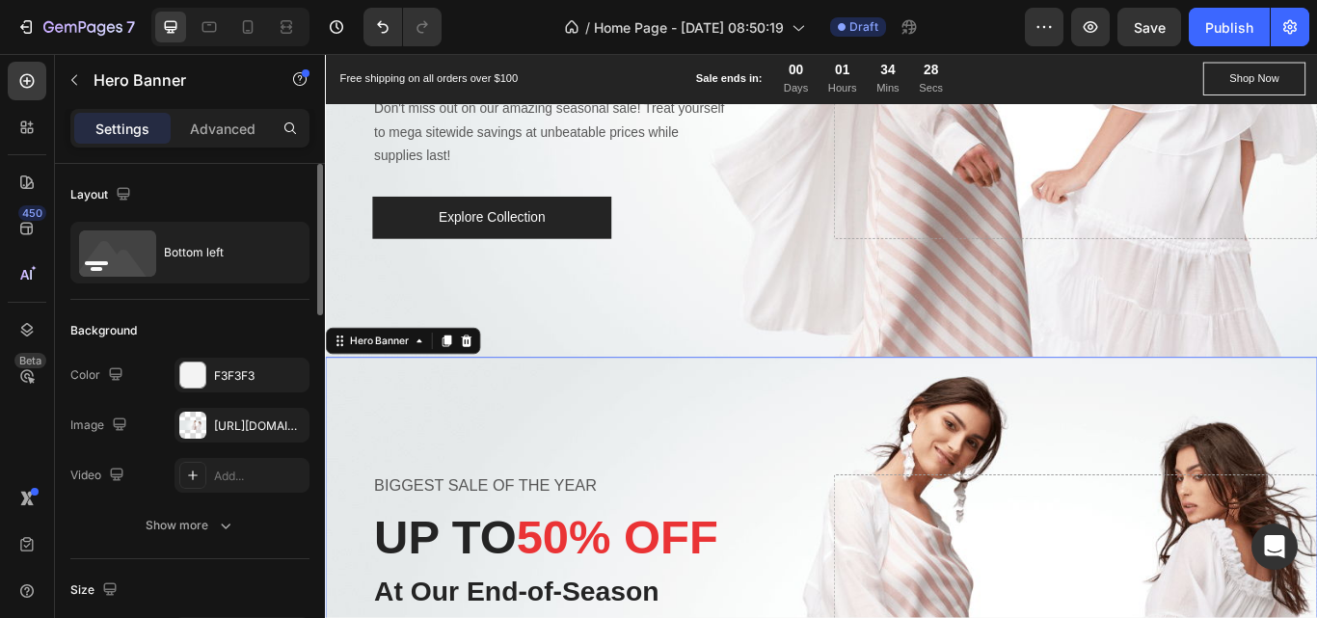
scroll to position [705, 0]
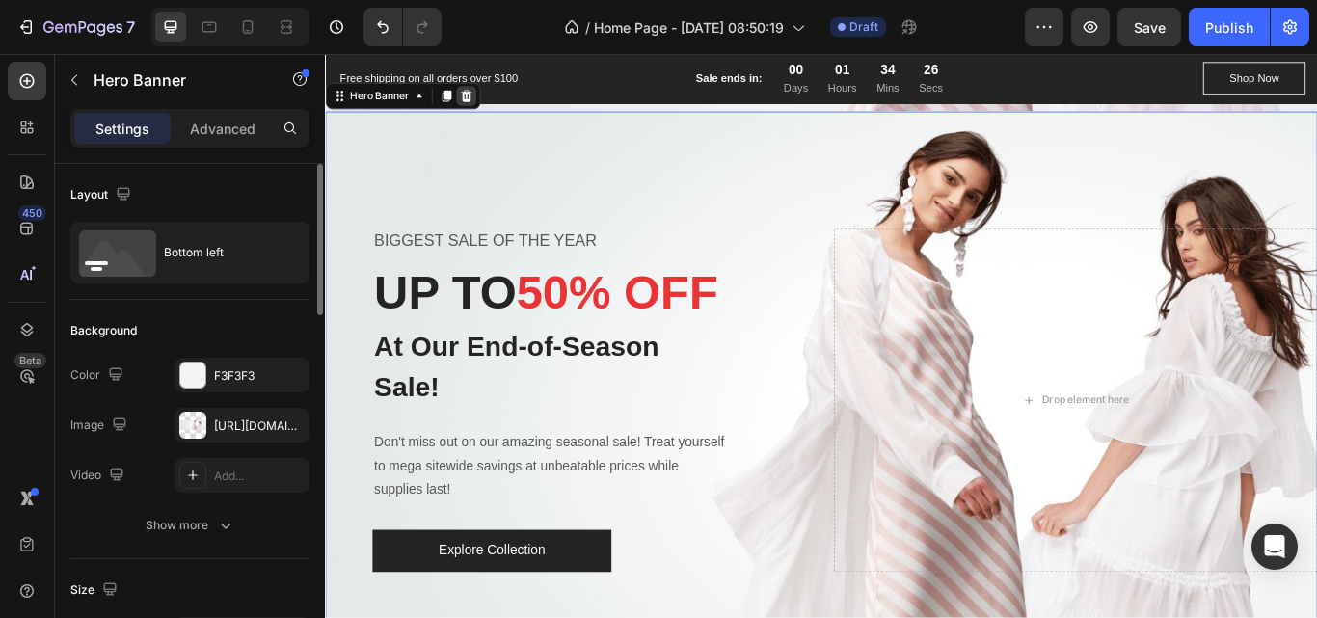
click at [489, 107] on icon at bounding box center [489, 101] width 13 height 13
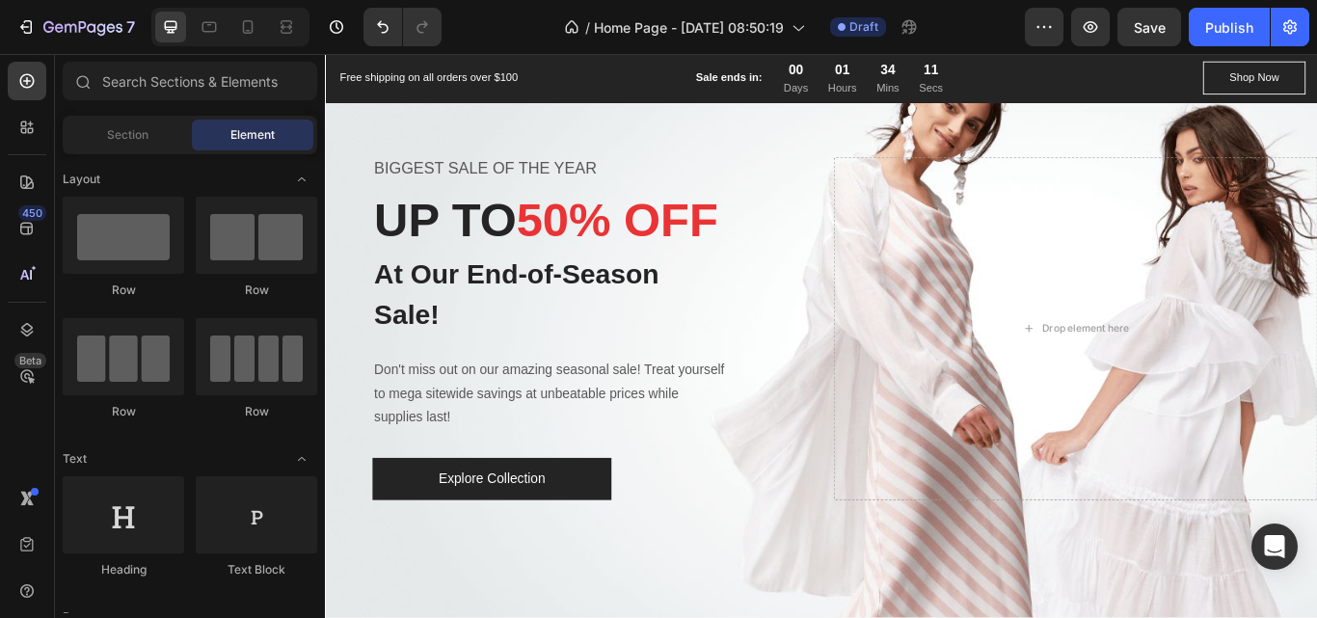
scroll to position [0, 0]
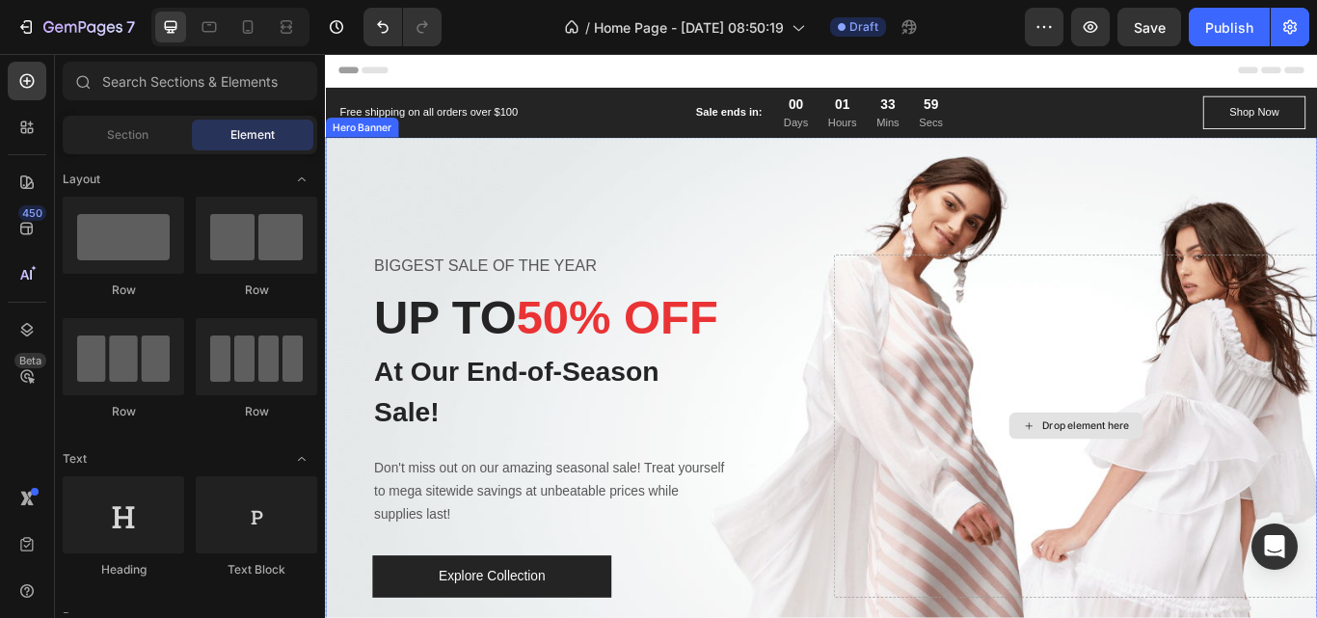
click at [1316, 617] on div "Drop element here" at bounding box center [1200, 488] width 564 height 400
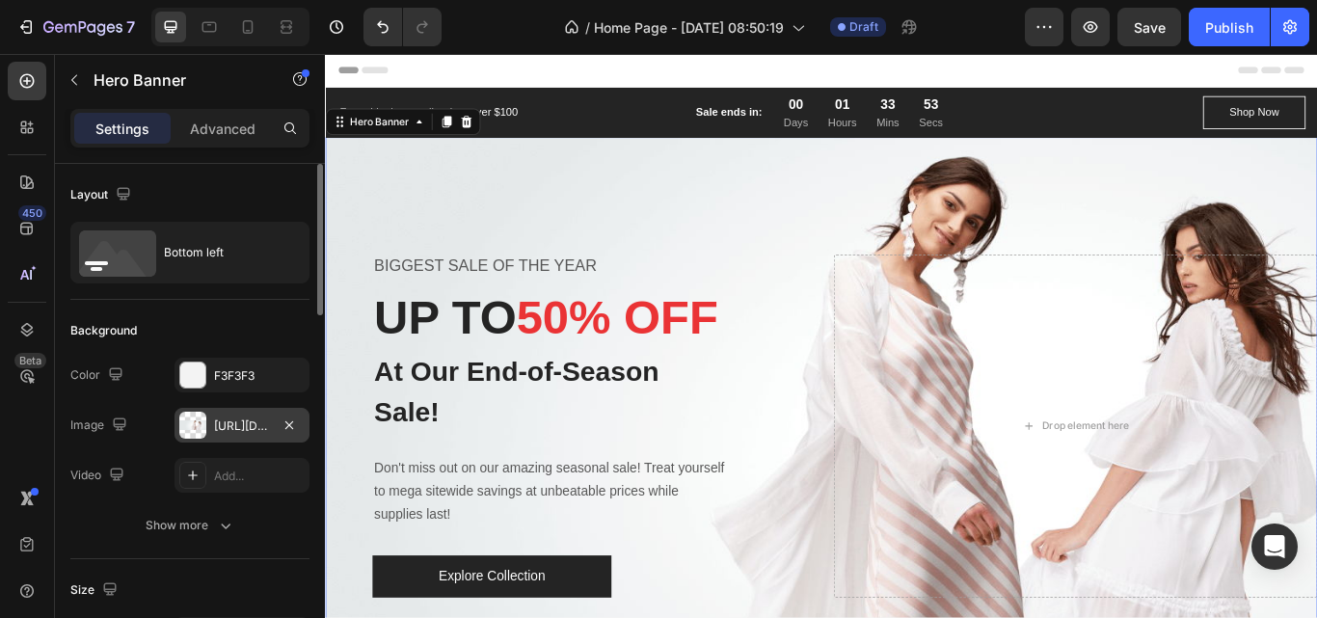
click at [232, 426] on div "[URL][DOMAIN_NAME]" at bounding box center [242, 425] width 56 height 17
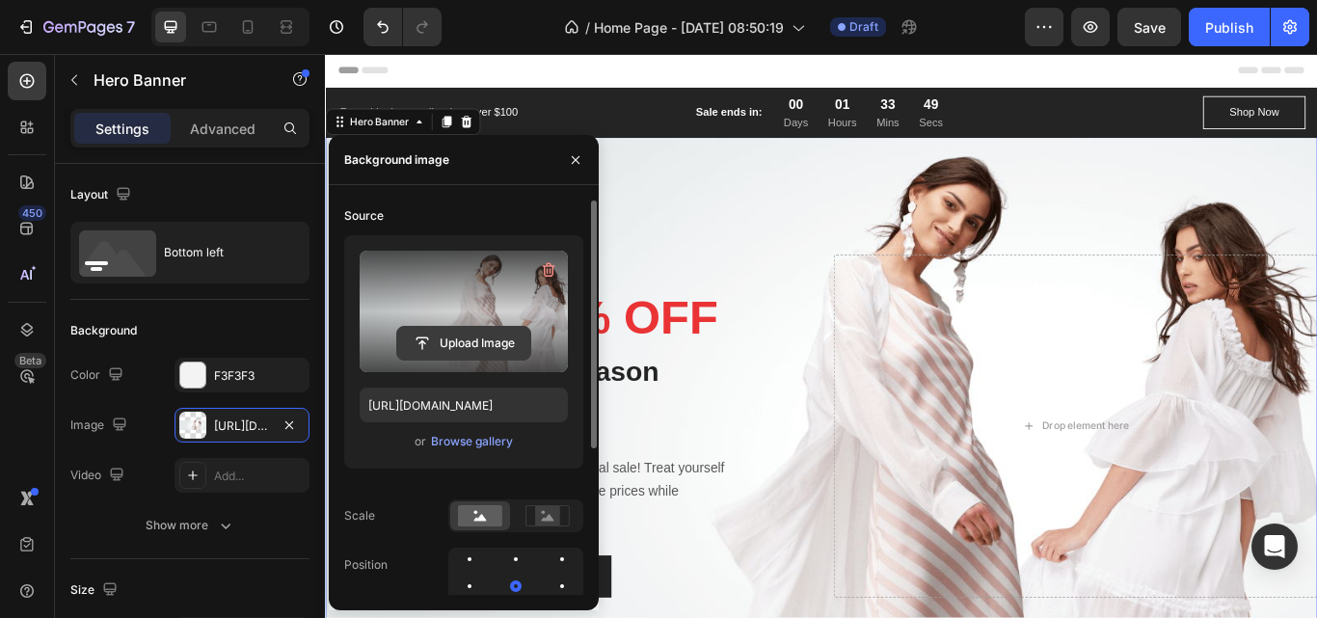
click at [482, 338] on input "file" at bounding box center [463, 343] width 133 height 33
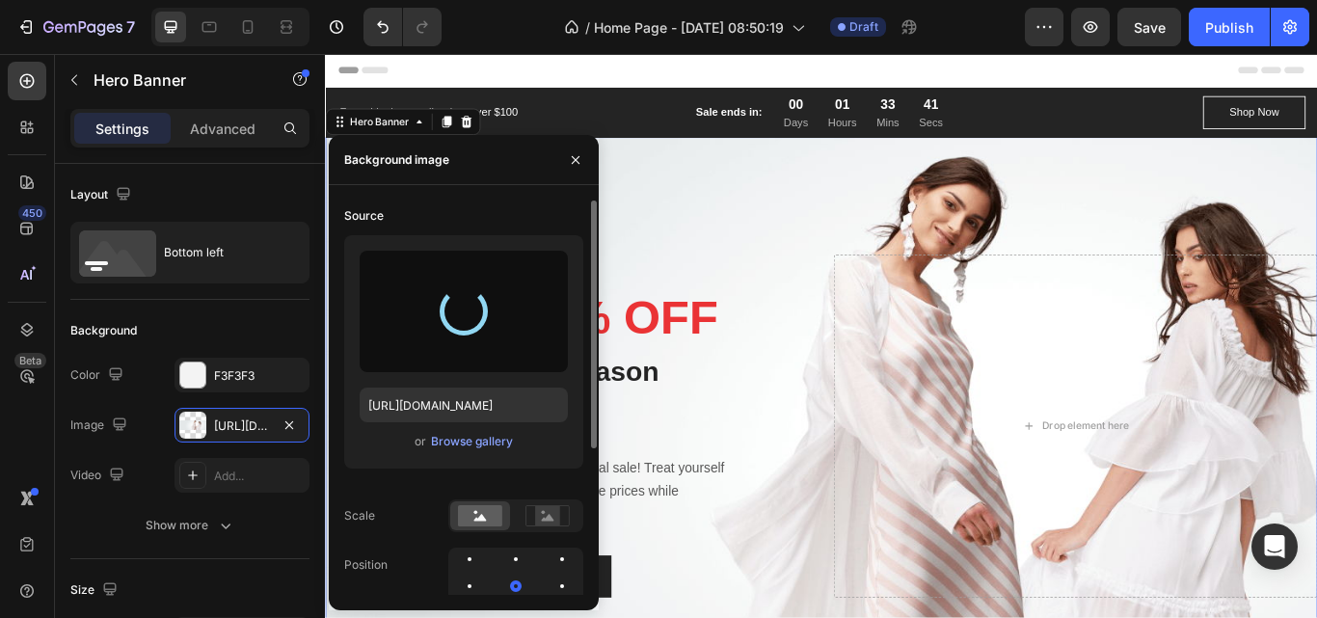
type input "[URL][DOMAIN_NAME]"
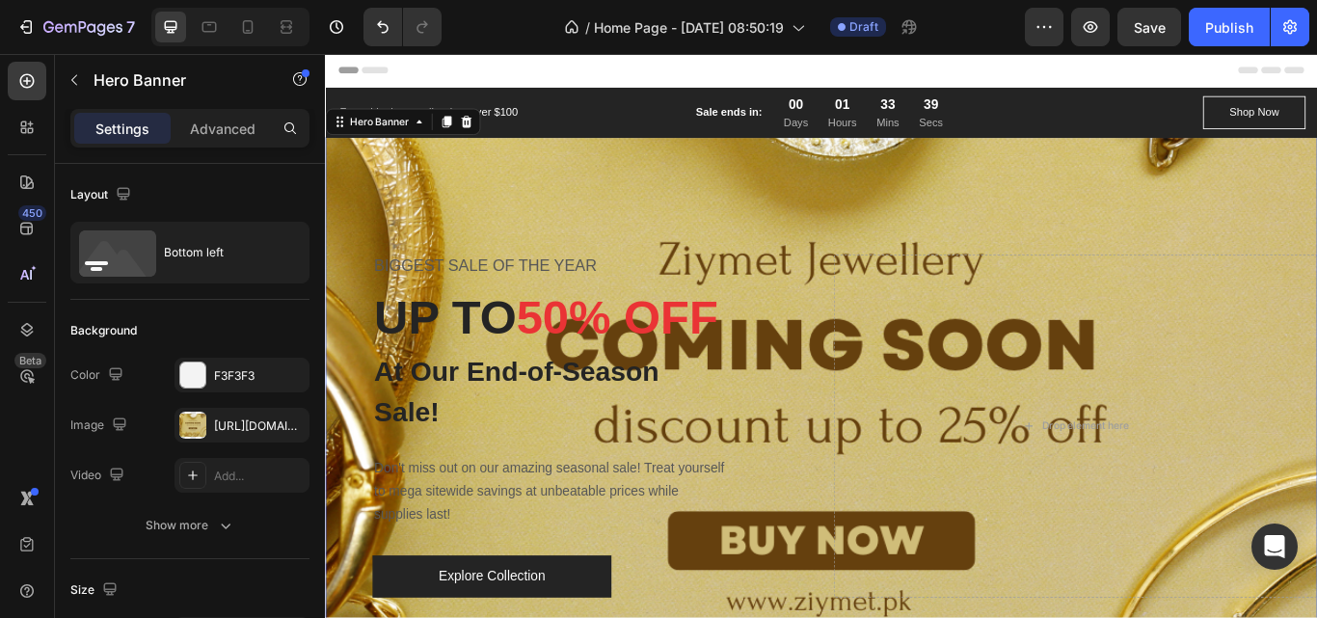
click at [871, 307] on div "BIGGEST SALE OF THE YEAR Text block UP TO 50% OFF Heading At Our End-of-Season …" at bounding box center [607, 488] width 564 height 400
click at [225, 422] on div "[URL][DOMAIN_NAME]" at bounding box center [242, 425] width 56 height 17
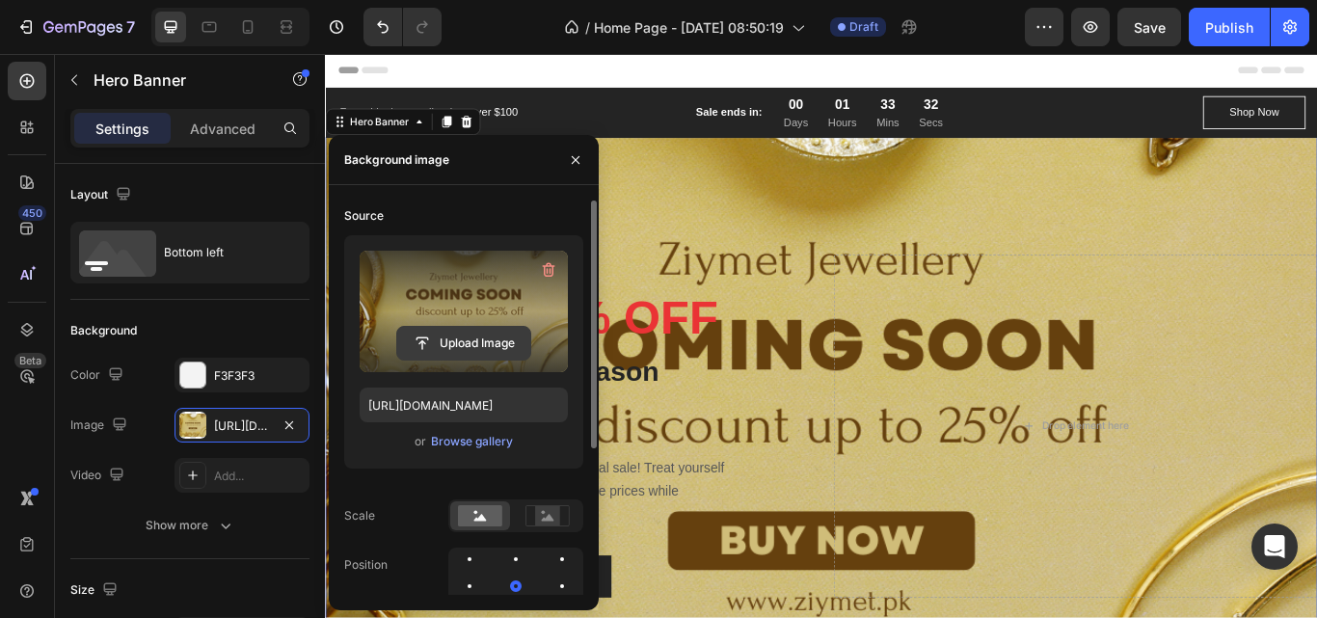
click at [447, 339] on input "file" at bounding box center [463, 343] width 133 height 33
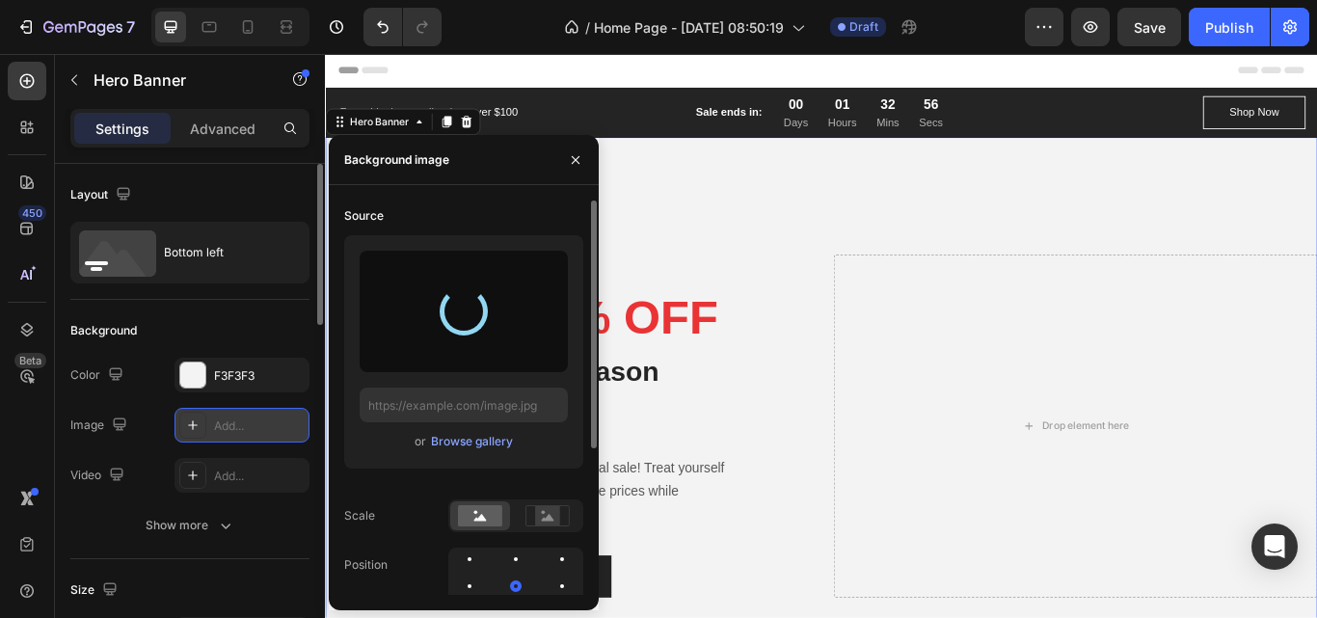
click at [200, 431] on icon at bounding box center [192, 424] width 15 height 15
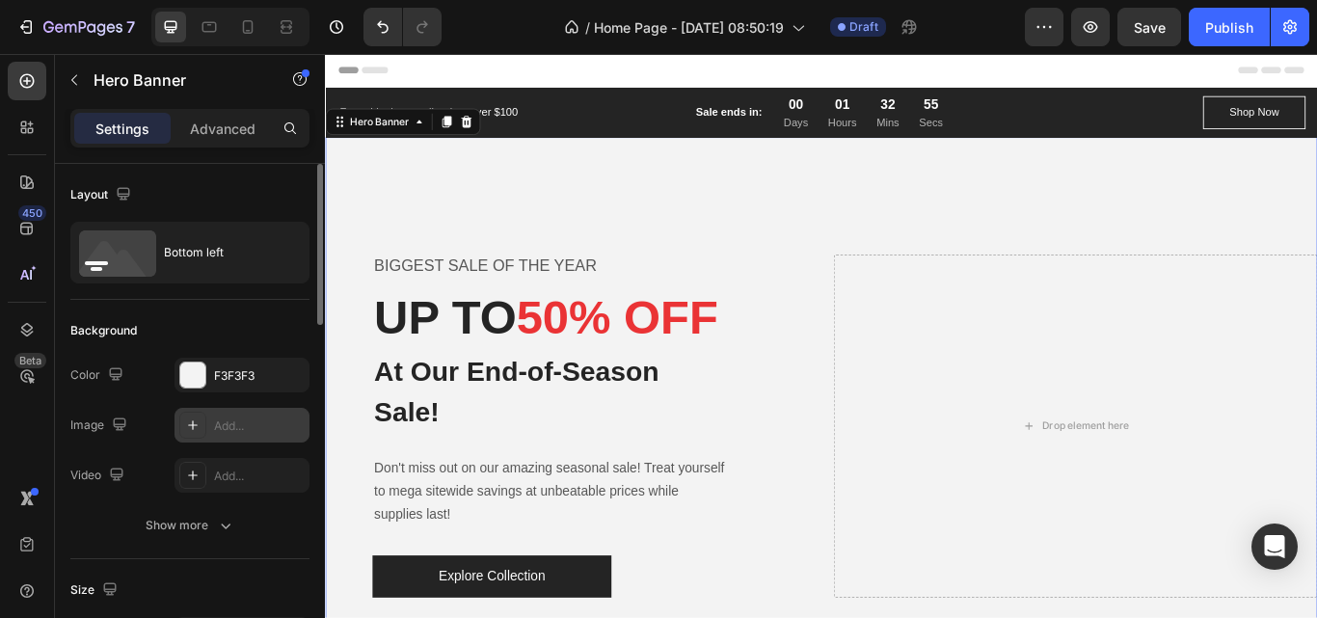
click at [239, 418] on div "Add..." at bounding box center [259, 425] width 91 height 17
type input "[URL][DOMAIN_NAME]"
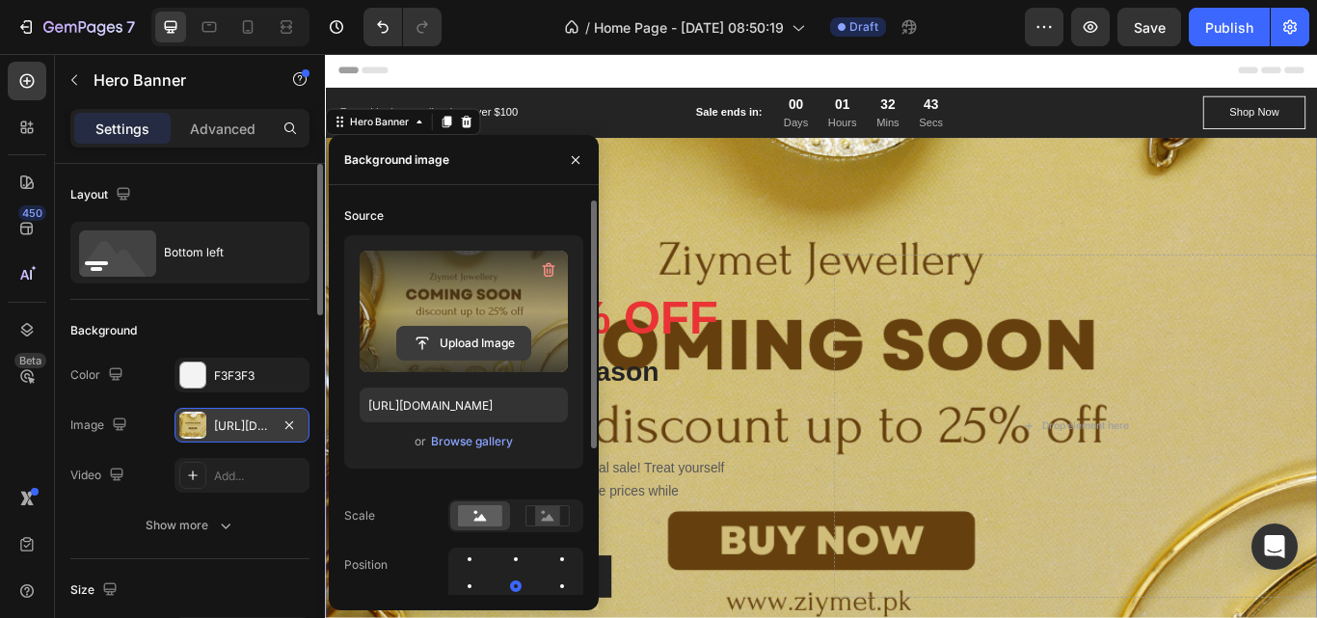
click at [479, 331] on input "file" at bounding box center [463, 343] width 133 height 33
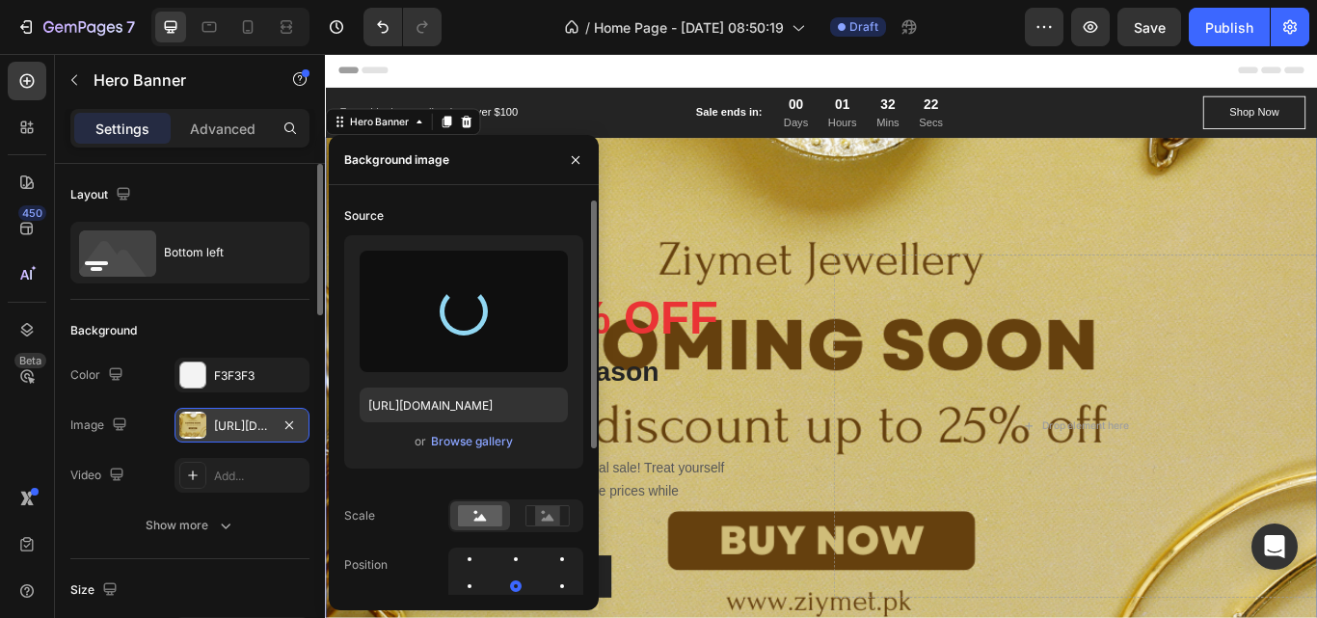
type input "[URL][DOMAIN_NAME]"
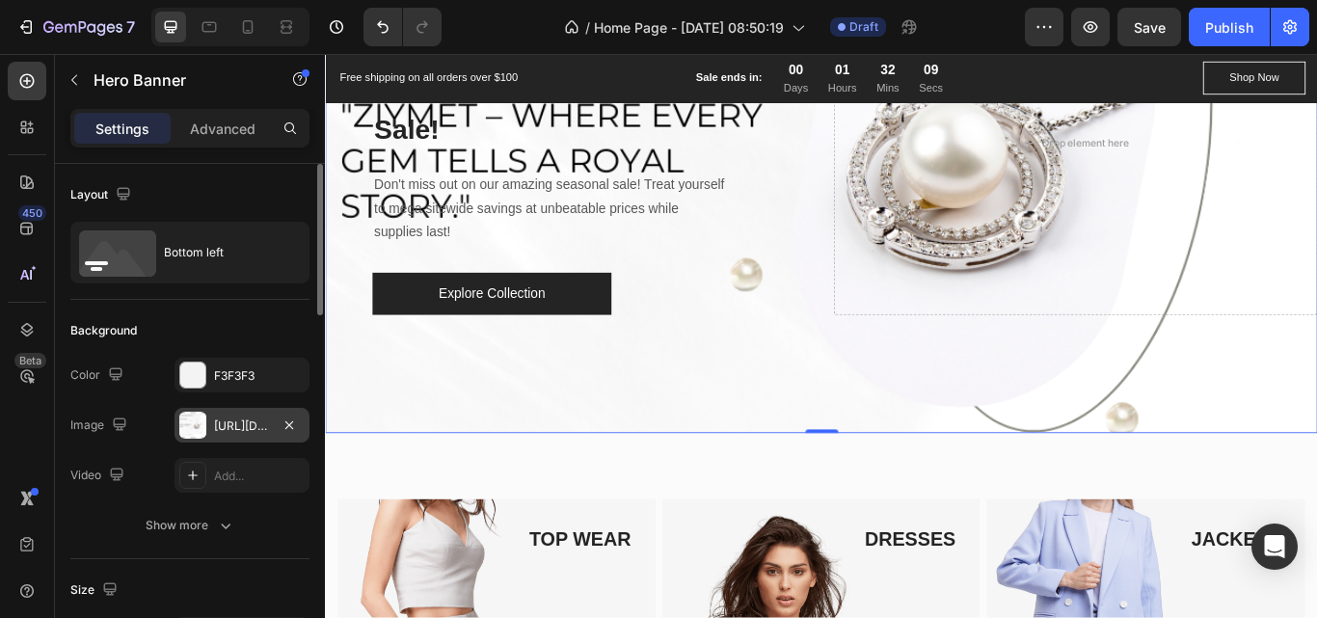
scroll to position [331, 0]
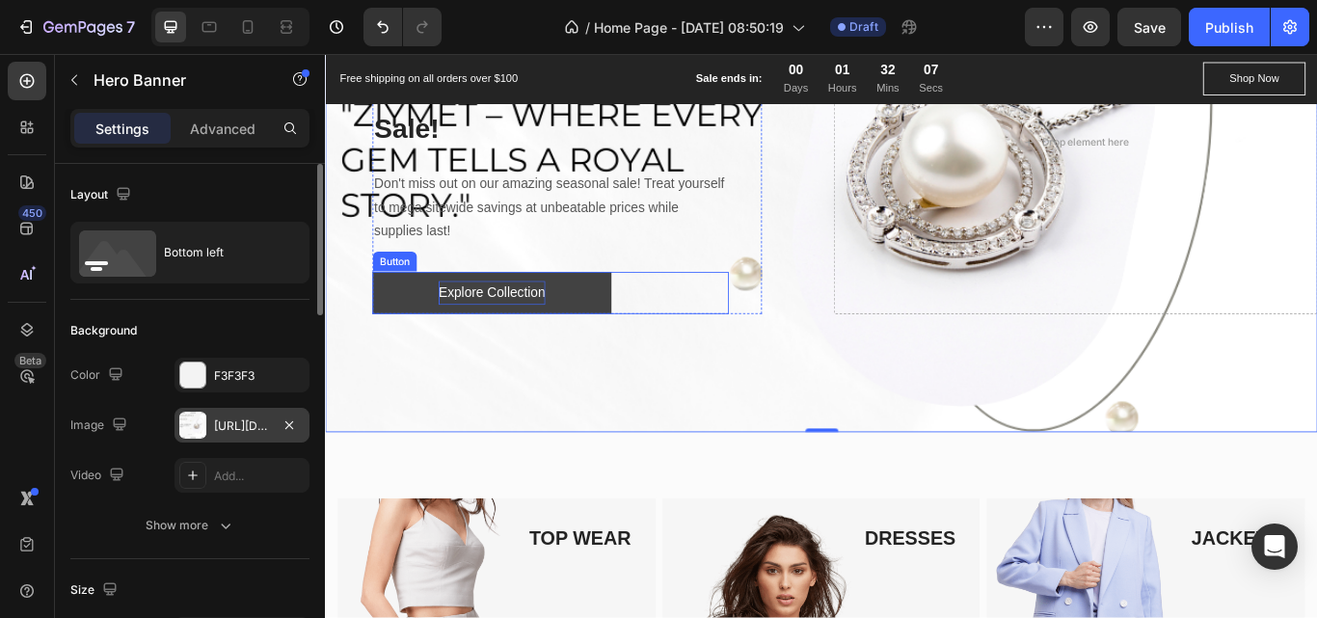
click at [535, 347] on div "Explore Collection" at bounding box center [519, 333] width 124 height 28
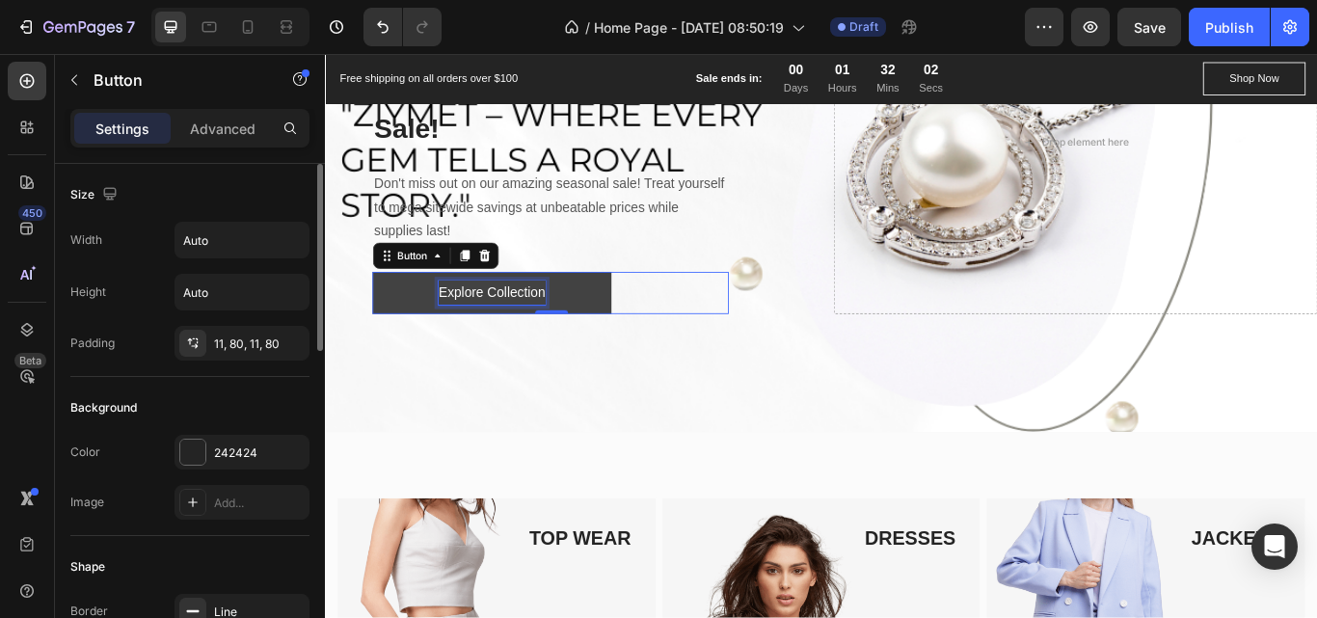
click at [535, 347] on div "Explore Collection" at bounding box center [519, 333] width 124 height 28
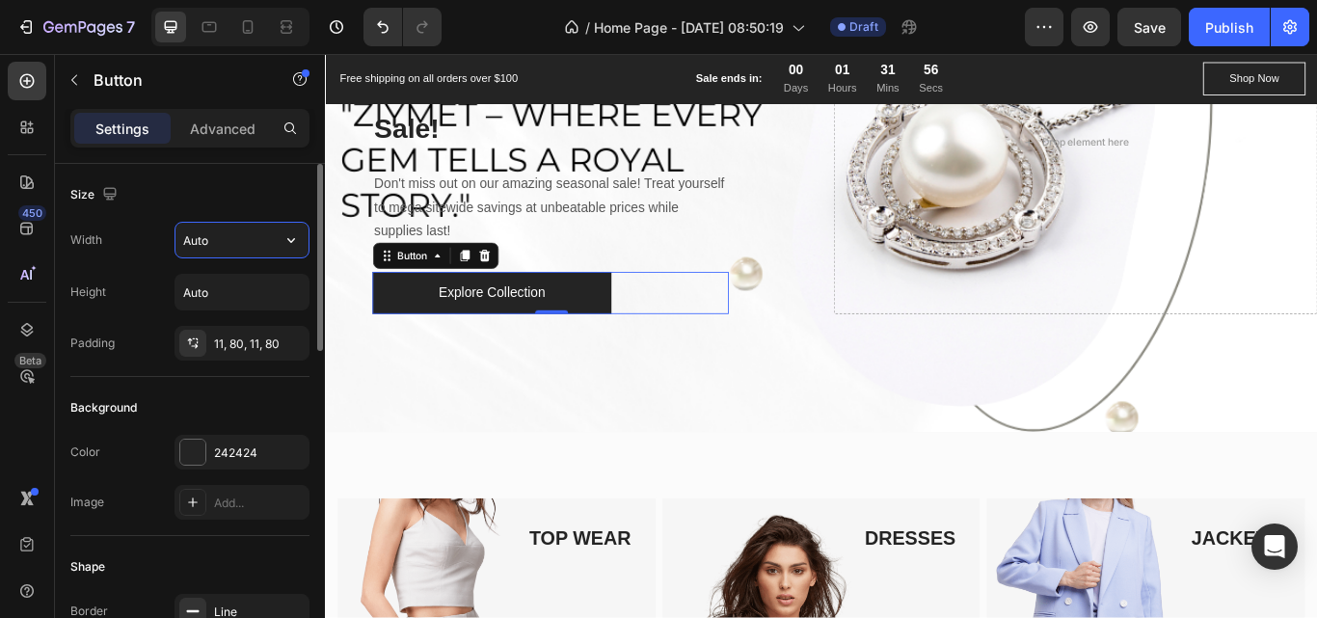
click at [238, 253] on input "Auto" at bounding box center [241, 240] width 133 height 35
click at [291, 241] on icon "button" at bounding box center [291, 239] width 19 height 19
click at [89, 298] on div "Height" at bounding box center [88, 291] width 36 height 17
click at [244, 347] on div "11, 80, 11, 80" at bounding box center [242, 344] width 56 height 17
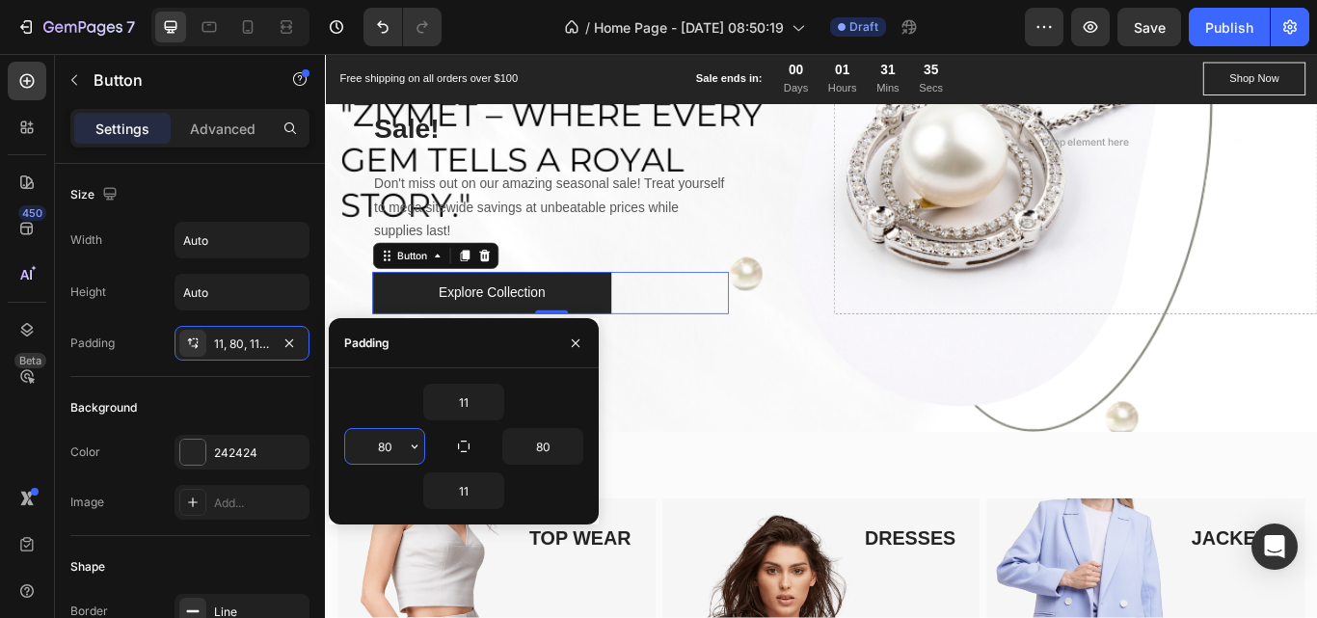
click at [393, 445] on input "80" at bounding box center [384, 446] width 79 height 35
type input "50"
click at [563, 444] on button "button" at bounding box center [572, 446] width 19 height 35
click at [552, 444] on input "80" at bounding box center [542, 446] width 79 height 35
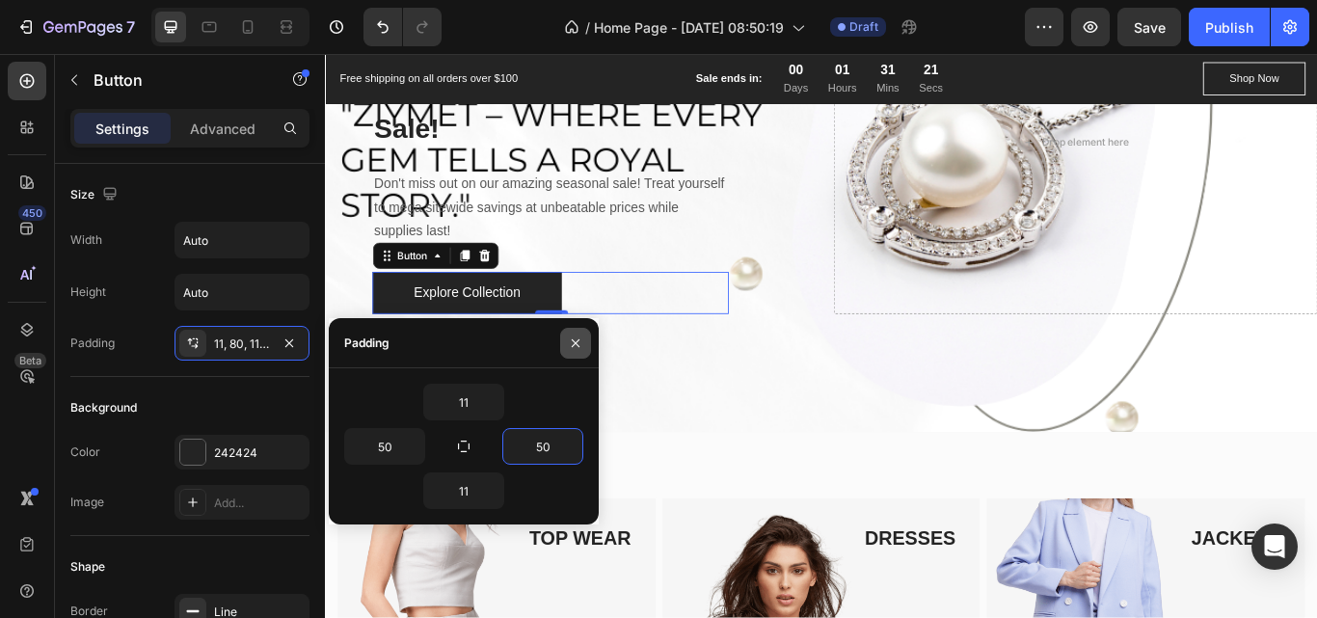
type input "50"
click at [571, 338] on icon "button" at bounding box center [575, 343] width 15 height 15
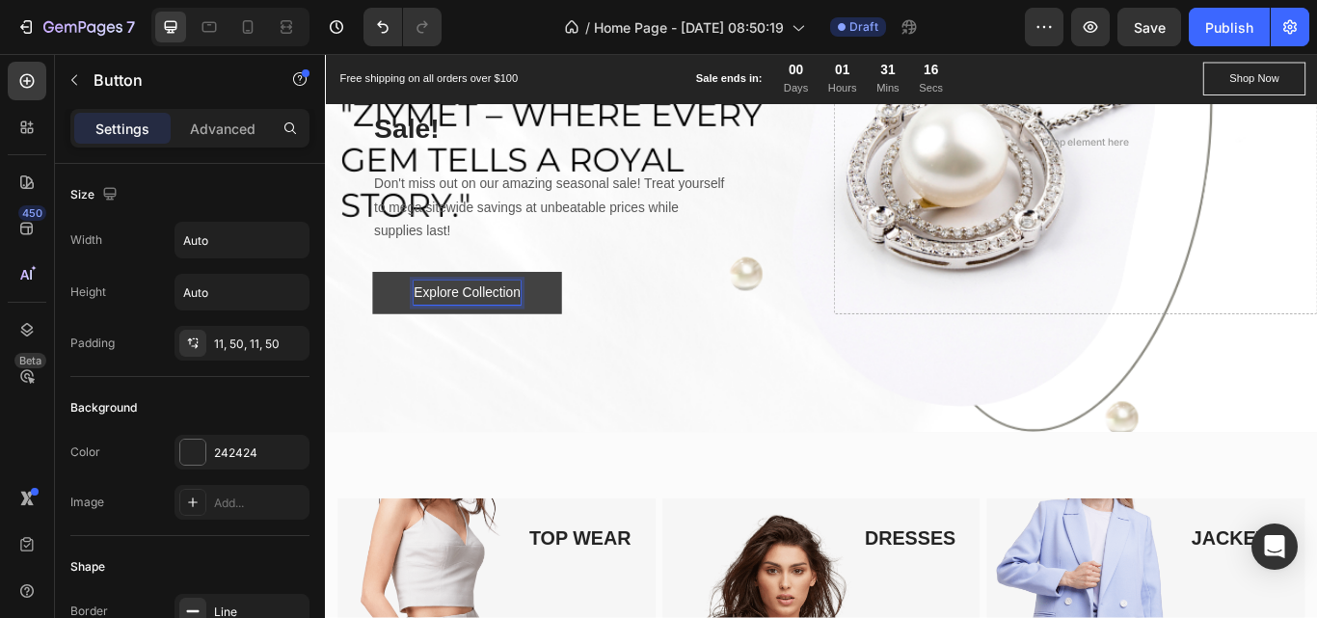
click at [544, 347] on p "Explore Collection" at bounding box center [490, 333] width 124 height 28
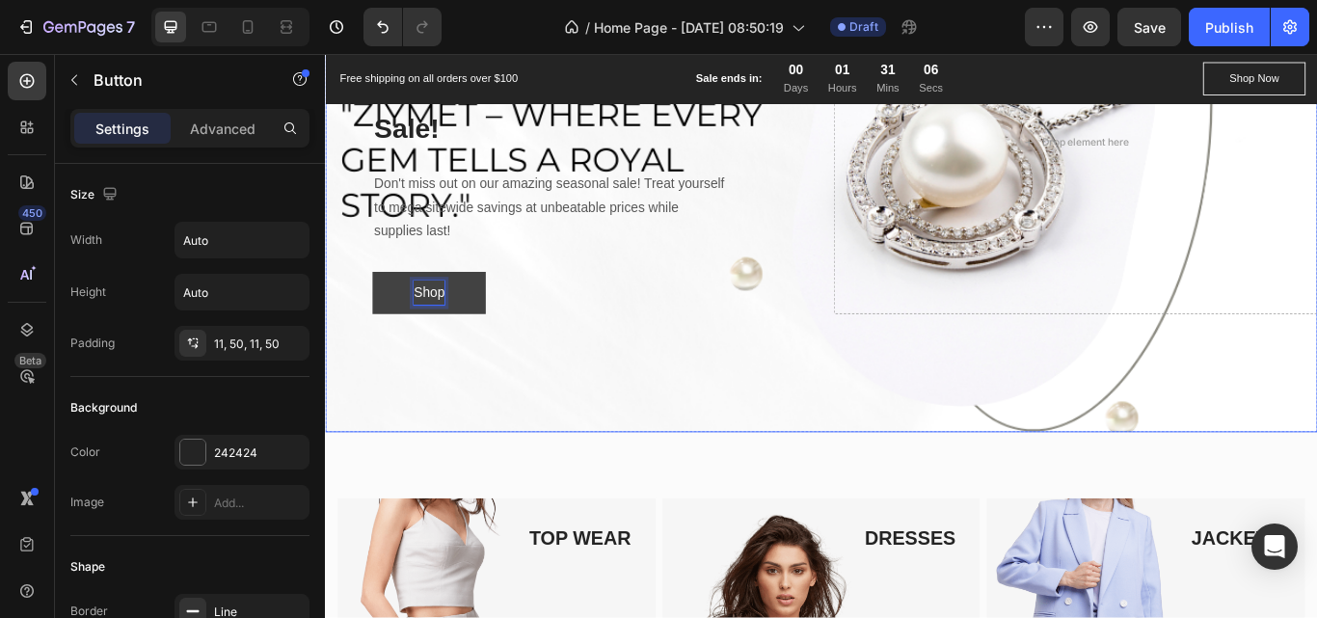
click at [380, 309] on button "Shop" at bounding box center [446, 333] width 132 height 49
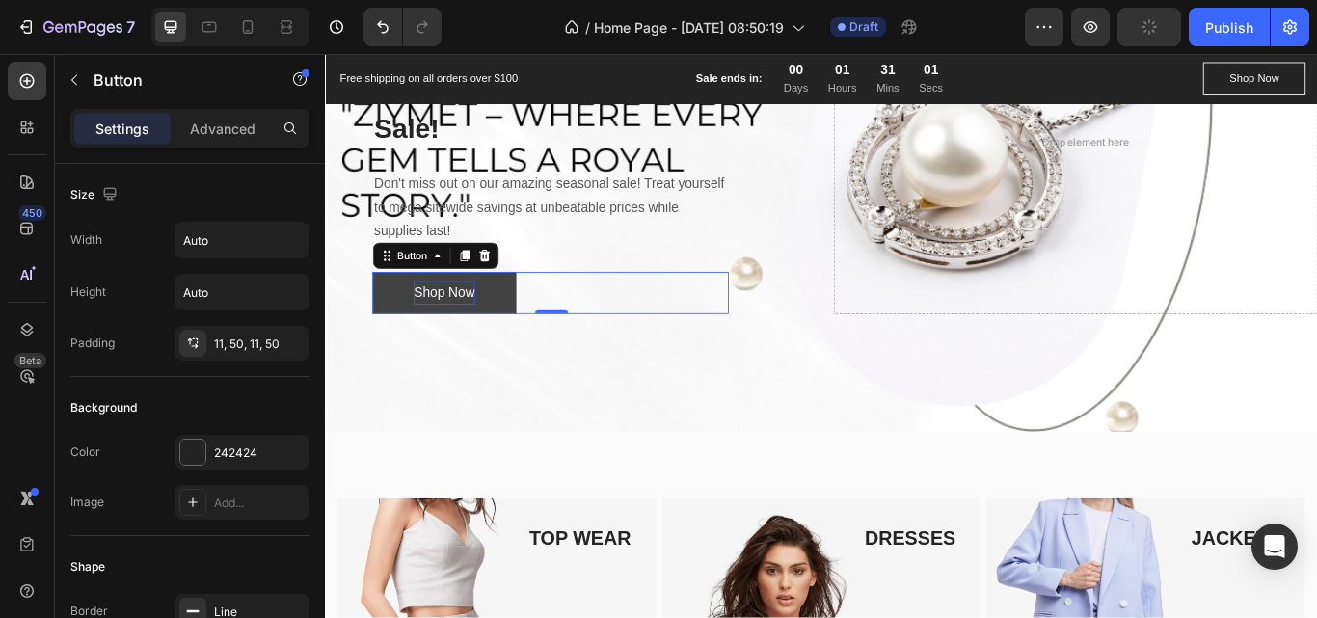
click at [648, 358] on div "Shop Now Button 0" at bounding box center [588, 333] width 416 height 49
click at [485, 347] on p "Shop Now" at bounding box center [463, 333] width 71 height 28
click at [495, 347] on p "Shop Now" at bounding box center [463, 333] width 71 height 28
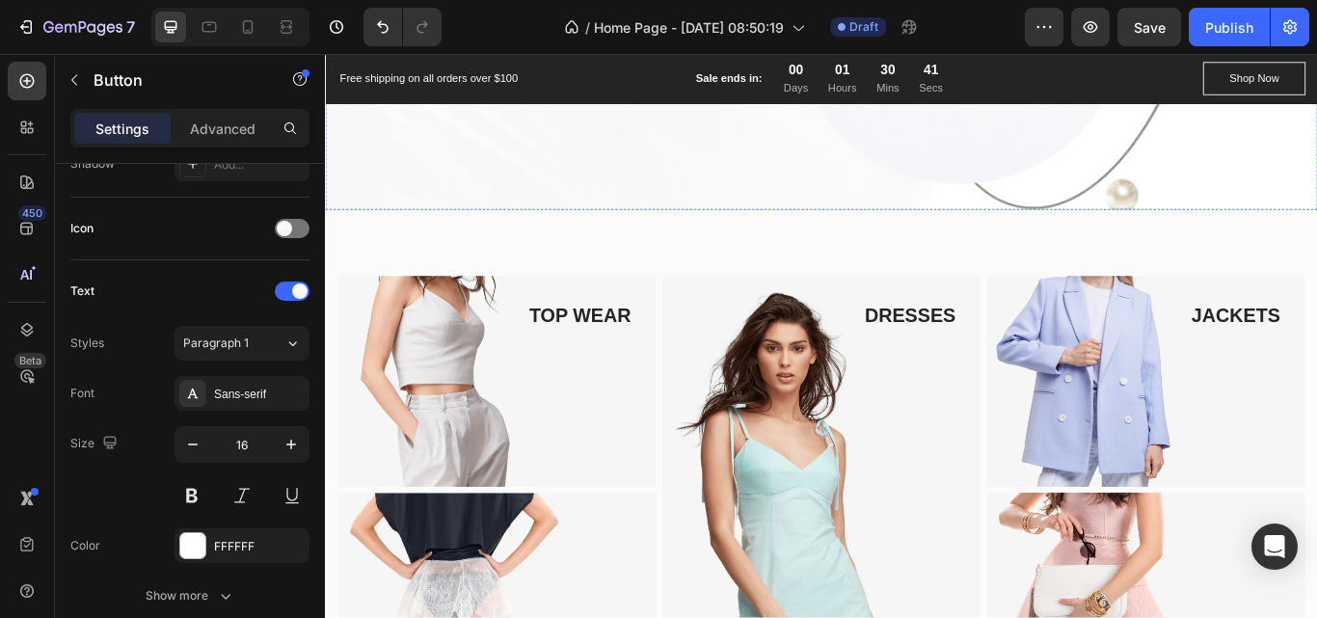
scroll to position [591, 0]
click at [631, 415] on img at bounding box center [524, 435] width 371 height 247
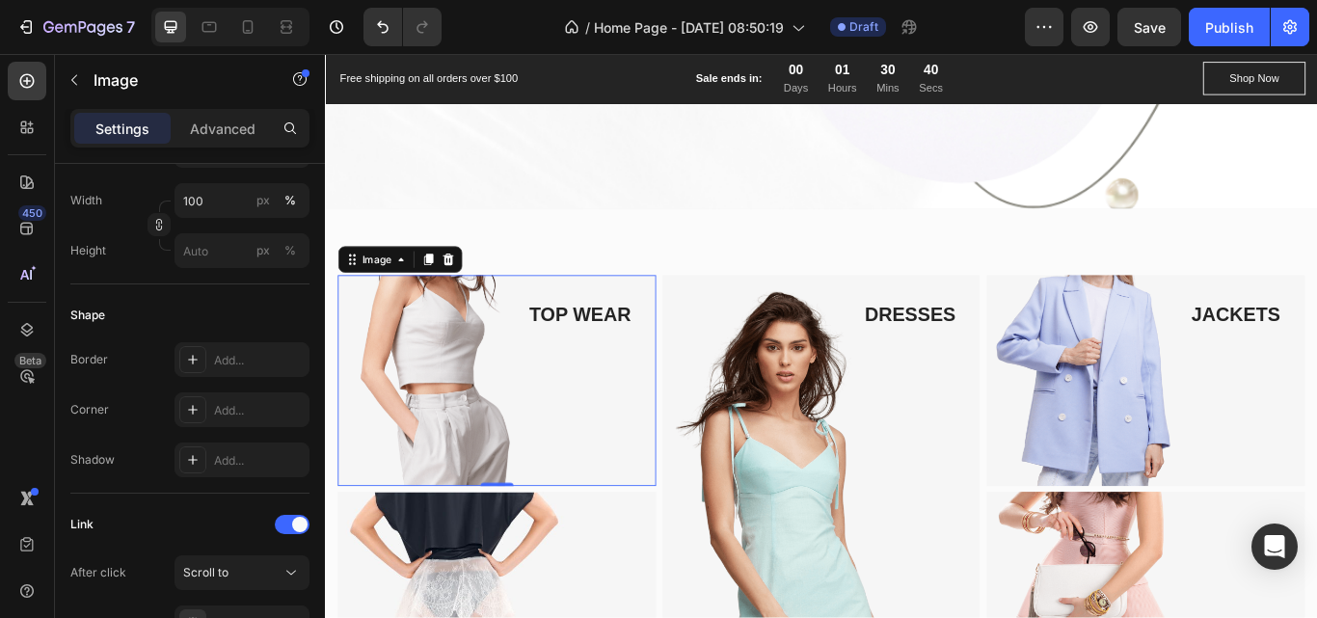
scroll to position [0, 0]
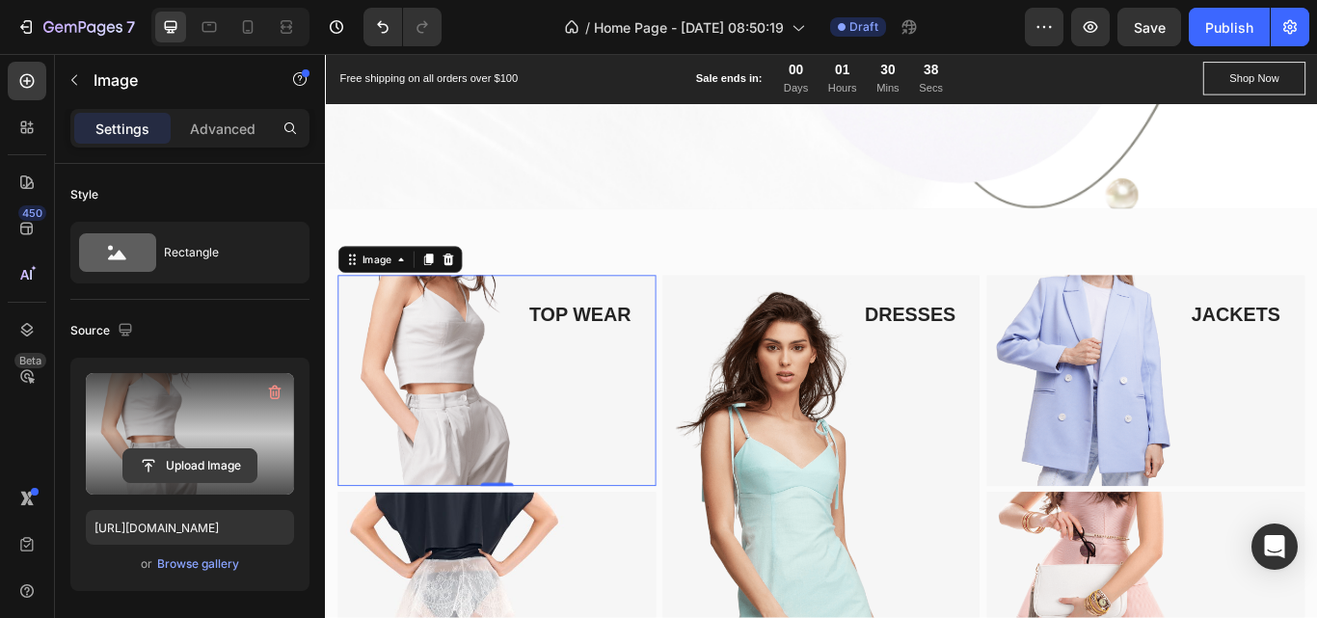
click at [183, 476] on input "file" at bounding box center [189, 465] width 133 height 33
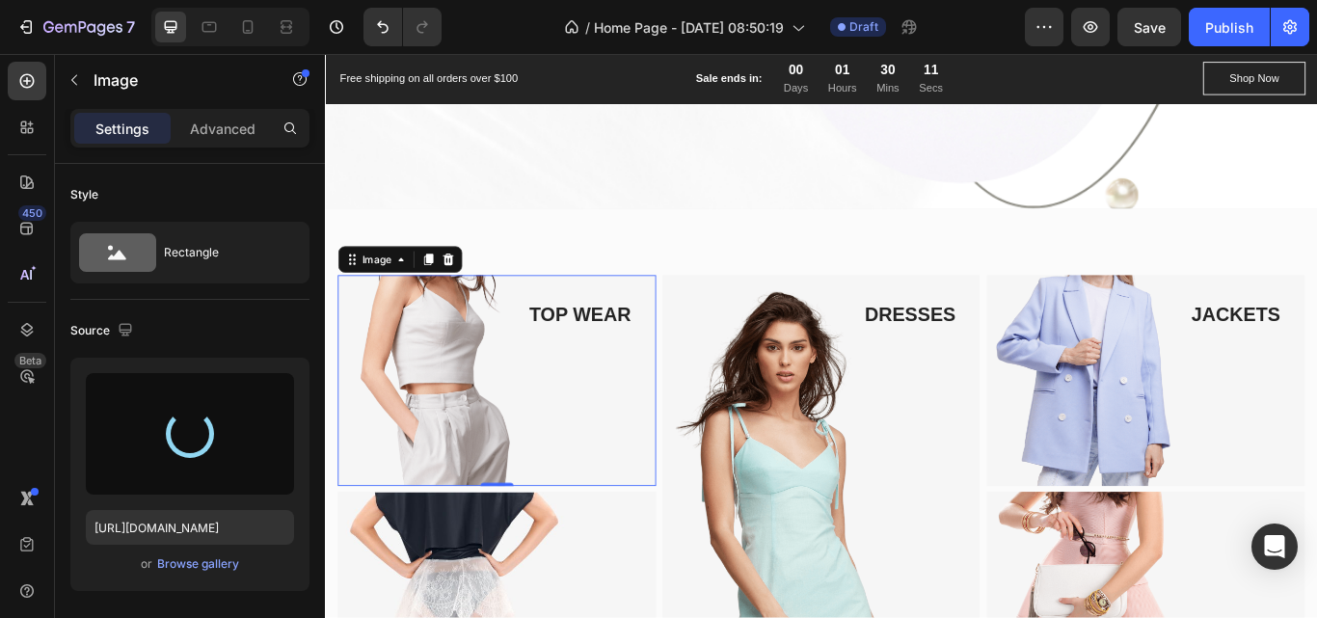
type input "[URL][DOMAIN_NAME]"
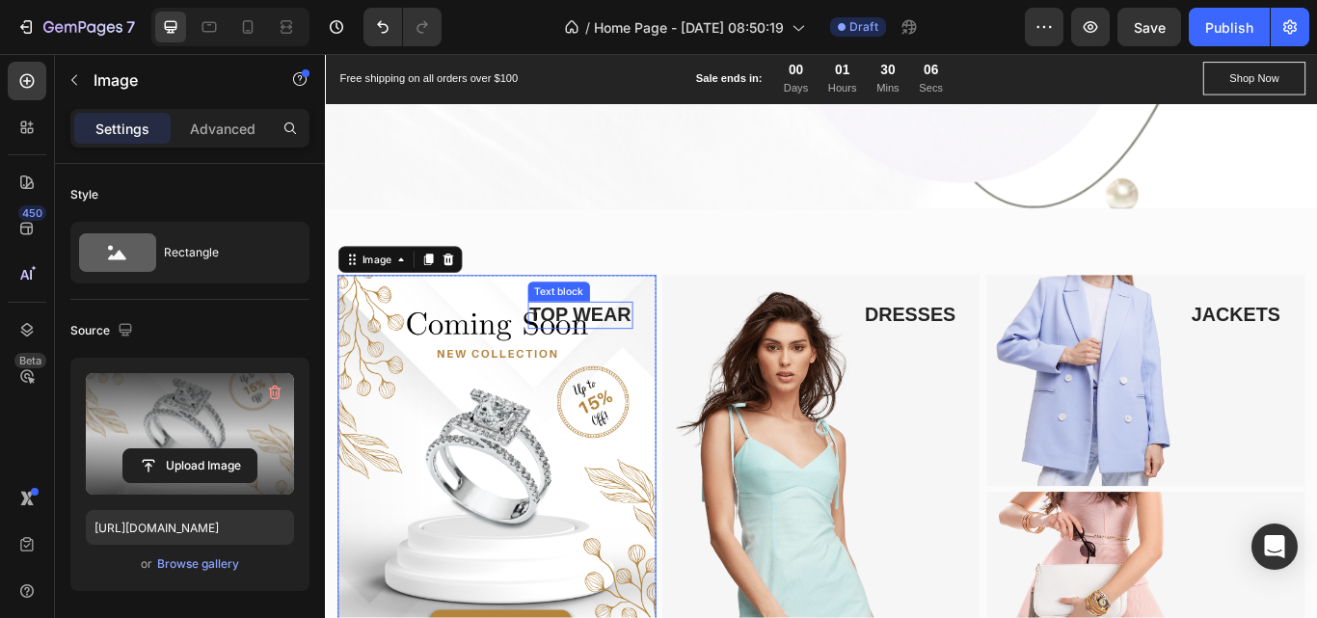
click at [628, 356] on p "TOP WEAR" at bounding box center [622, 359] width 119 height 29
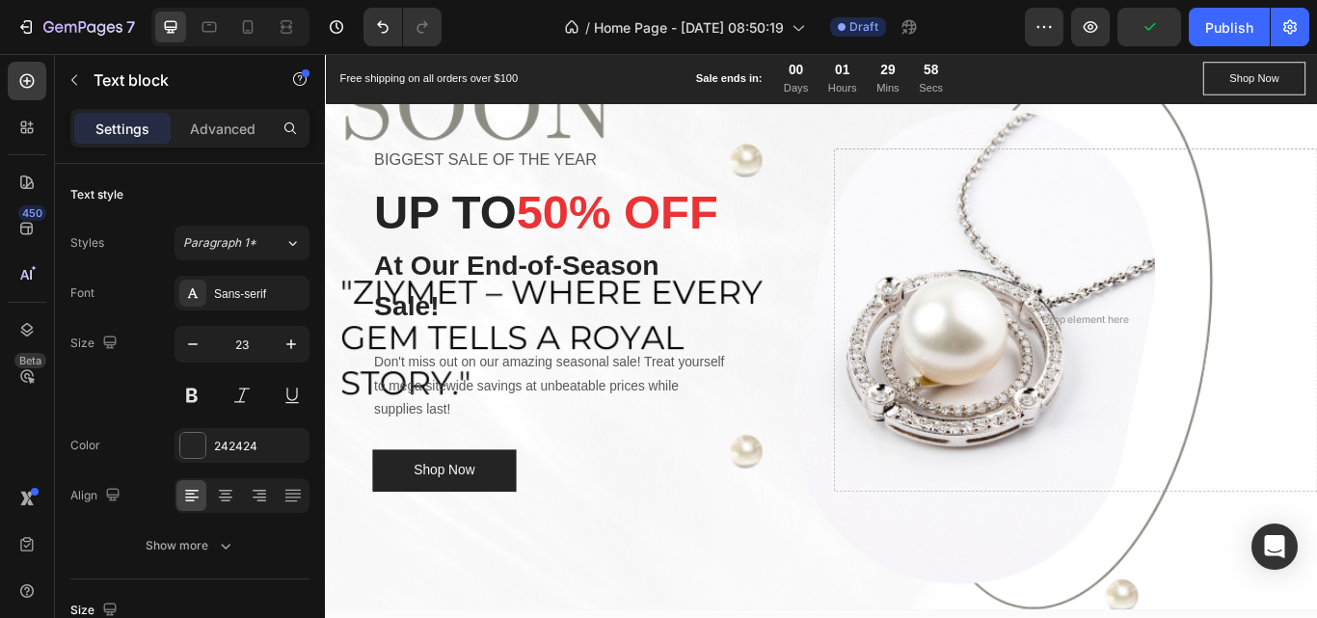
scroll to position [119, 0]
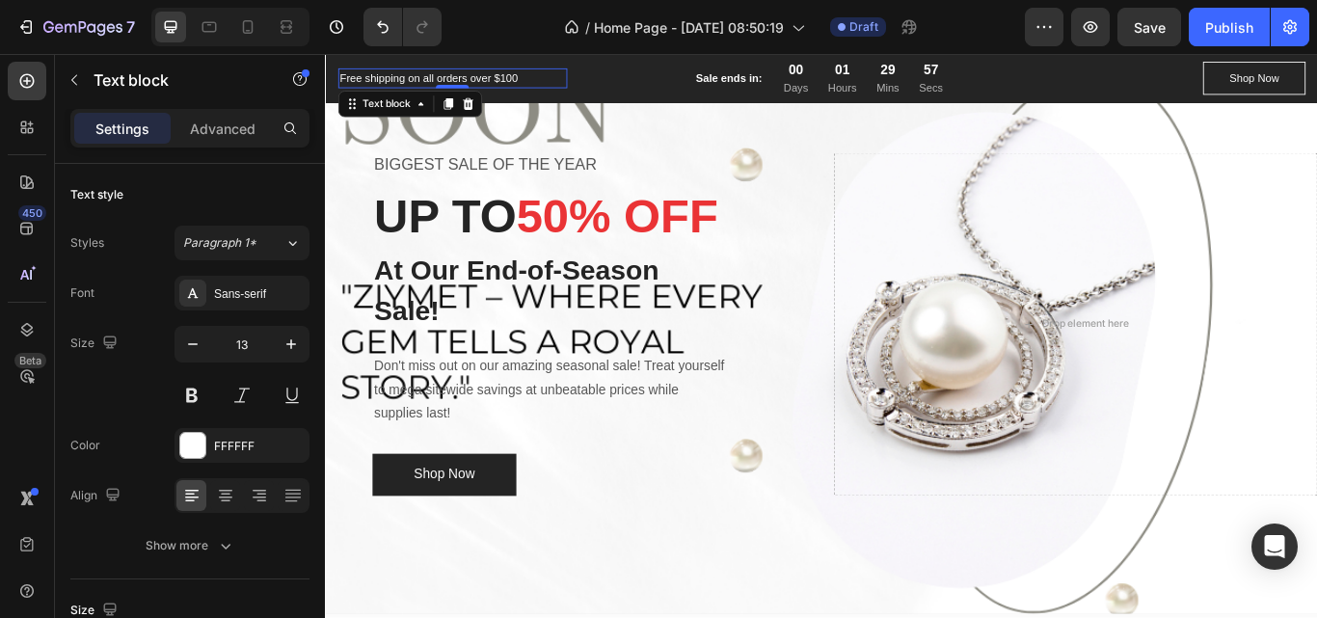
click at [522, 80] on p "Free shipping on all orders over $100" at bounding box center [472, 82] width 263 height 19
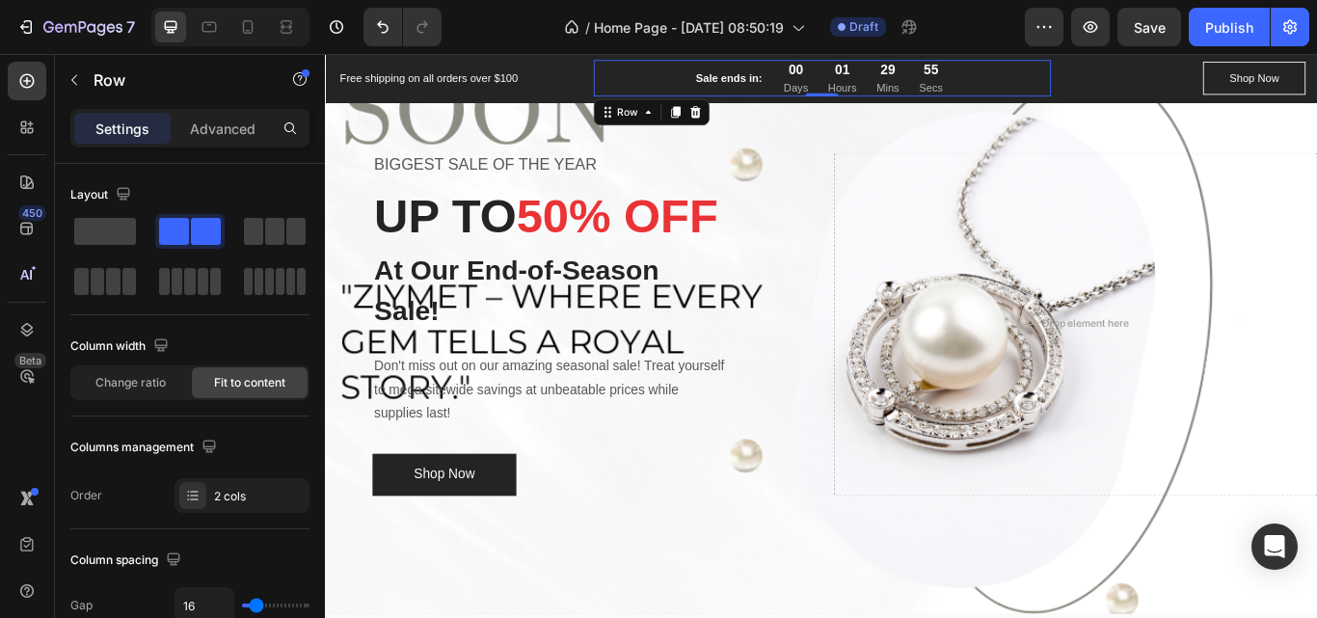
click at [660, 87] on div "Sale ends in: Text block 00 Days 01 Hours 29 Mins 55 Secs CountDown Timer Row 0" at bounding box center [903, 83] width 533 height 42
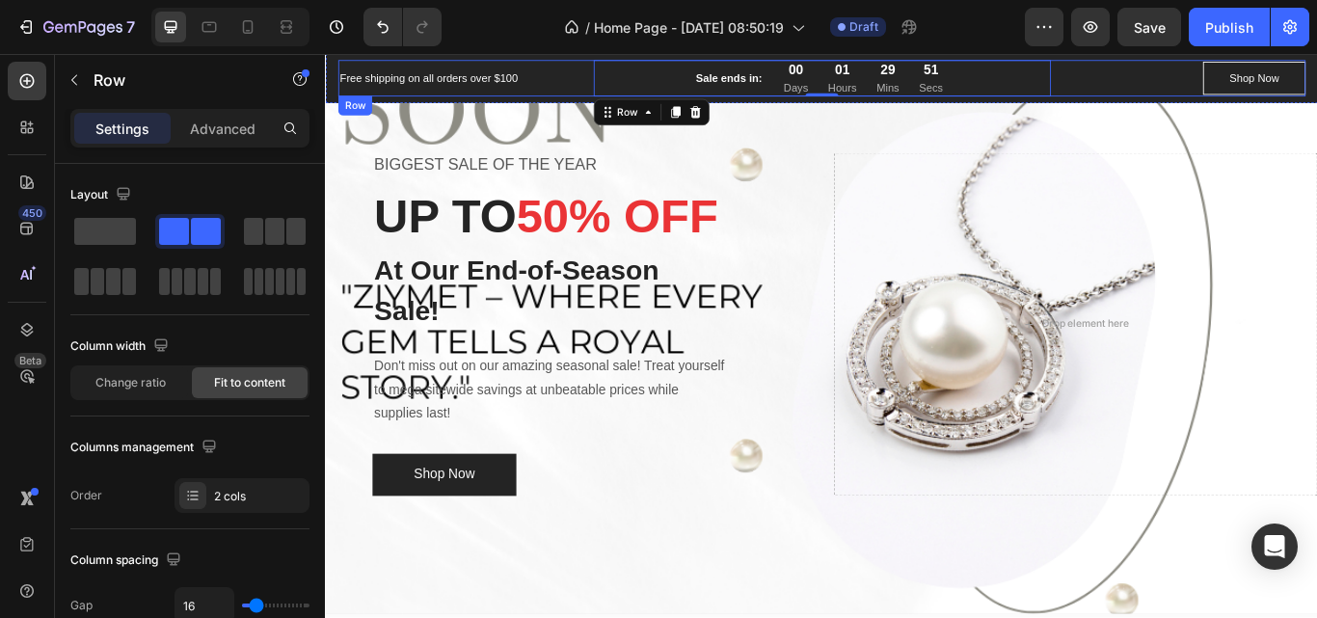
click at [611, 63] on div "Free shipping on all orders over $100 Text block Sale ends in: Text block 00 Da…" at bounding box center [903, 83] width 1128 height 42
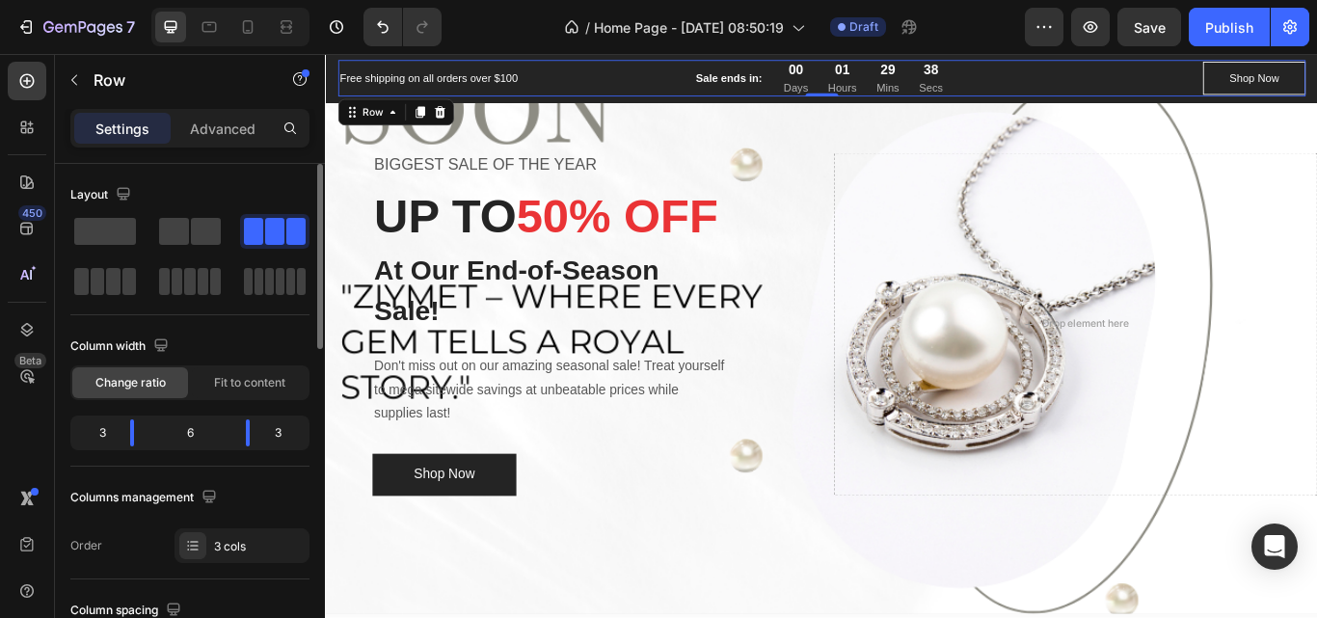
click at [208, 433] on div "6" at bounding box center [189, 432] width 81 height 27
click at [142, 388] on span "Change ratio" at bounding box center [130, 382] width 70 height 17
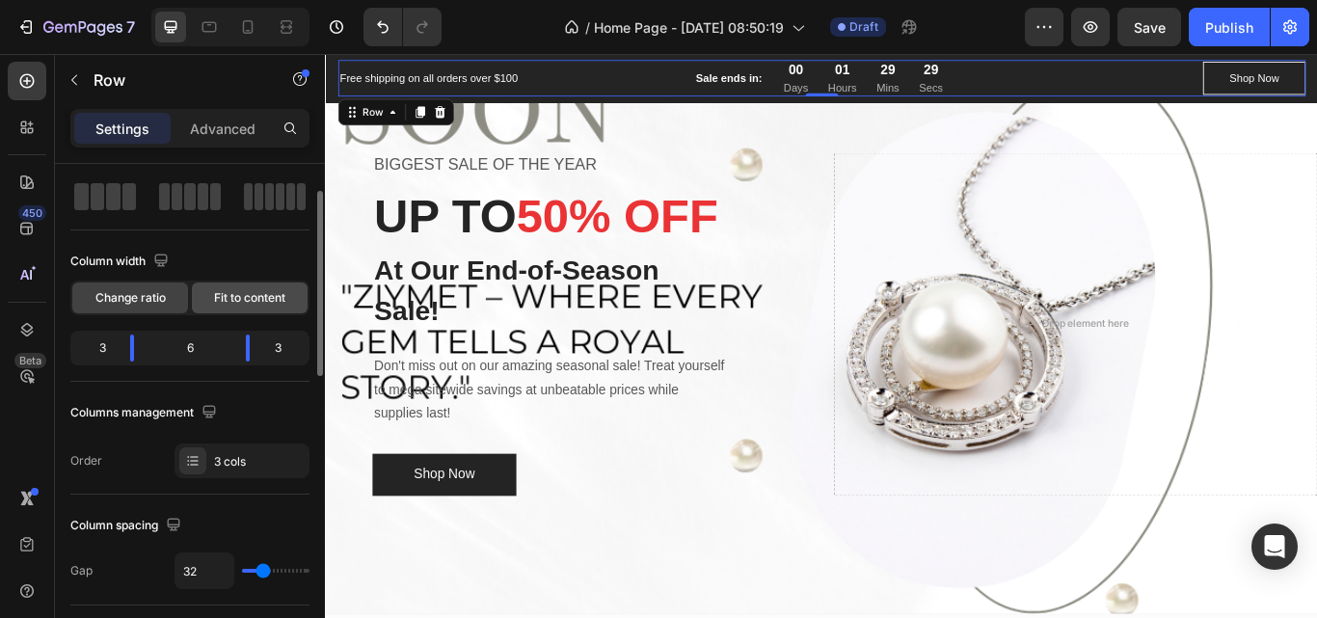
scroll to position [90, 0]
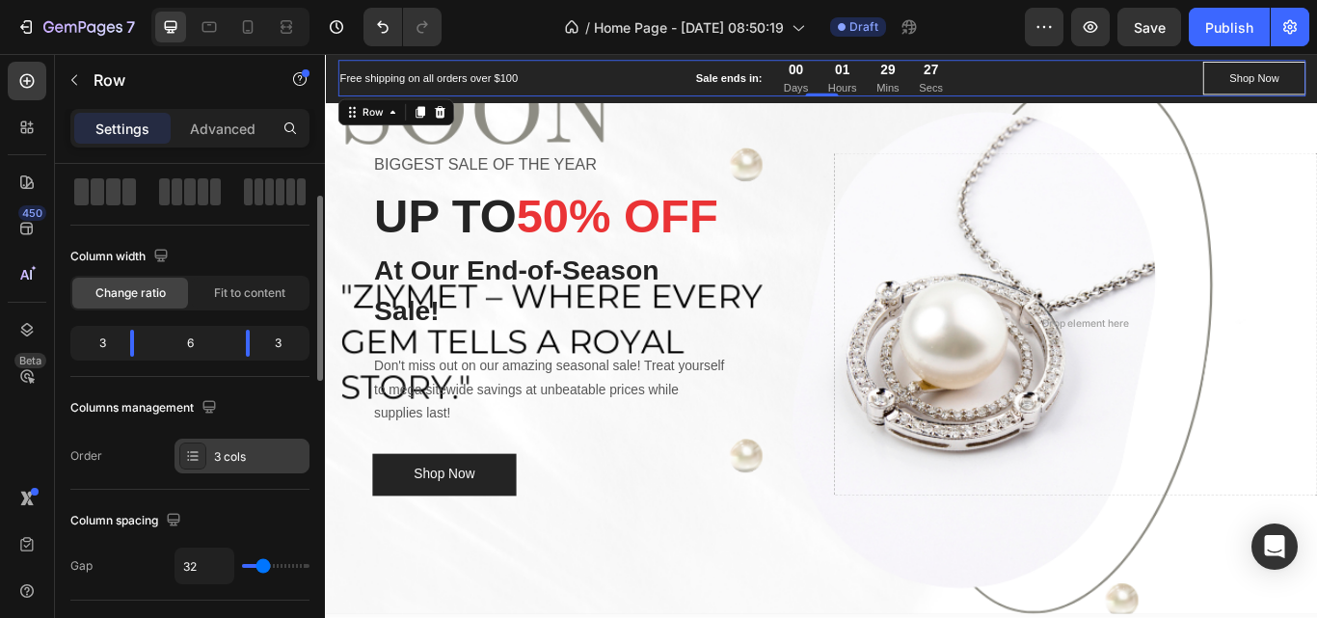
click at [253, 453] on div "3 cols" at bounding box center [259, 456] width 91 height 17
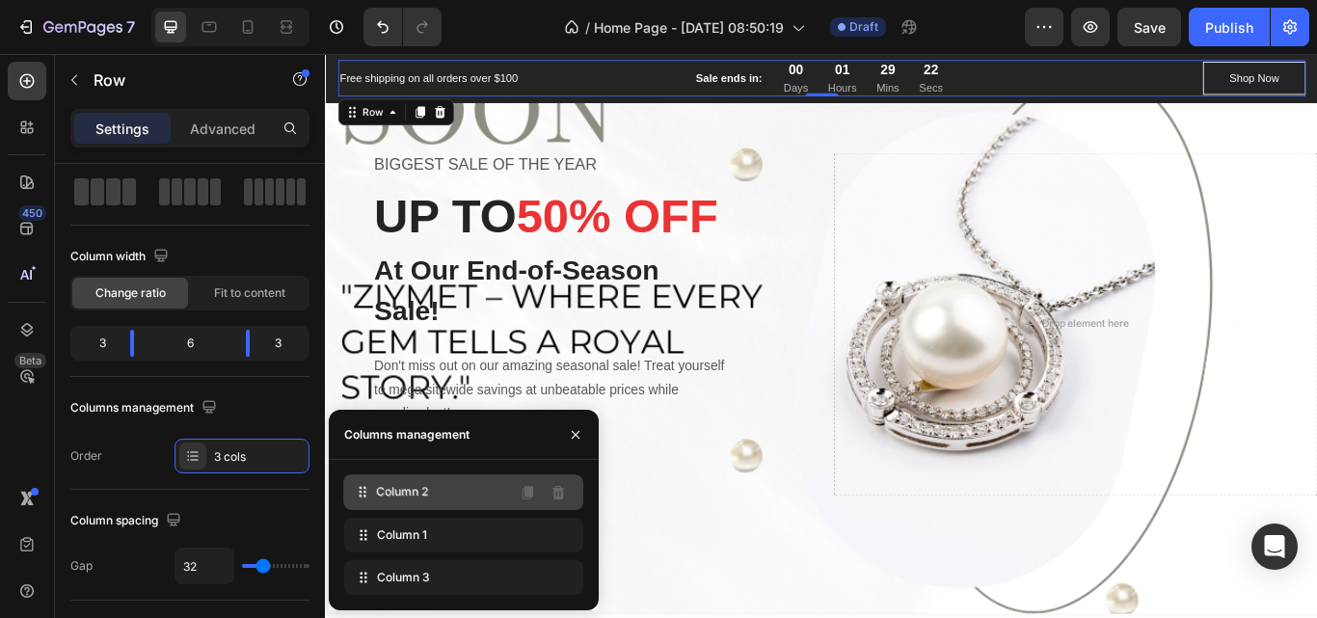
drag, startPoint x: 379, startPoint y: 530, endPoint x: 378, endPoint y: 487, distance: 43.4
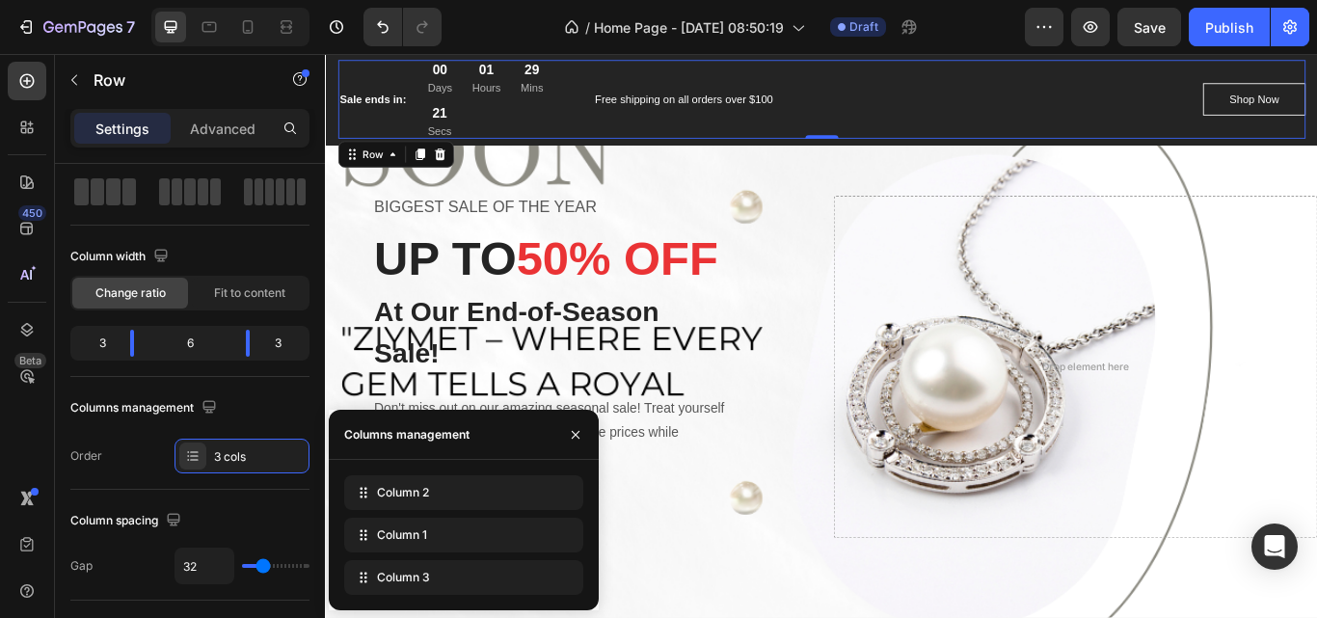
scroll to position [168, 0]
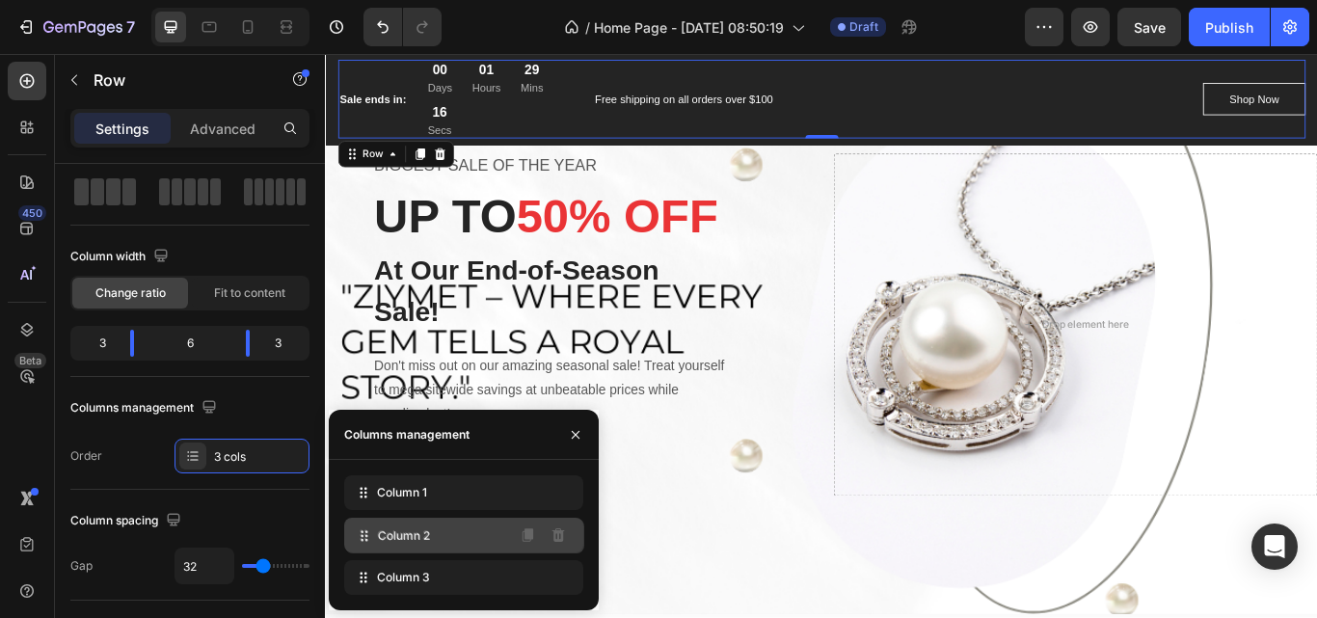
drag, startPoint x: 377, startPoint y: 492, endPoint x: 378, endPoint y: 535, distance: 43.4
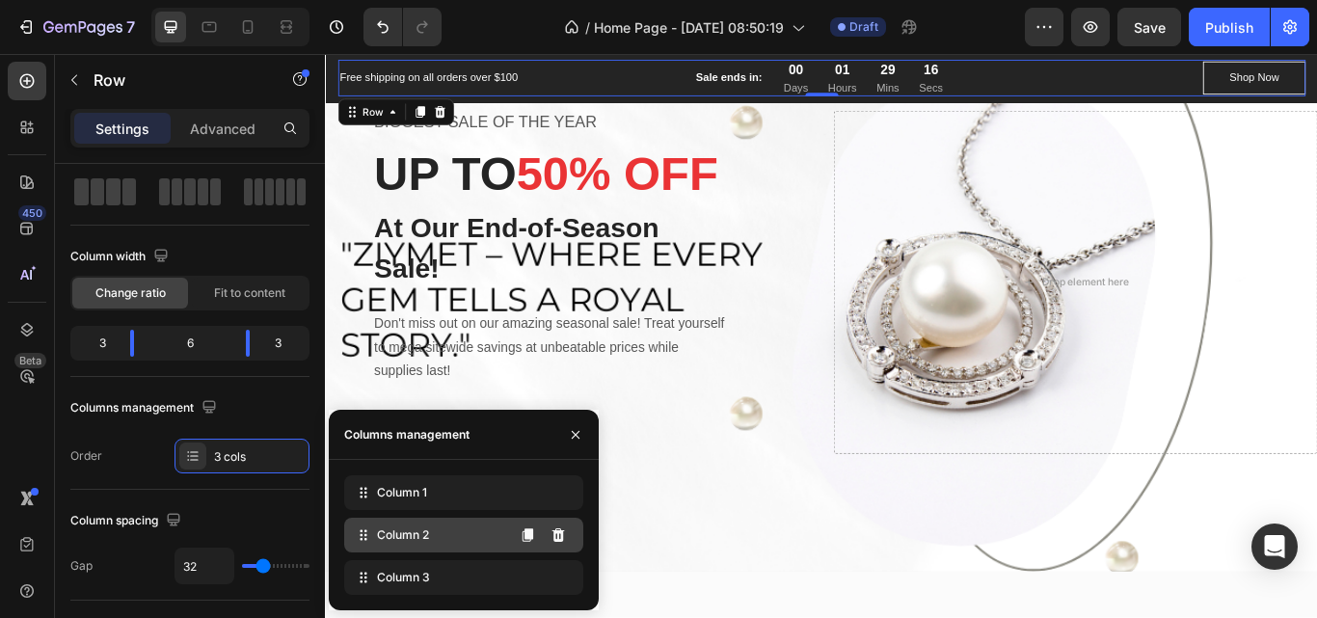
scroll to position [119, 0]
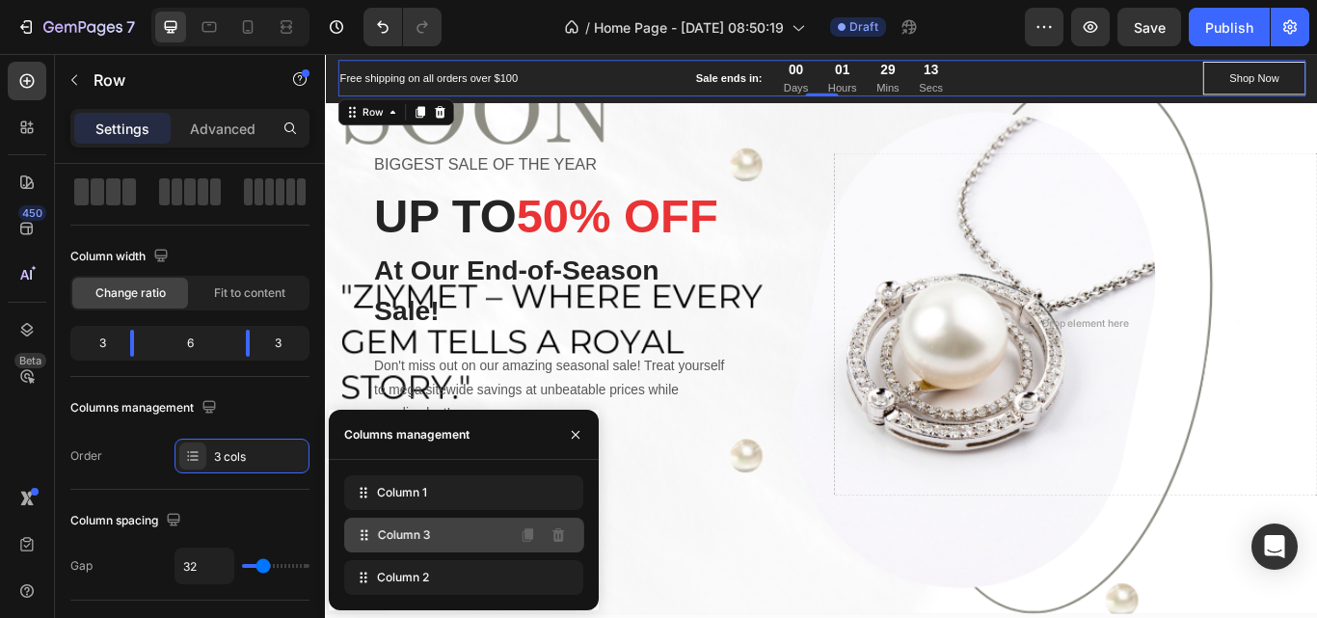
drag, startPoint x: 386, startPoint y: 578, endPoint x: 387, endPoint y: 535, distance: 42.4
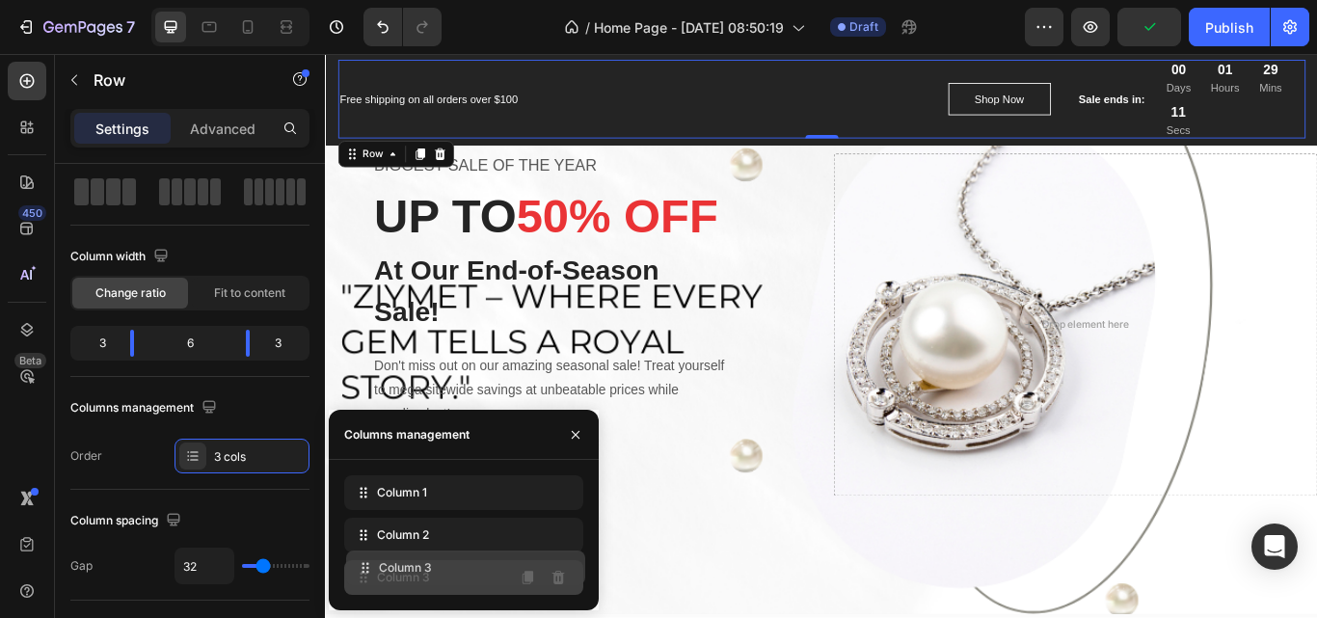
drag, startPoint x: 387, startPoint y: 535, endPoint x: 389, endPoint y: 574, distance: 38.6
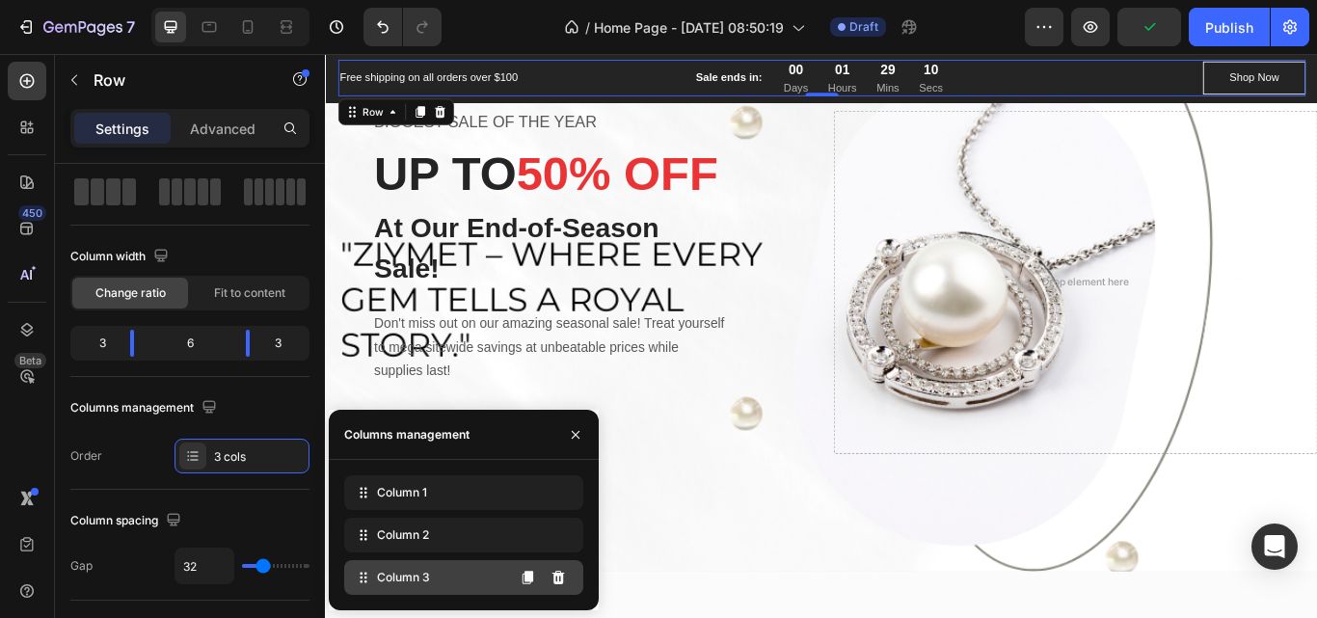
scroll to position [119, 0]
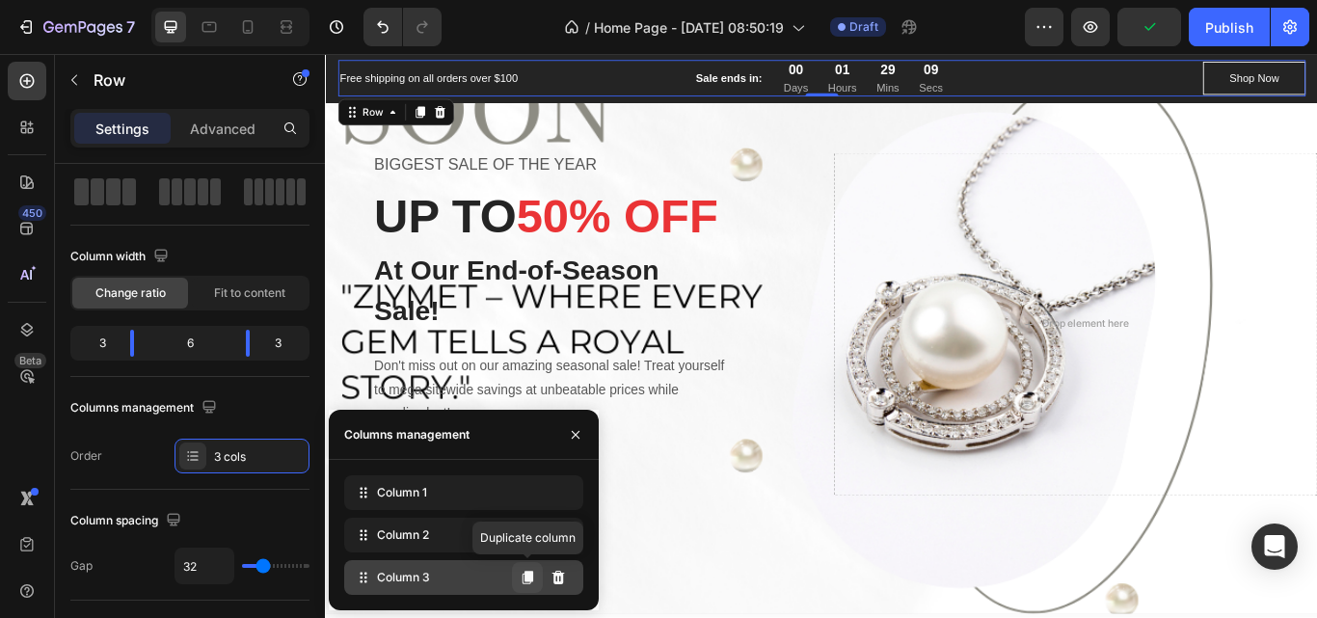
click at [525, 582] on icon at bounding box center [527, 577] width 15 height 15
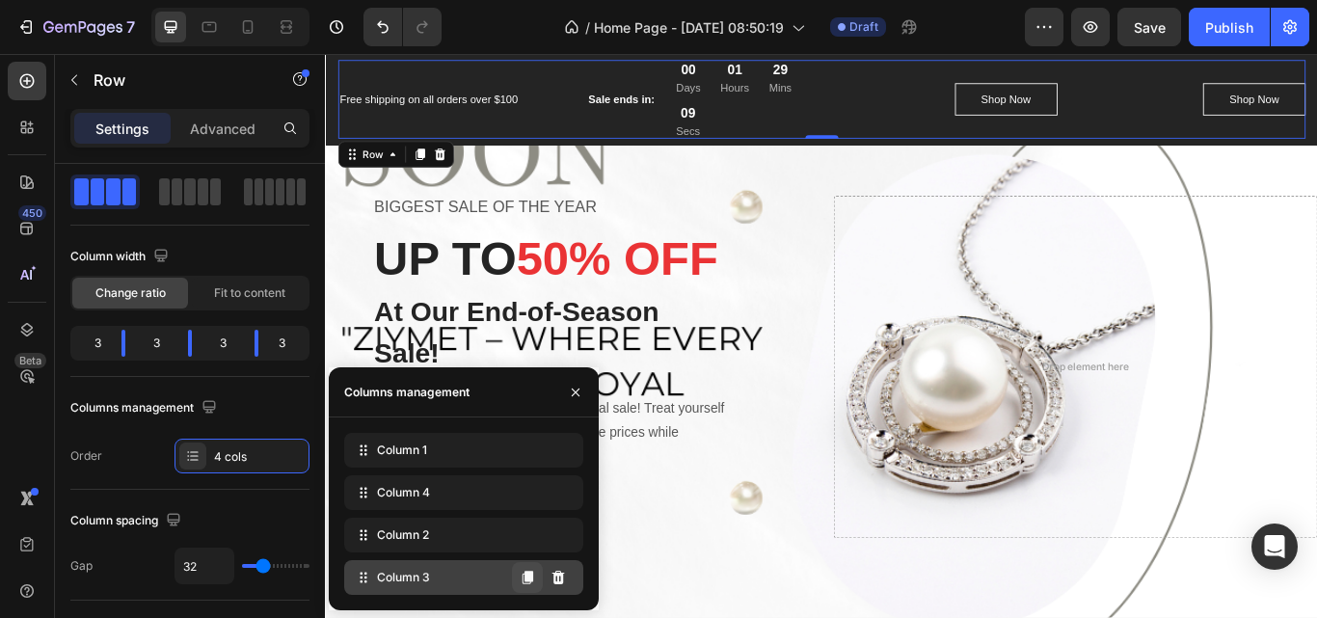
scroll to position [168, 0]
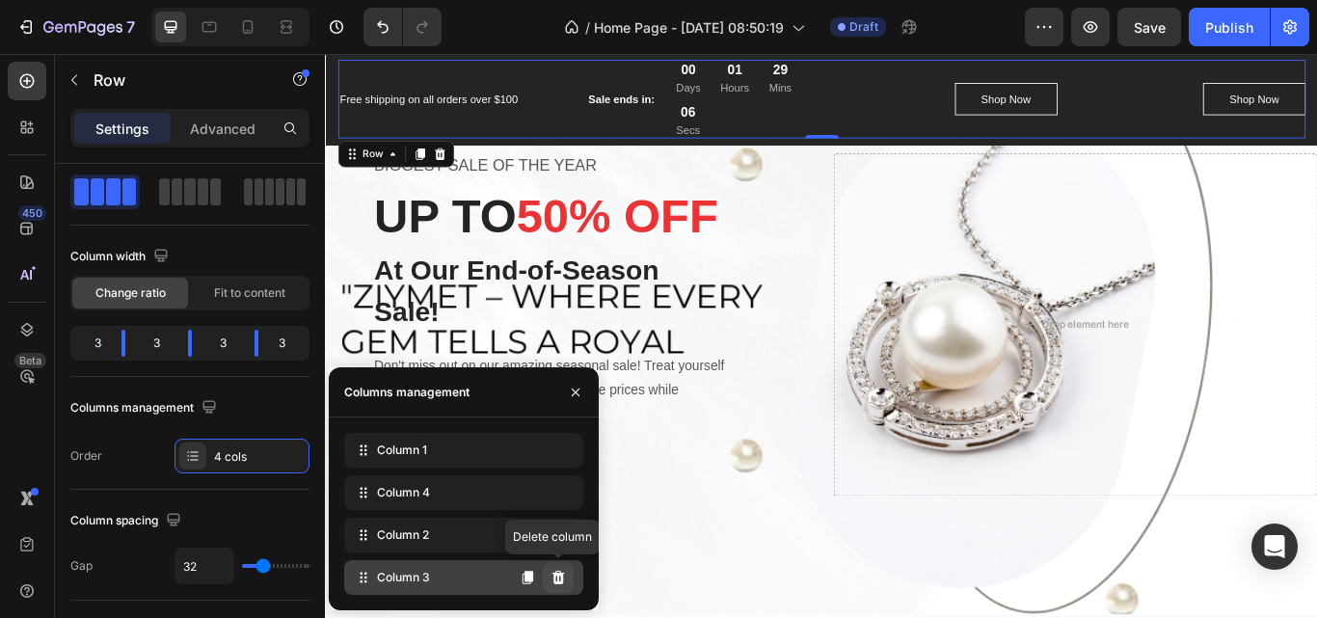
click at [557, 576] on icon at bounding box center [558, 577] width 13 height 13
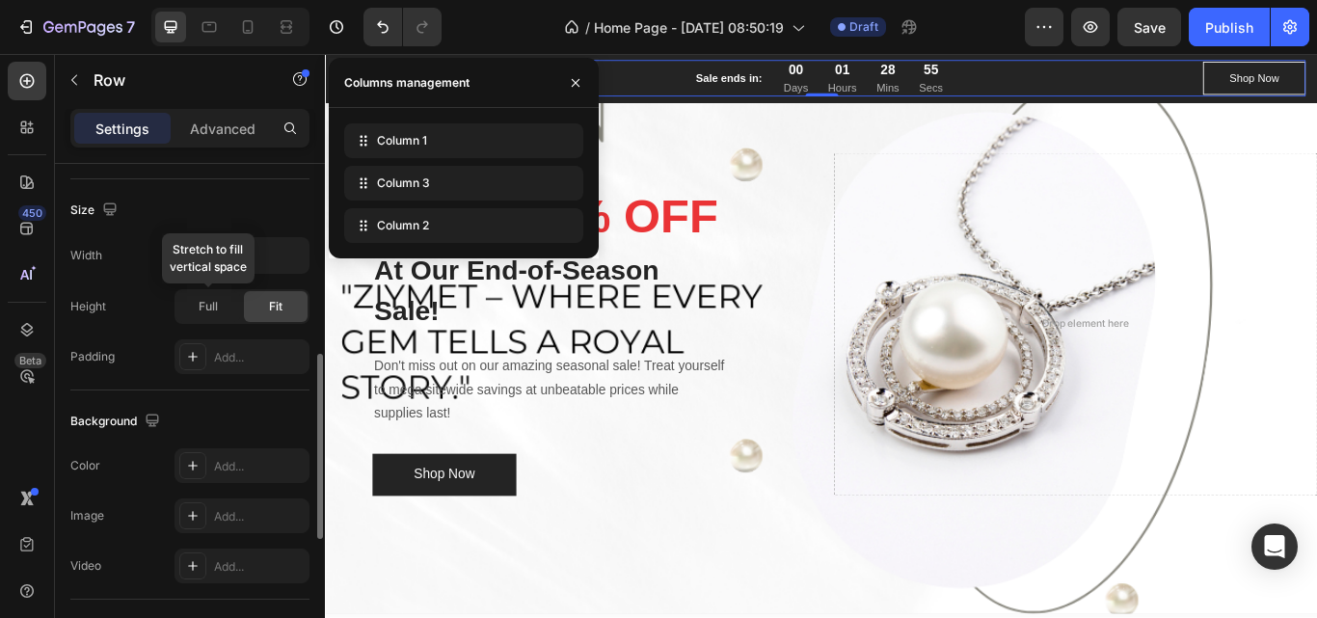
scroll to position [516, 0]
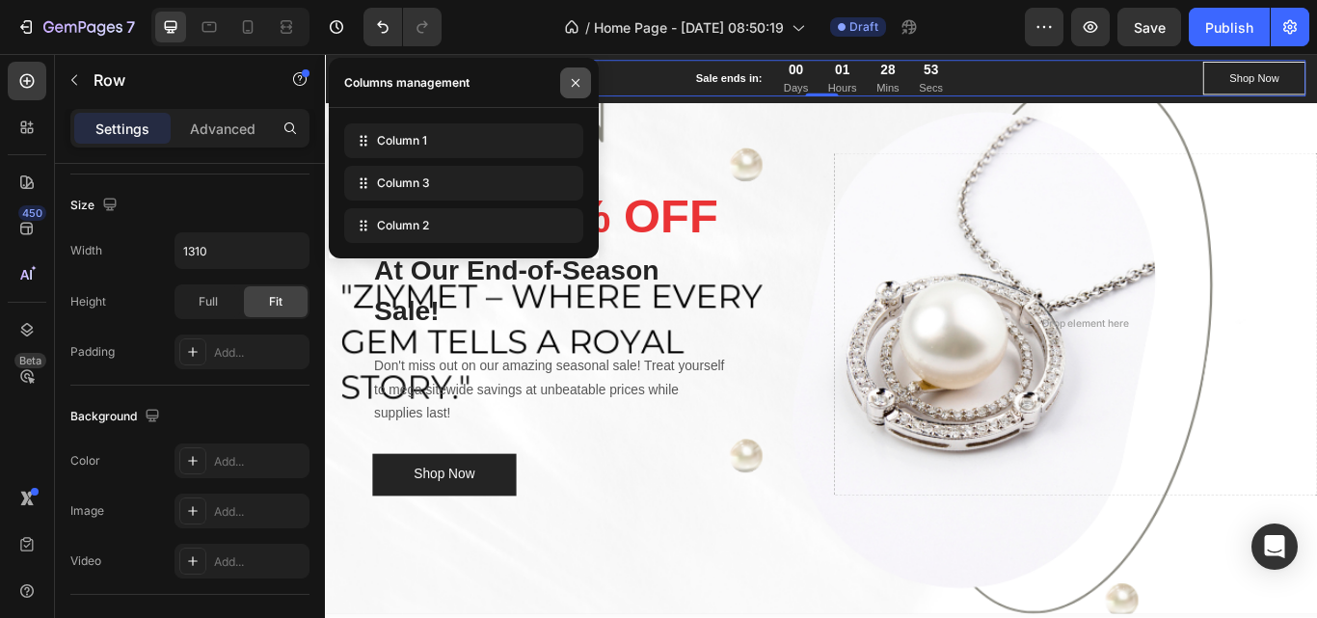
click at [579, 87] on icon "button" at bounding box center [575, 82] width 15 height 15
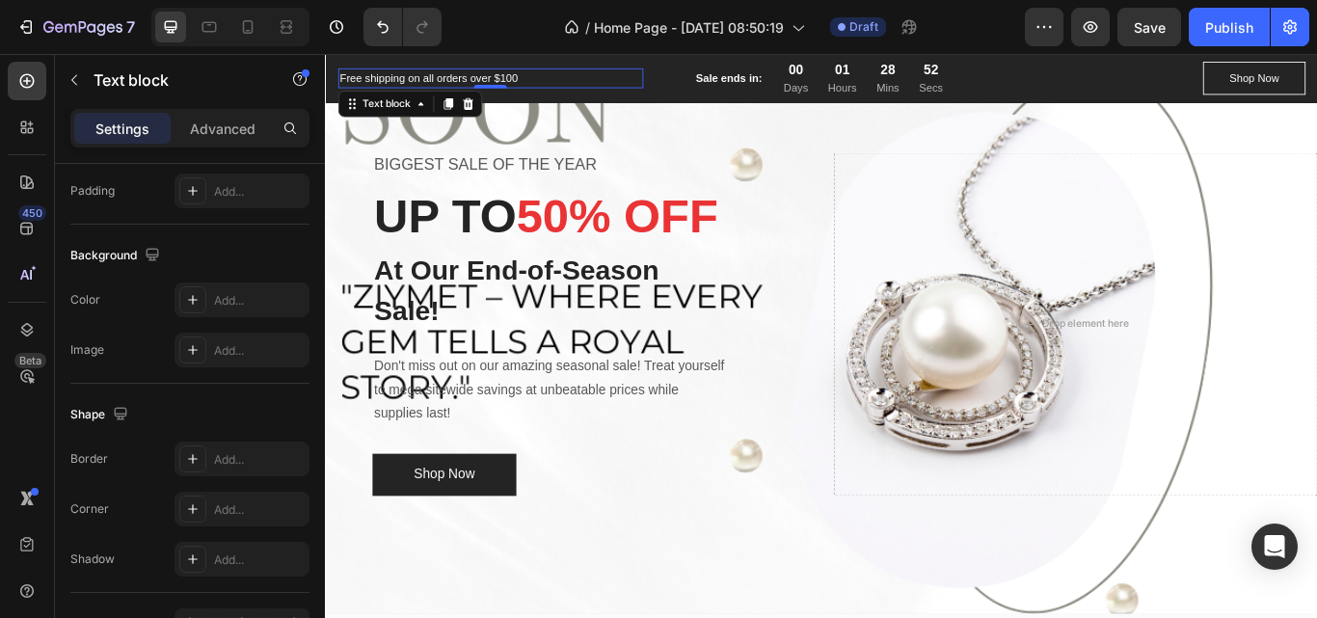
click at [515, 77] on p "Free shipping on all orders over $100" at bounding box center [517, 82] width 352 height 19
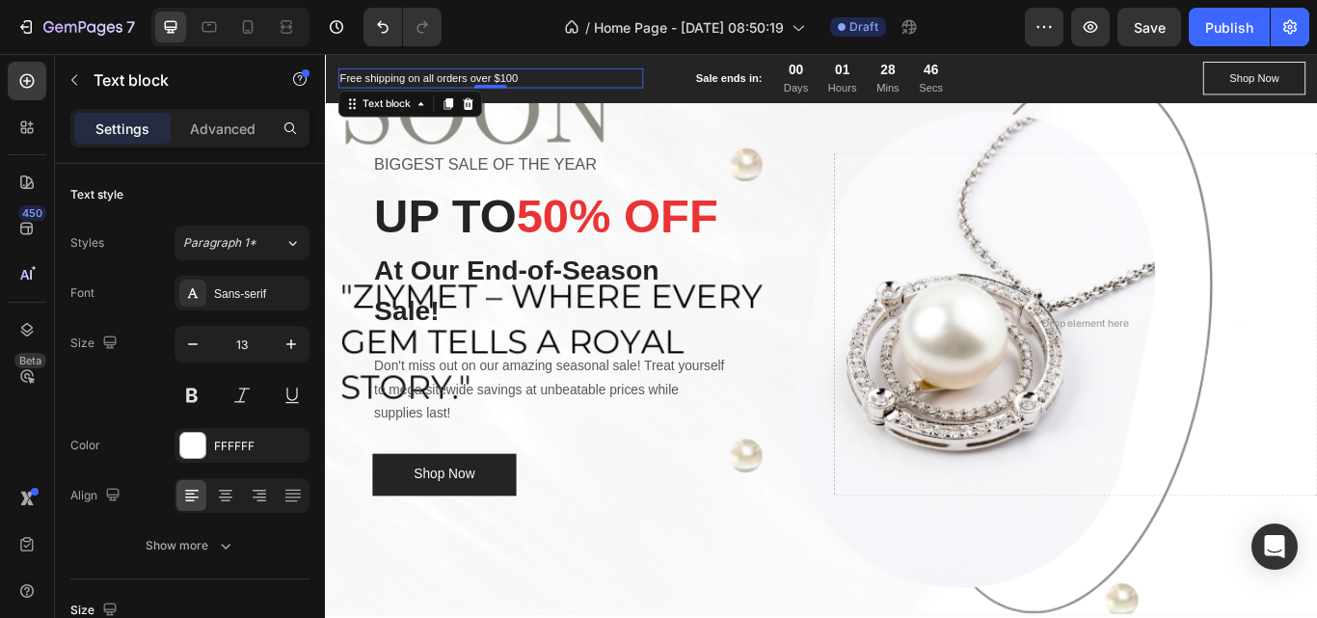
click at [556, 75] on p "Free shipping on all orders over $100" at bounding box center [517, 82] width 352 height 19
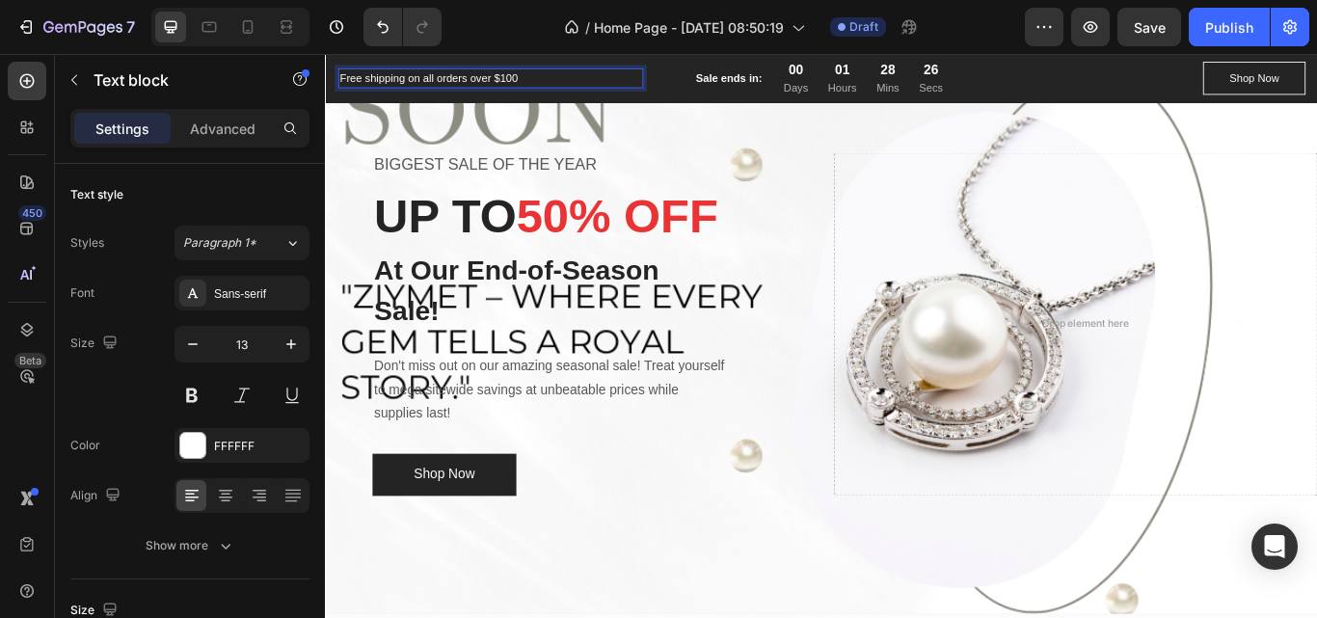
click at [555, 79] on p "Free shipping on all orders over $100" at bounding box center [517, 82] width 352 height 19
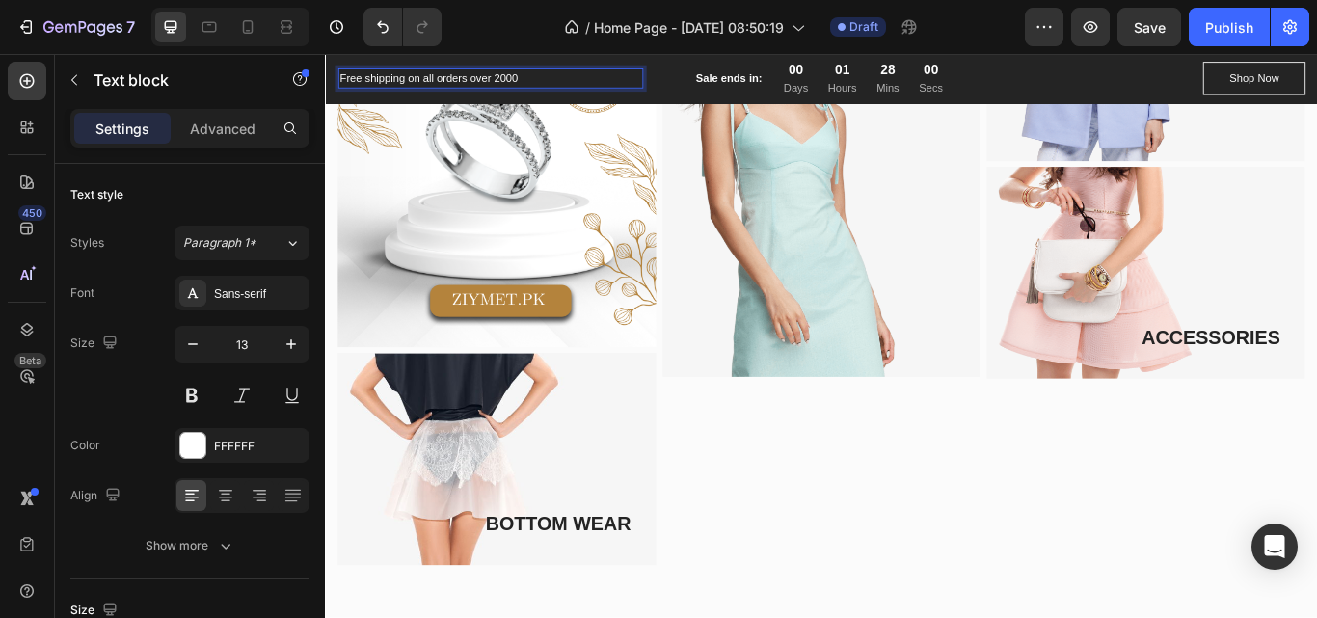
scroll to position [971, 0]
click at [661, 466] on img at bounding box center [524, 525] width 371 height 247
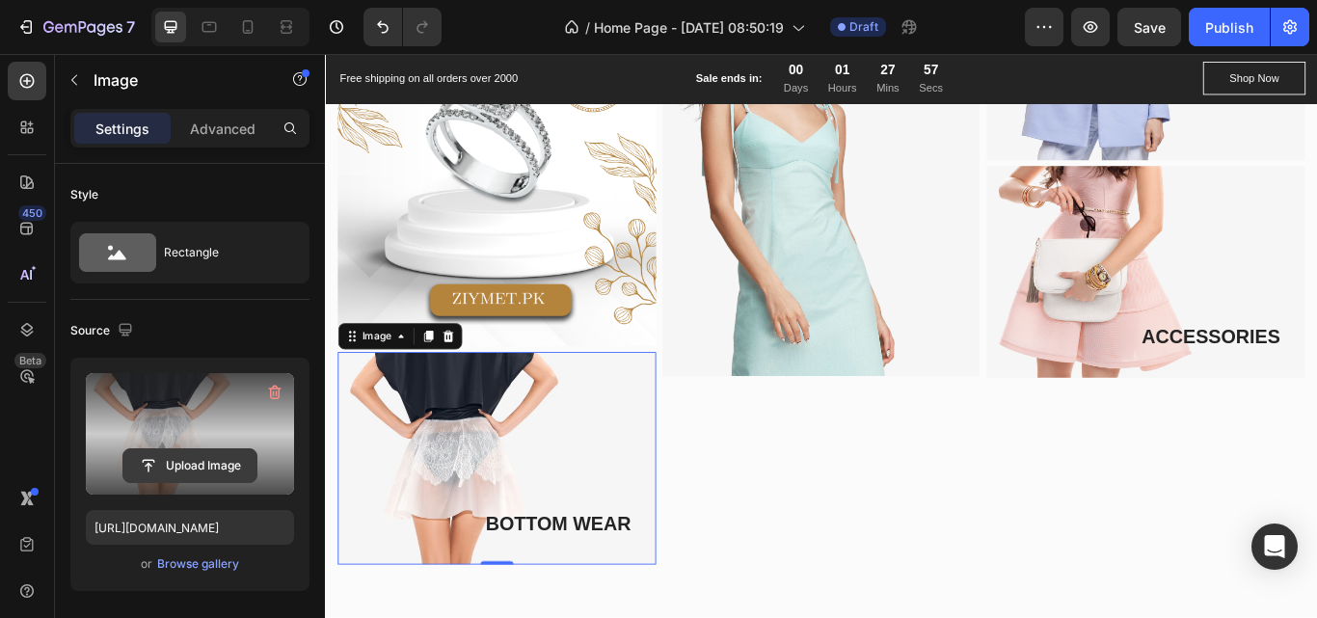
click at [185, 461] on input "file" at bounding box center [189, 465] width 133 height 33
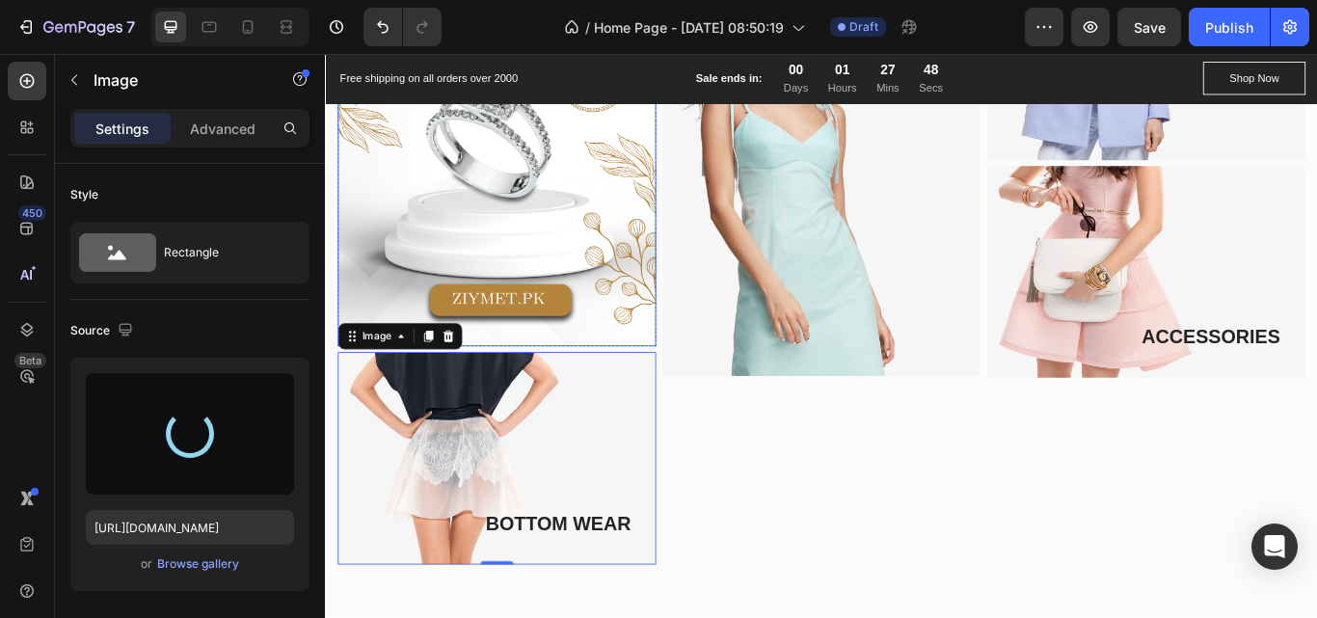
type input "[URL][DOMAIN_NAME]"
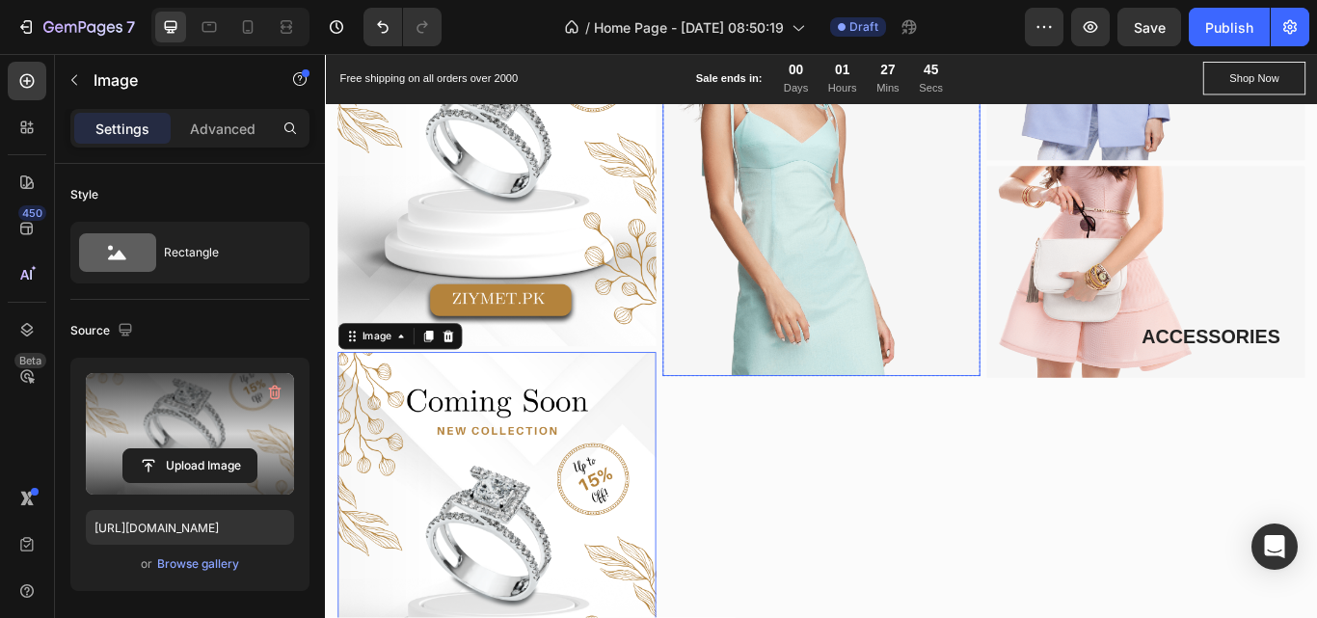
click at [864, 305] on img at bounding box center [903, 182] width 371 height 498
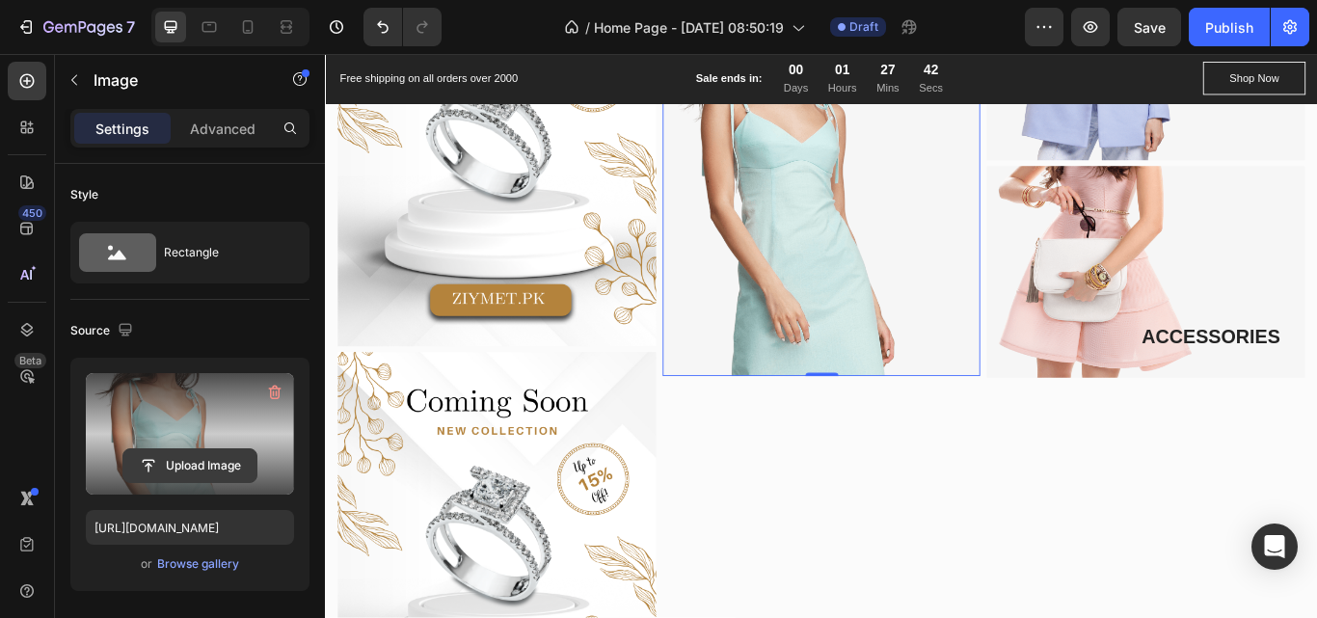
click at [179, 471] on input "file" at bounding box center [189, 465] width 133 height 33
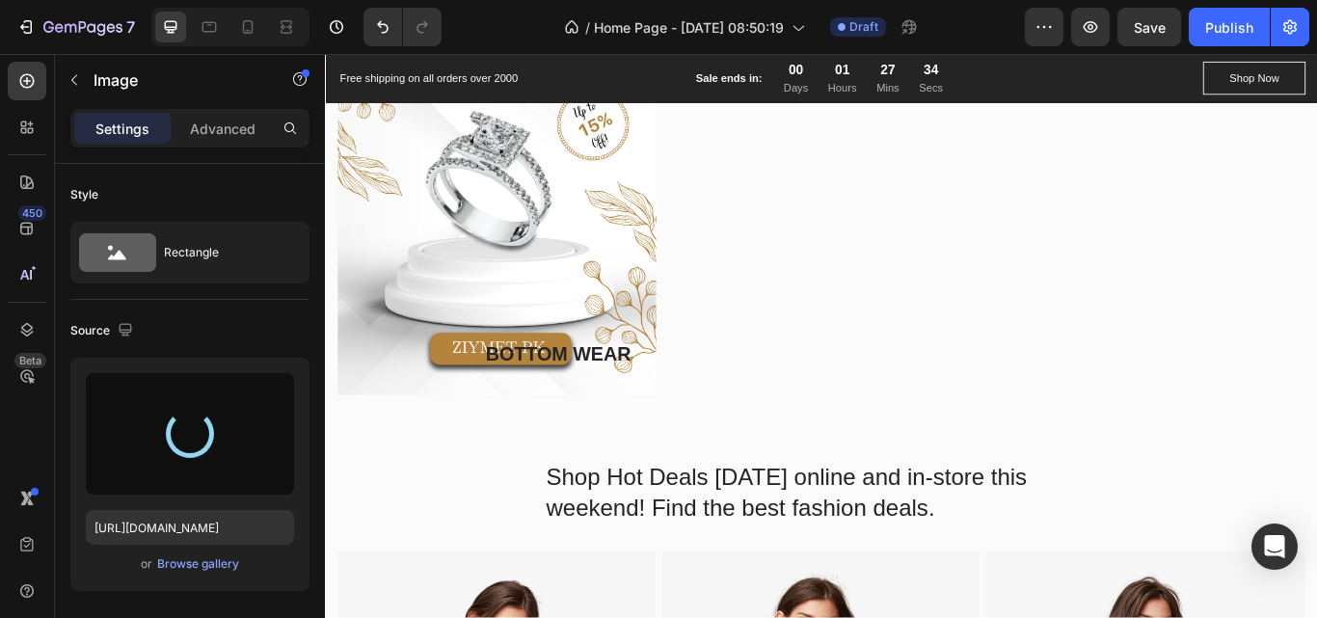
scroll to position [1386, 0]
type input "[URL][DOMAIN_NAME]"
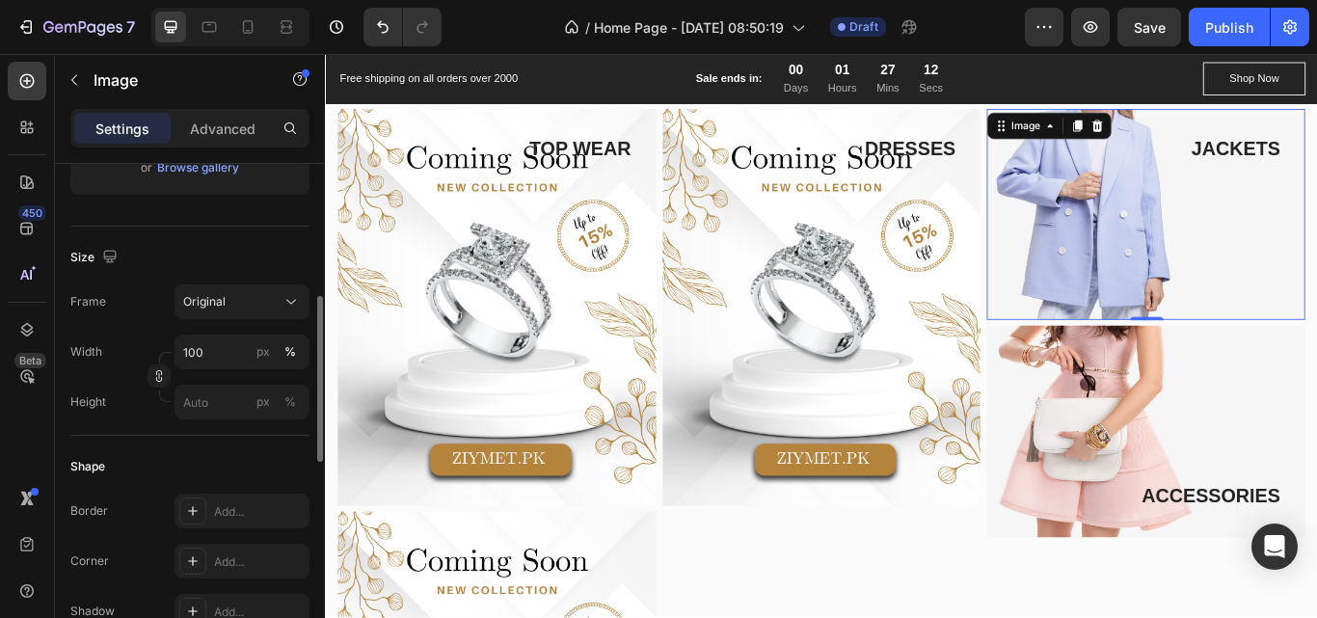
scroll to position [404, 0]
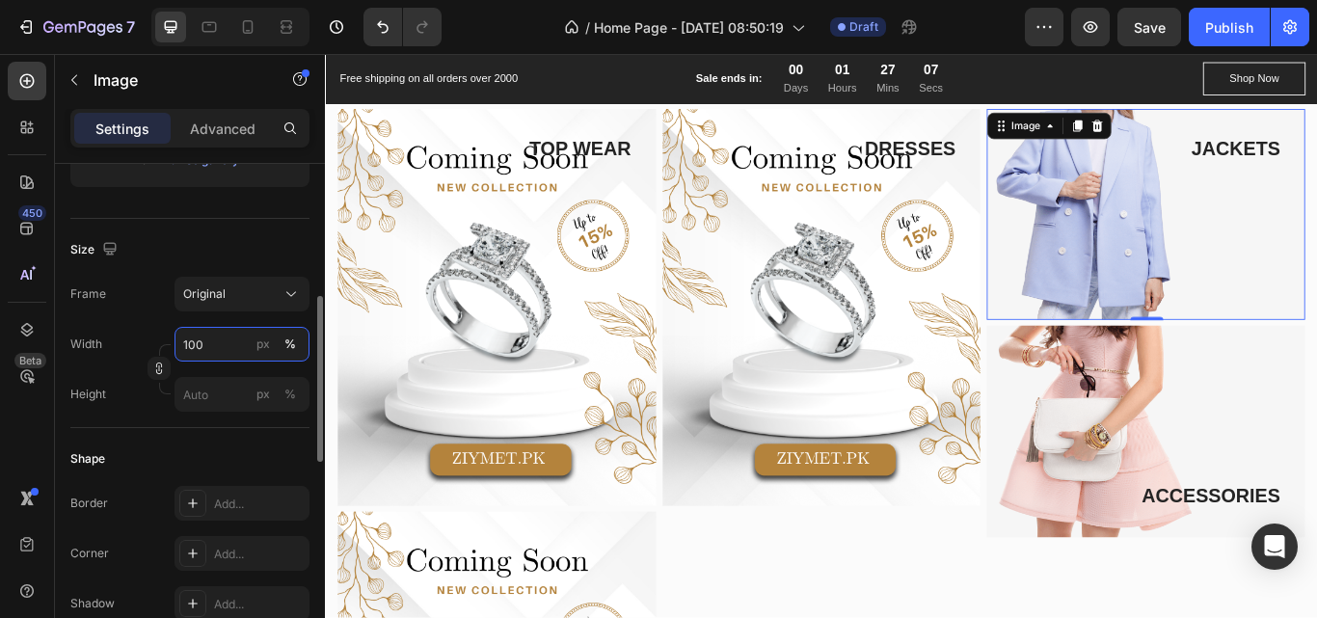
click at [240, 348] on input "100" at bounding box center [242, 344] width 135 height 35
click at [157, 311] on div "Frame Original Width 100 px % Height px %" at bounding box center [189, 344] width 239 height 135
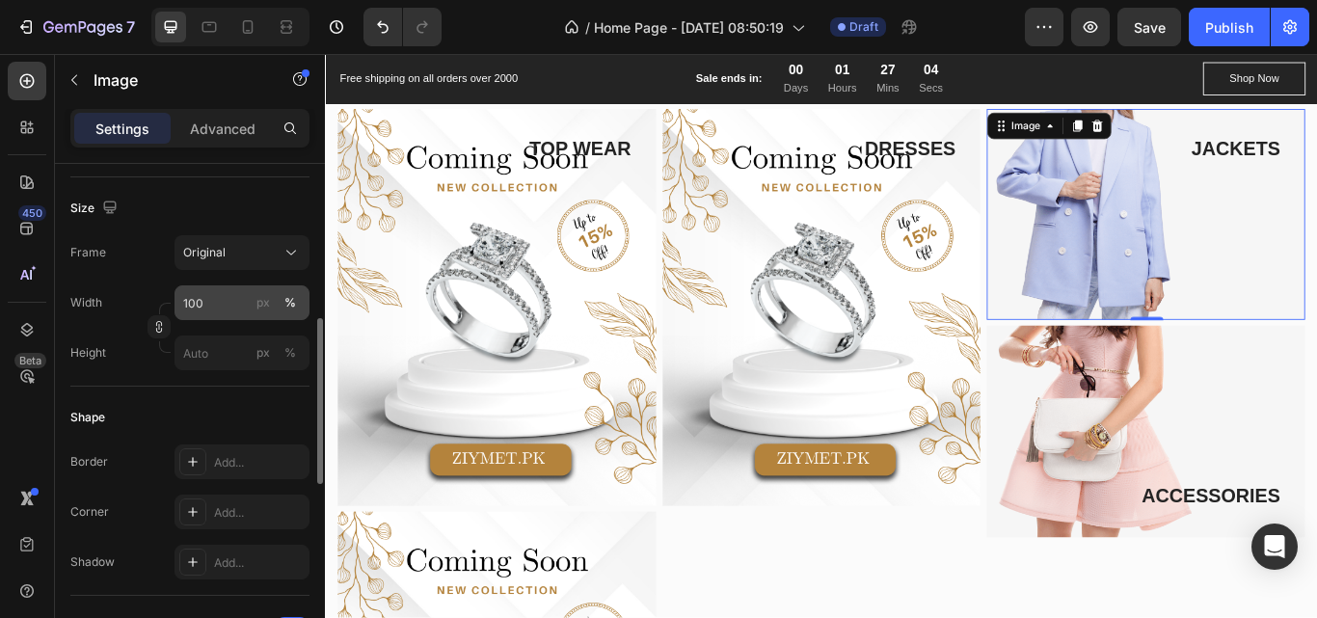
scroll to position [462, 0]
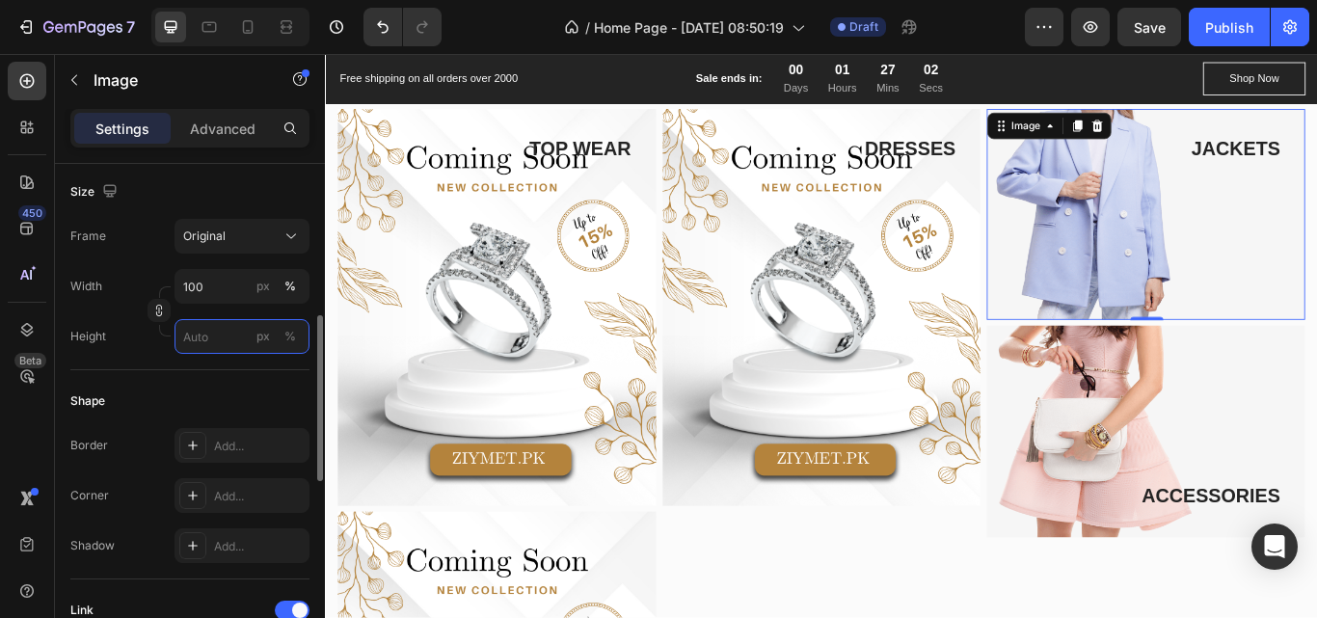
click at [231, 333] on input "px %" at bounding box center [242, 336] width 135 height 35
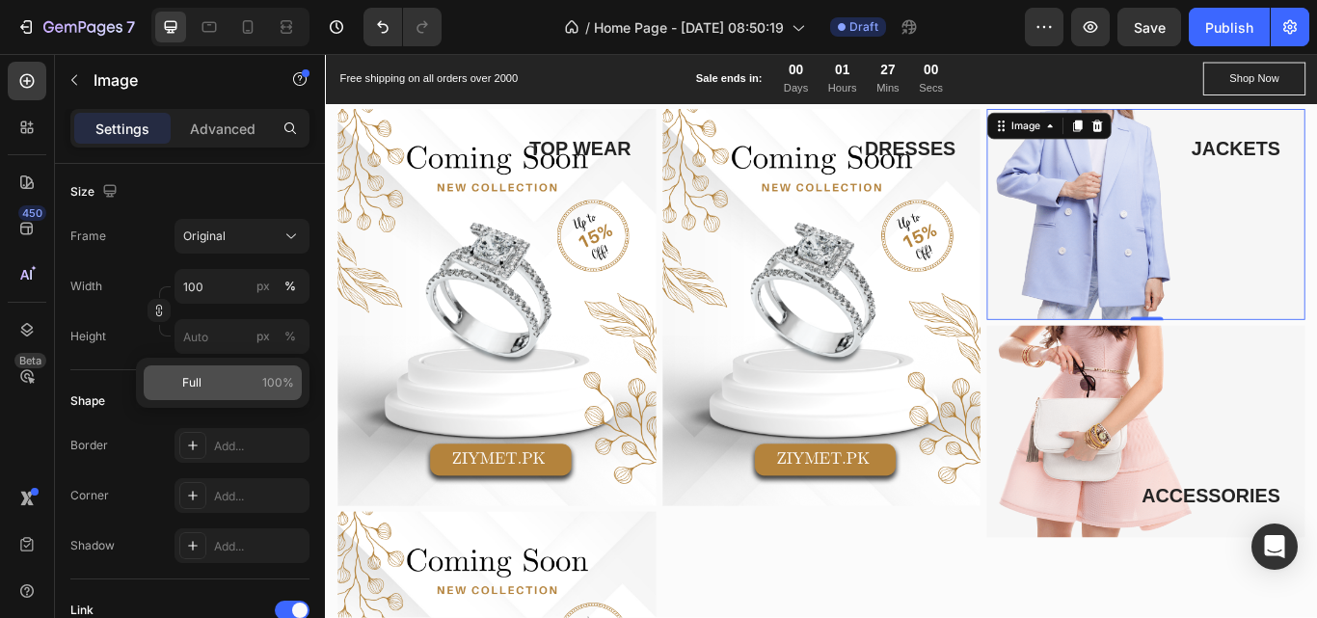
click at [182, 376] on span "Full" at bounding box center [191, 382] width 19 height 17
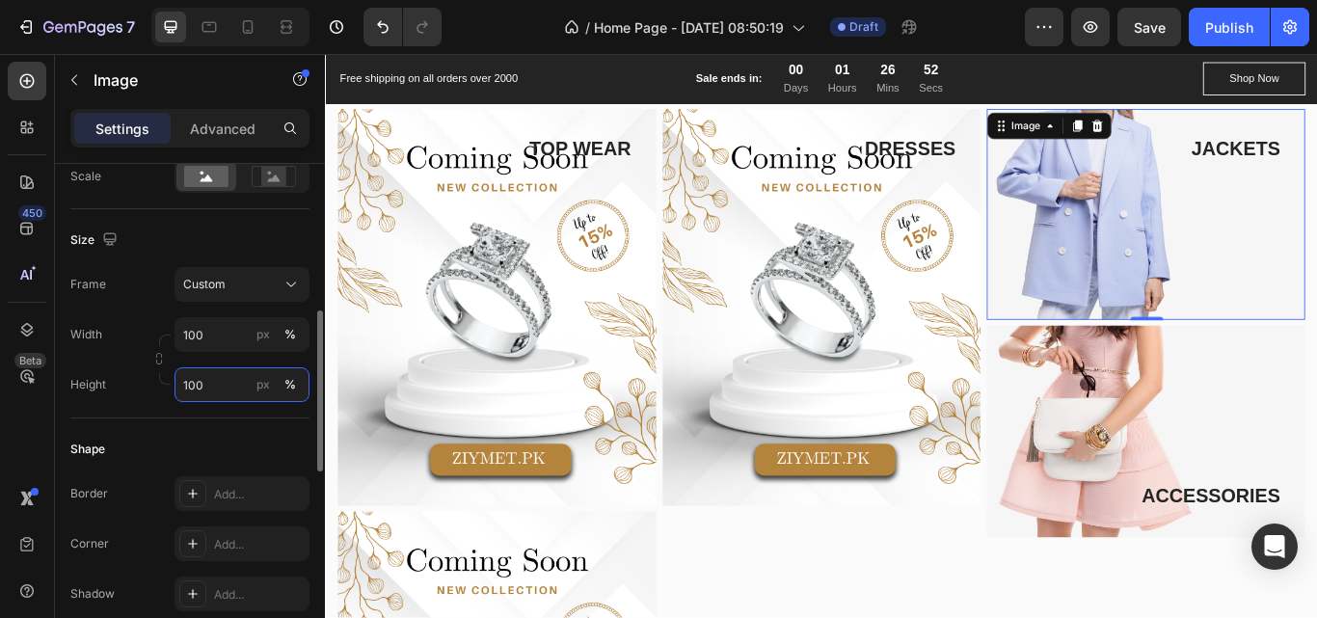
click at [218, 380] on input "100" at bounding box center [242, 384] width 135 height 35
click at [199, 390] on input "100" at bounding box center [242, 384] width 135 height 35
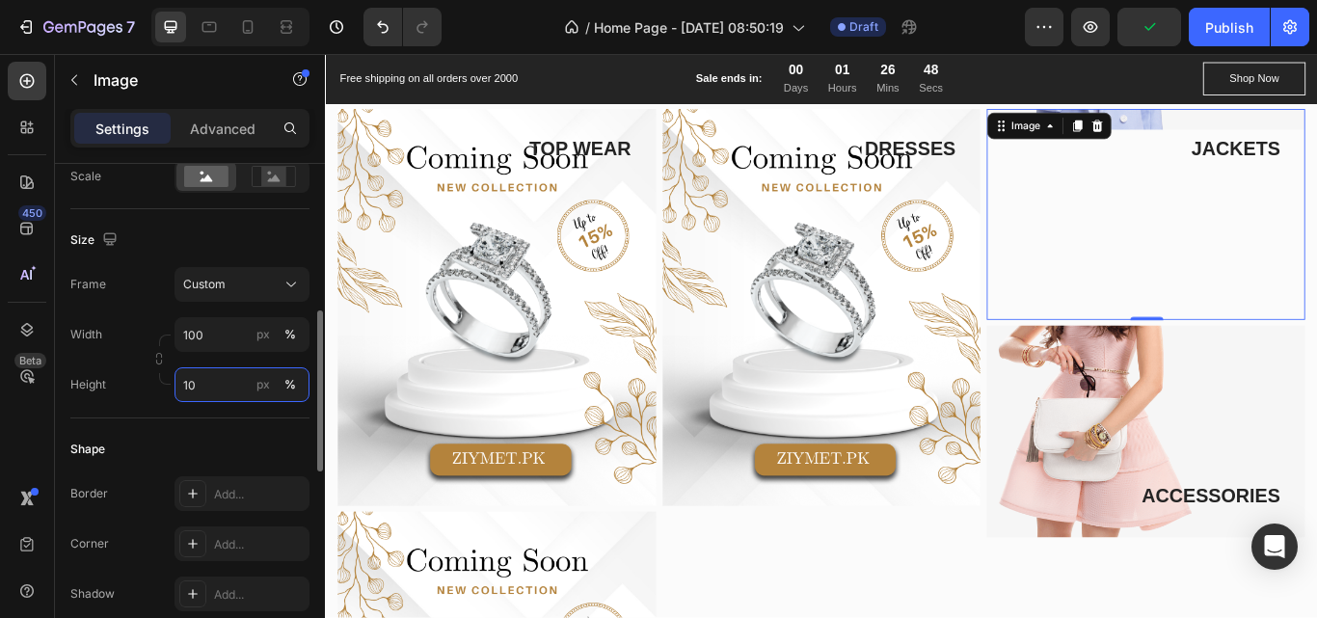
type input "0"
click at [199, 390] on input "0" at bounding box center [242, 384] width 135 height 35
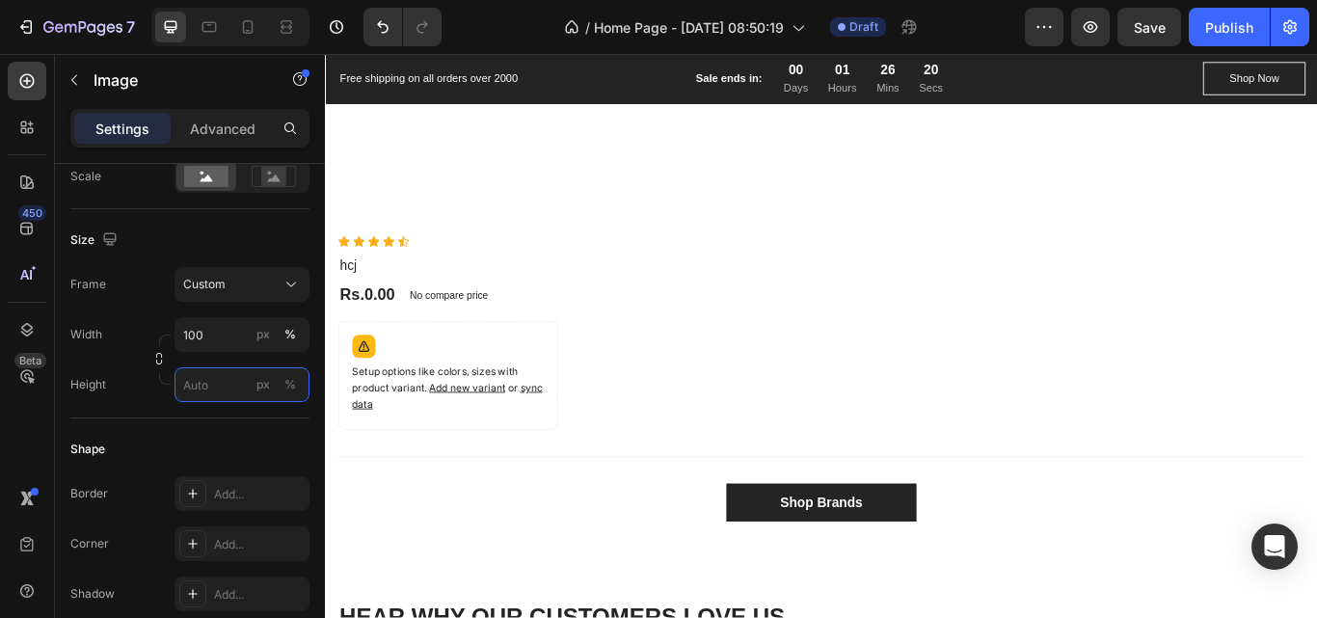
scroll to position [3492, 0]
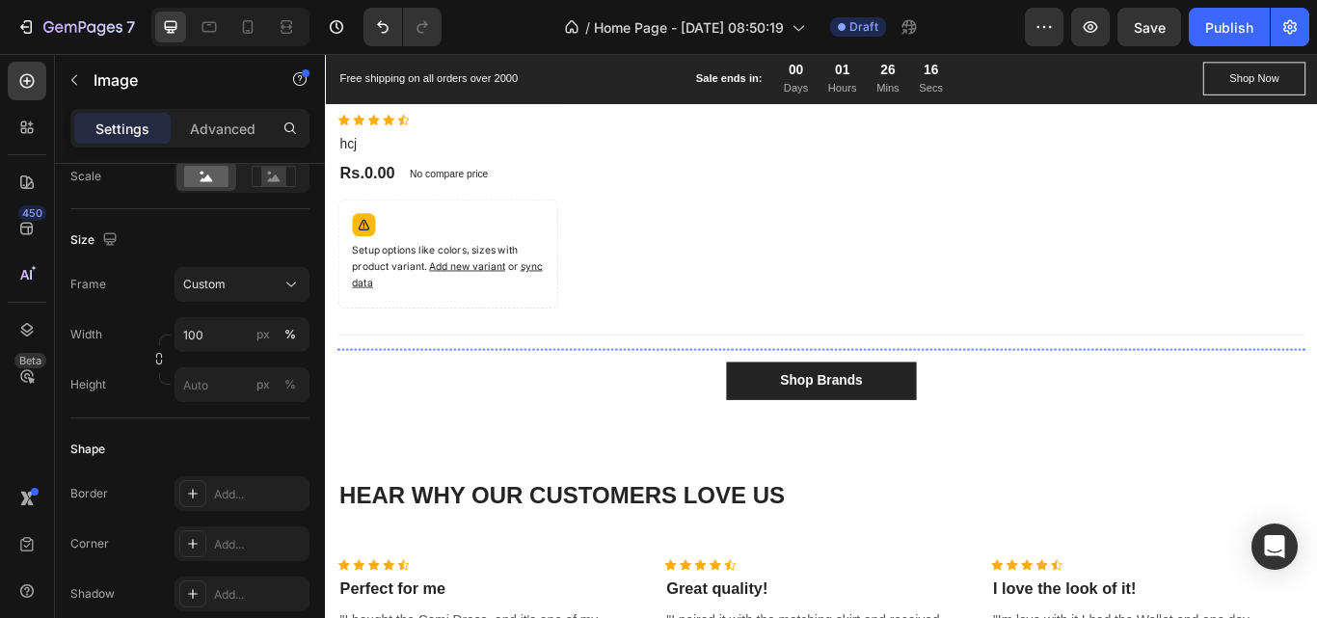
click at [645, 398] on div "Image" at bounding box center [681, 398] width 192 height 0
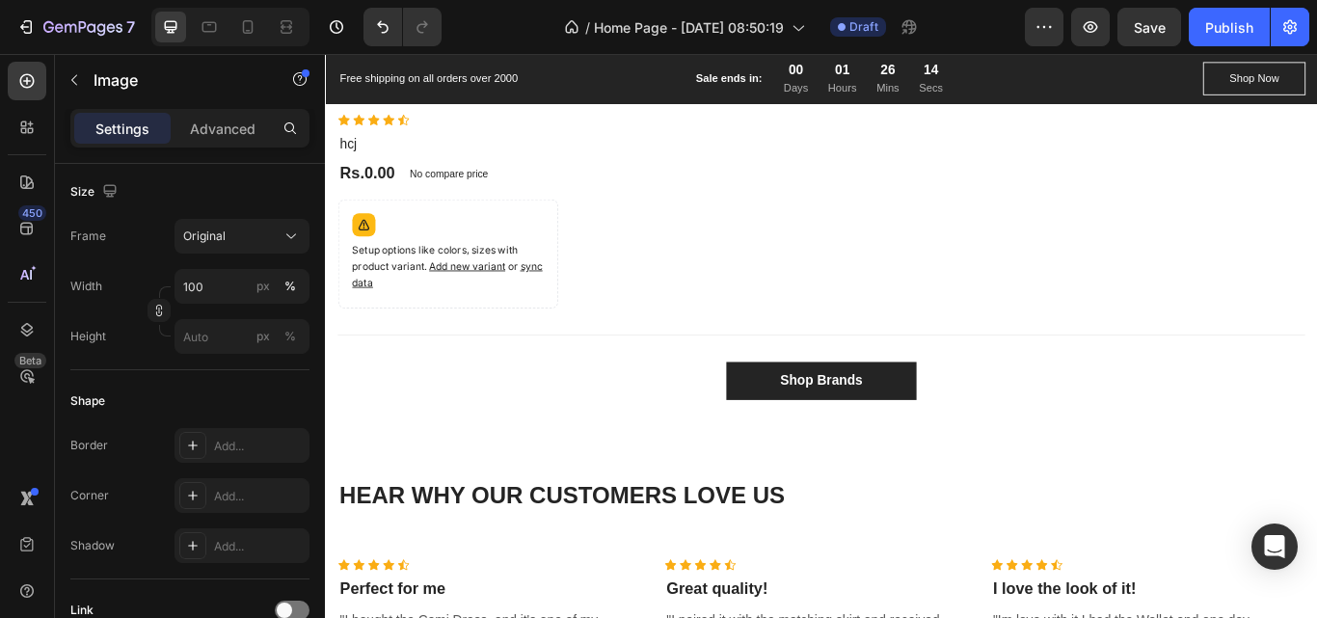
click at [885, 398] on img at bounding box center [896, 398] width 192 height 0
click at [848, 414] on div "Image" at bounding box center [844, 417] width 41 height 17
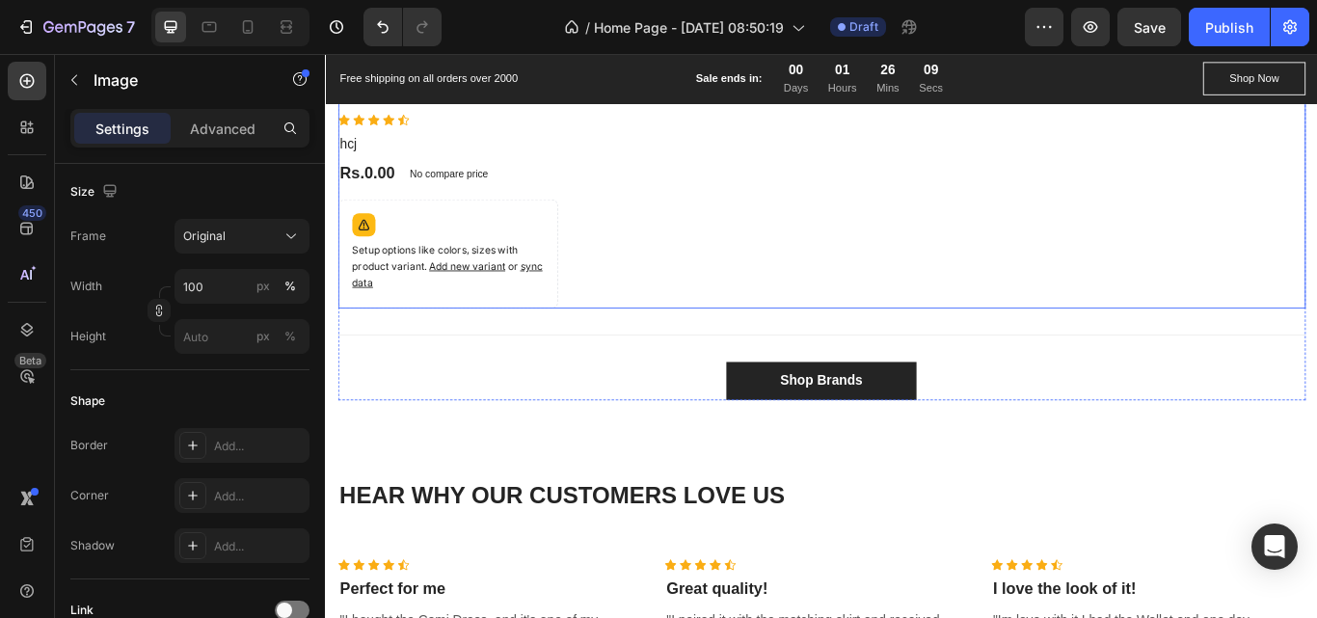
click at [997, 257] on div "Product Images No discount Not be displayed when published Product Badge Row Ic…" at bounding box center [903, 124] width 1128 height 453
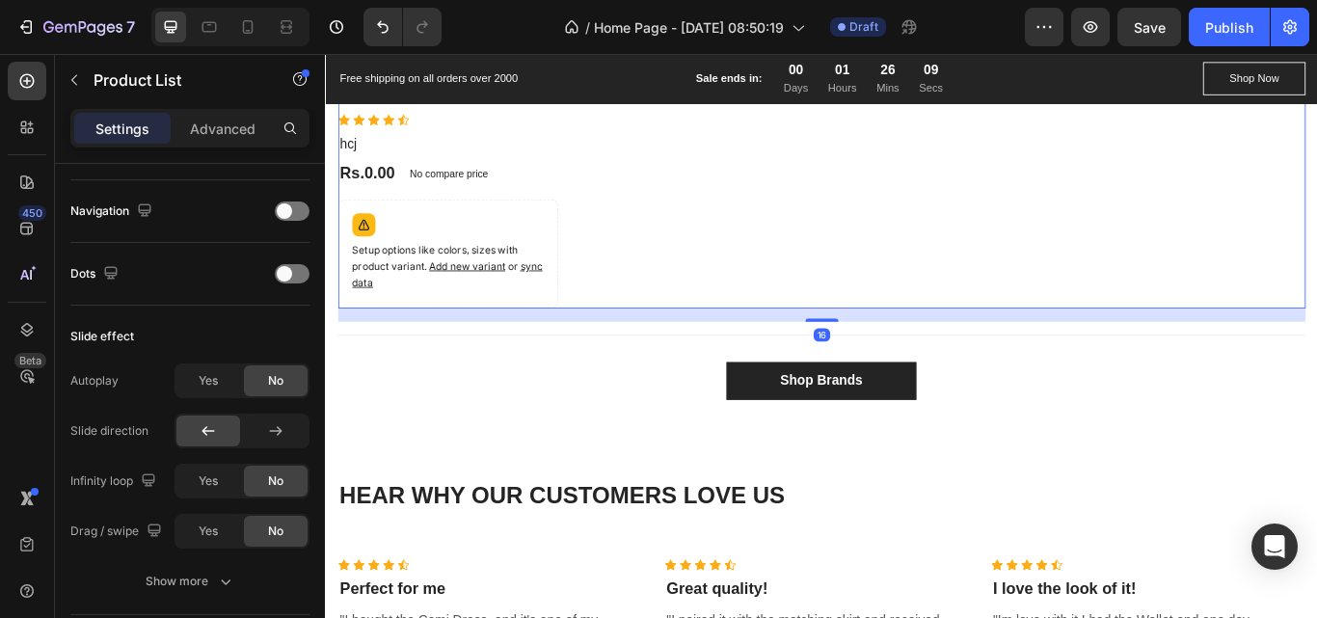
scroll to position [0, 0]
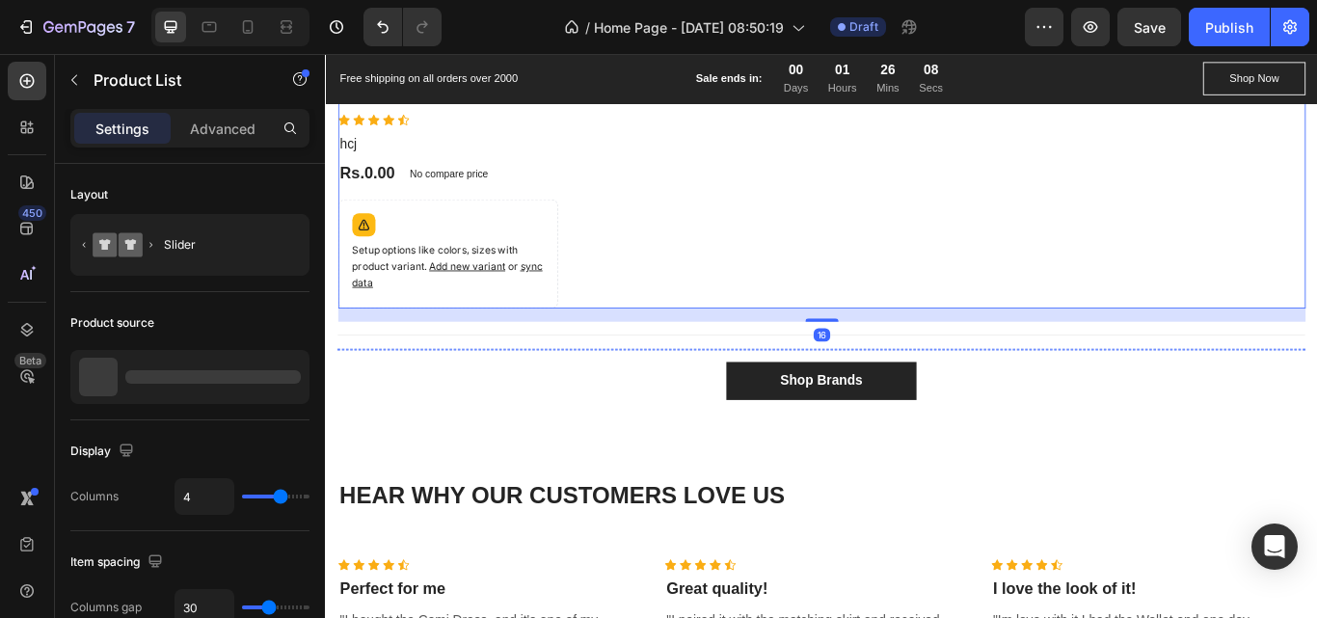
click at [887, 398] on img at bounding box center [896, 398] width 192 height 0
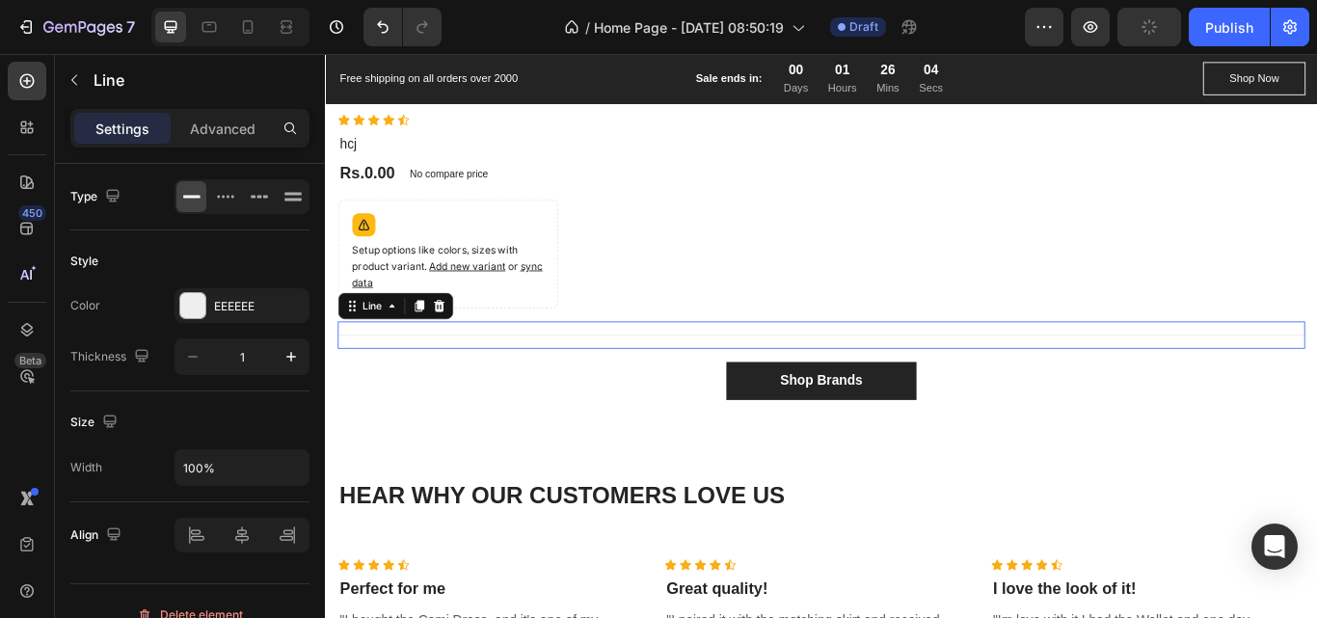
click at [604, 388] on div "Title Line 0" at bounding box center [903, 382] width 1128 height 32
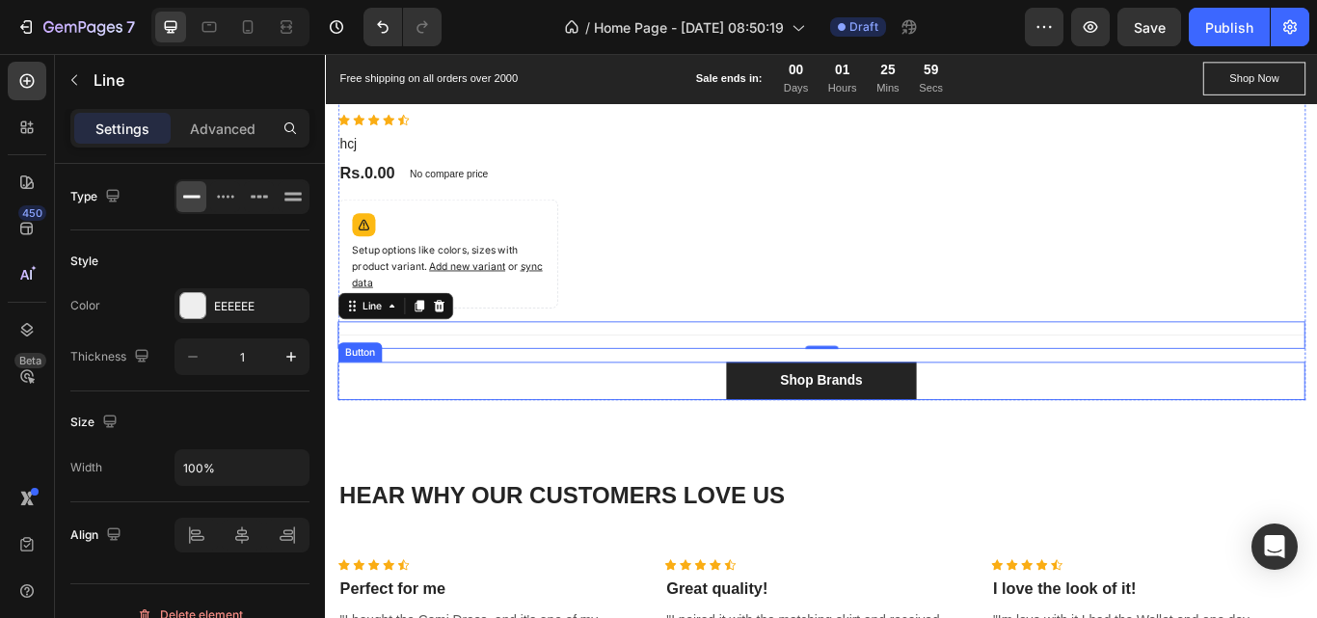
click at [486, 458] on div "Shop Brands Button" at bounding box center [903, 436] width 1128 height 44
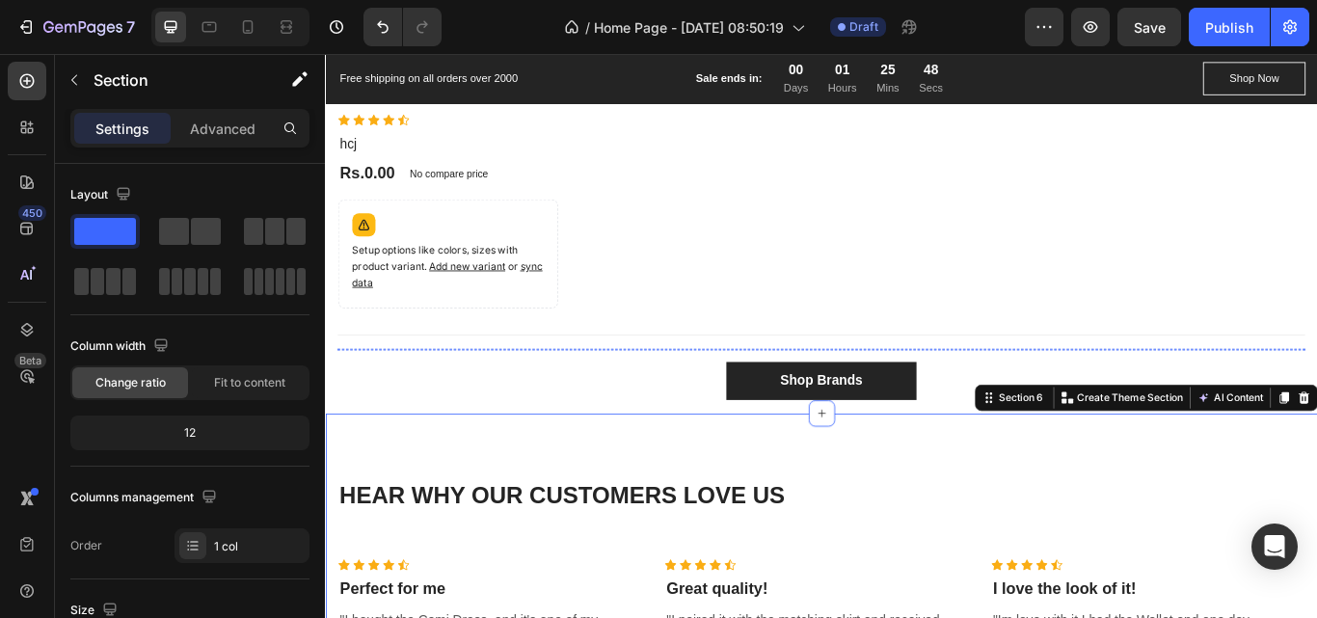
click at [411, 398] on img at bounding box center [466, 398] width 192 height 0
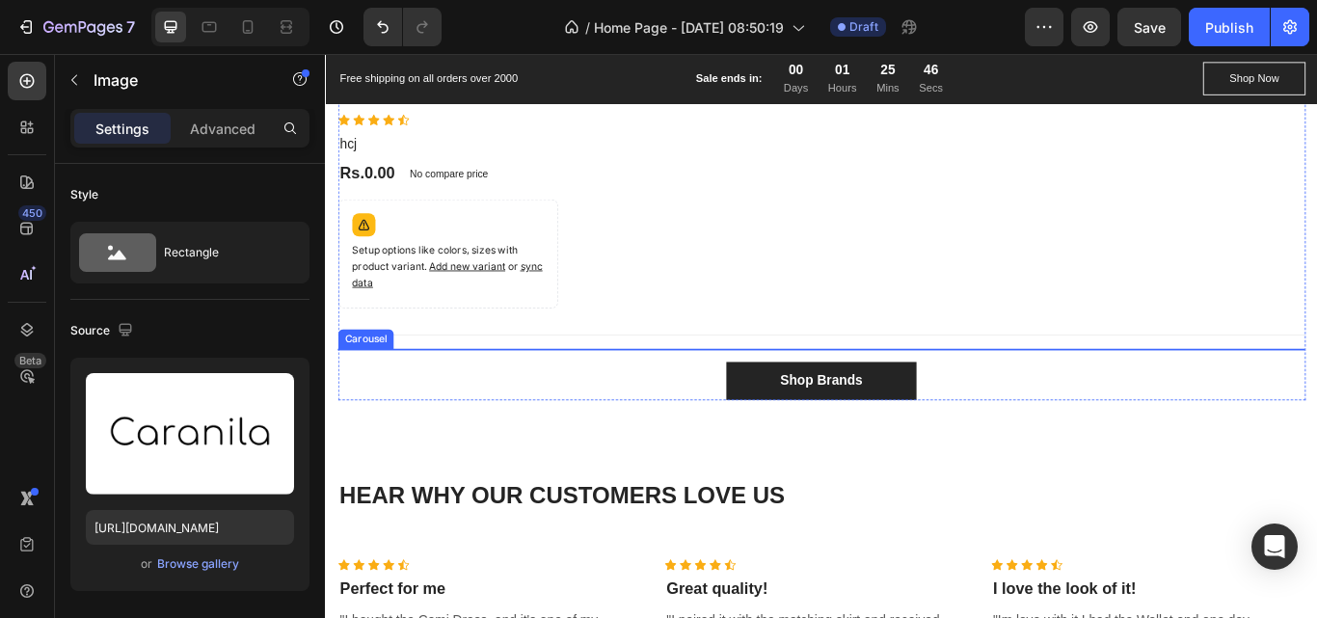
click at [353, 398] on div "Image 0 Image Image Image Image Carousel" at bounding box center [903, 398] width 1128 height 0
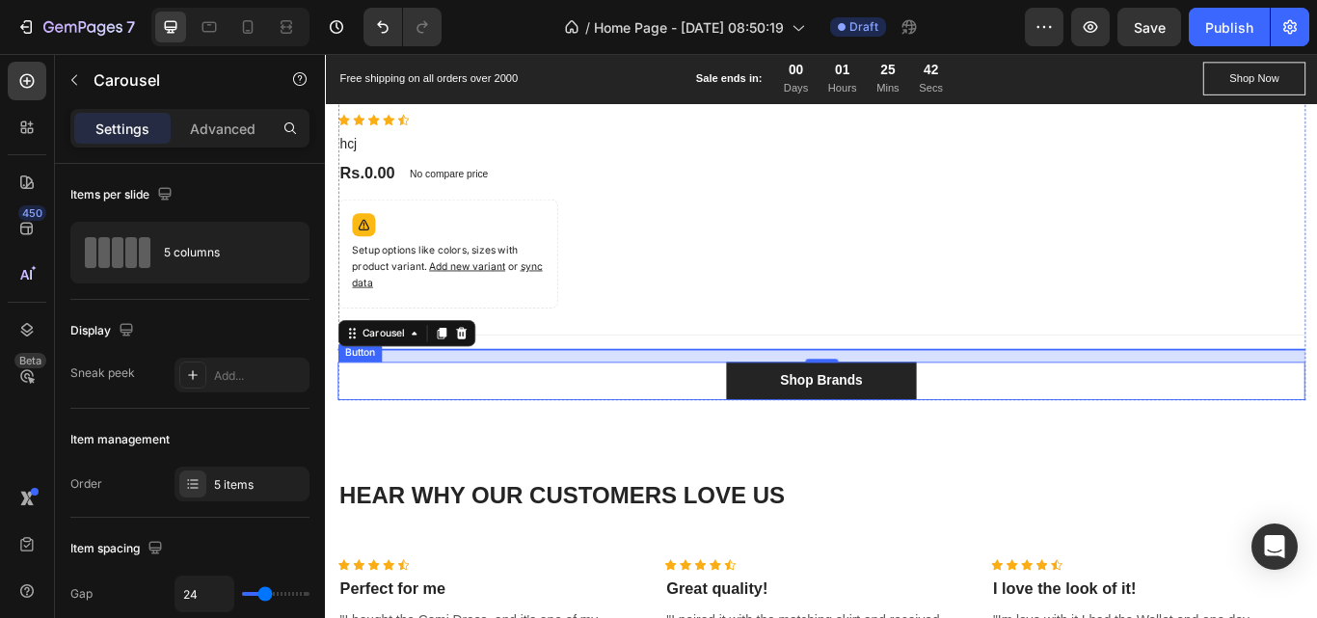
click at [438, 458] on div "Shop Brands Button" at bounding box center [903, 436] width 1128 height 44
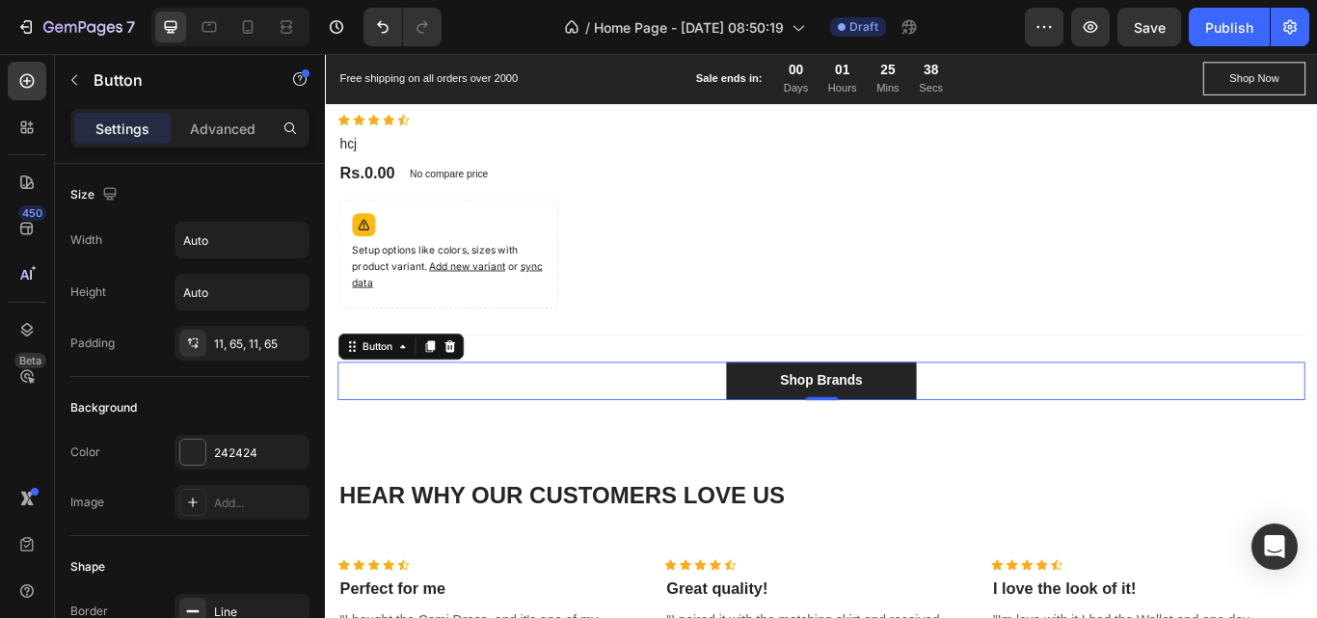
click at [725, 458] on div "Shop Brands Button 0" at bounding box center [903, 436] width 1128 height 44
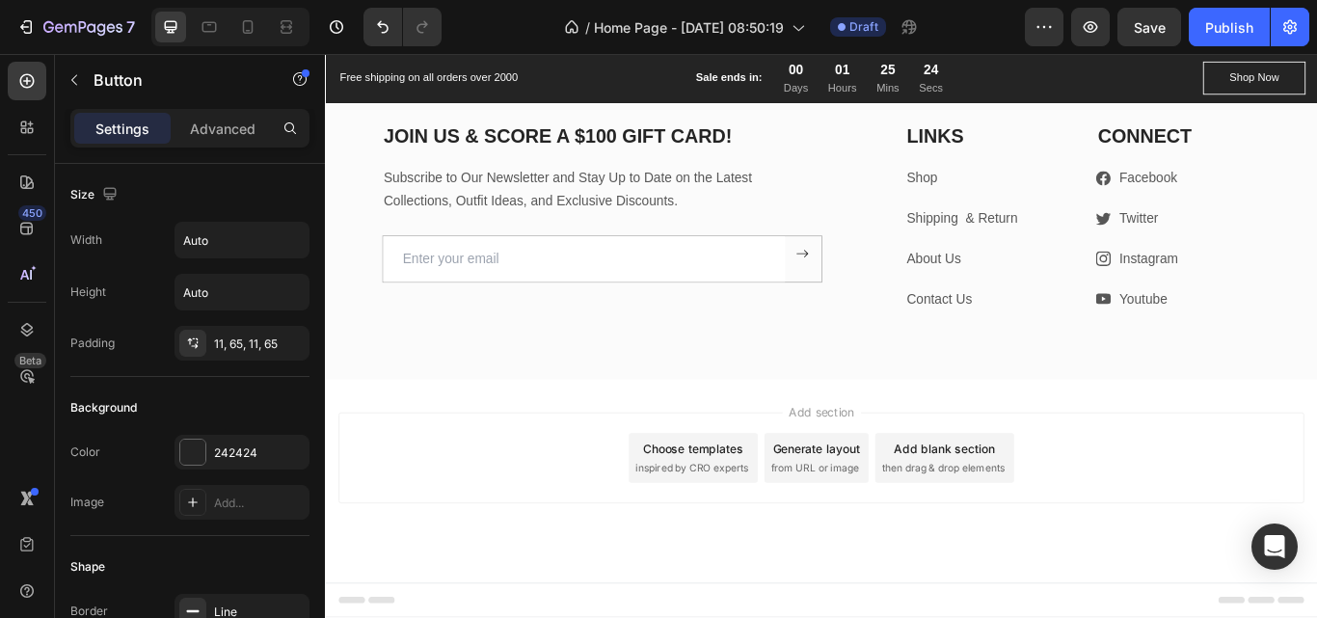
scroll to position [5734, 0]
